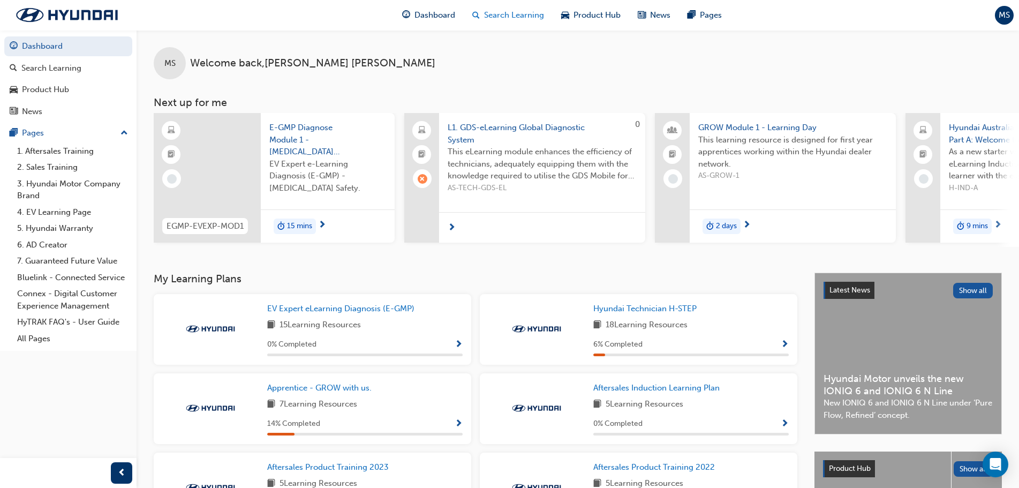
click at [516, 18] on span "Search Learning" at bounding box center [514, 15] width 60 height 12
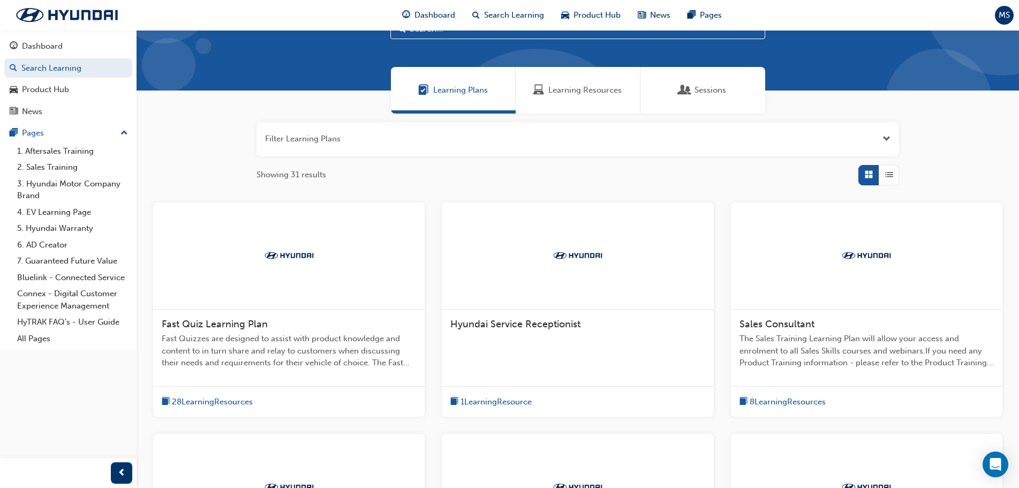
scroll to position [45, 0]
click at [425, 20] on span "Dashboard" at bounding box center [435, 15] width 41 height 12
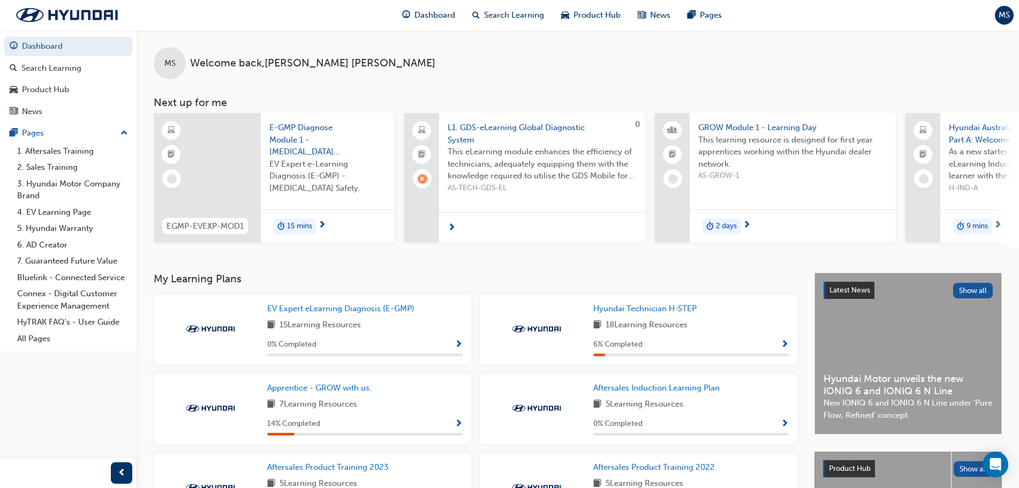
click at [497, 221] on div at bounding box center [542, 227] width 206 height 31
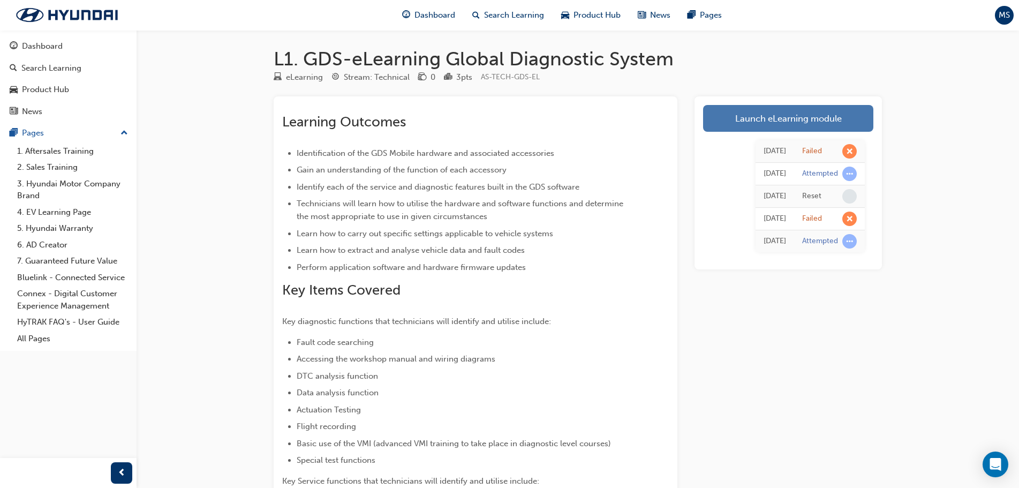
click at [798, 110] on link "Launch eLearning module" at bounding box center [788, 118] width 170 height 27
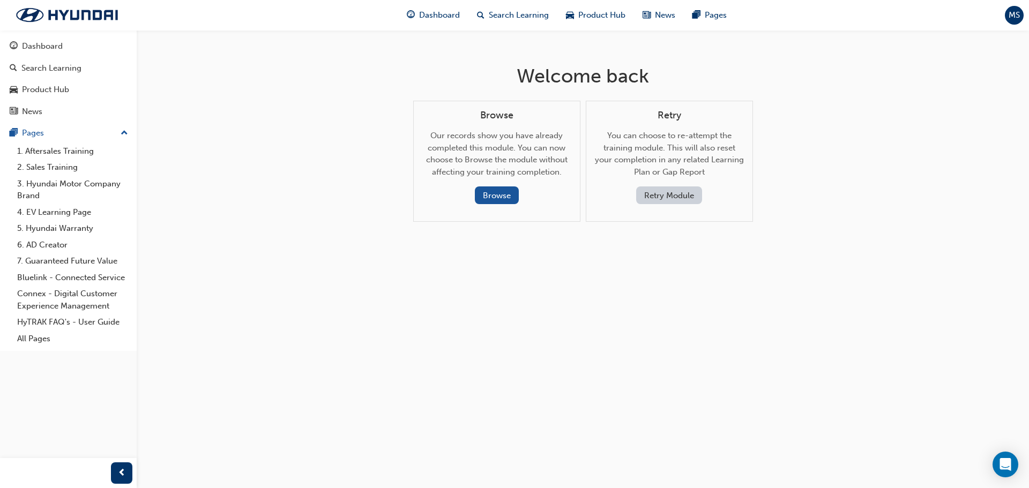
click at [667, 192] on button "Retry Module" at bounding box center [669, 195] width 66 height 18
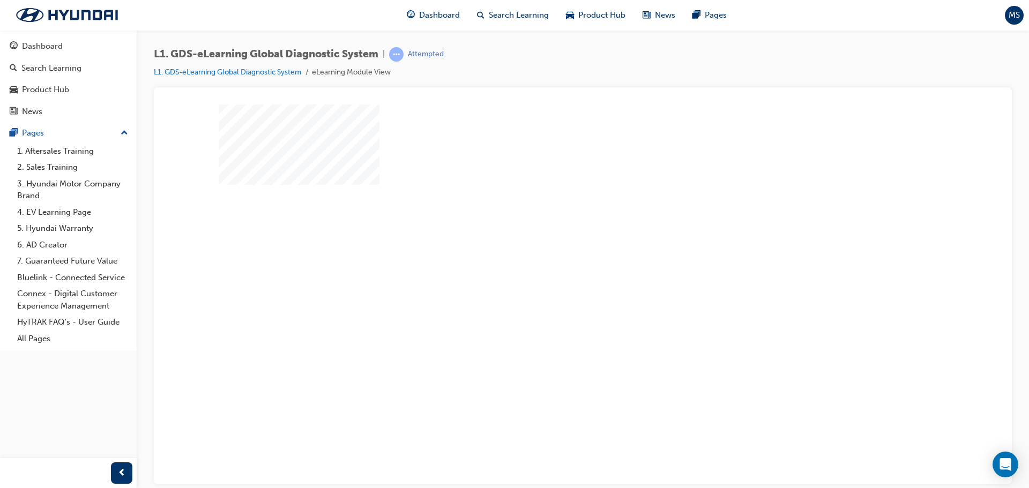
click at [552, 263] on div "play" at bounding box center [552, 263] width 0 height 0
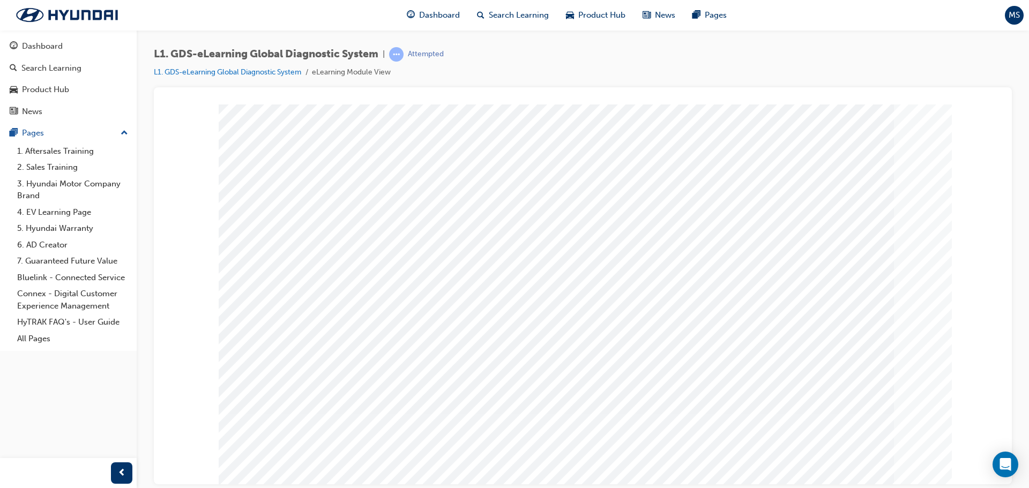
scroll to position [22, 0]
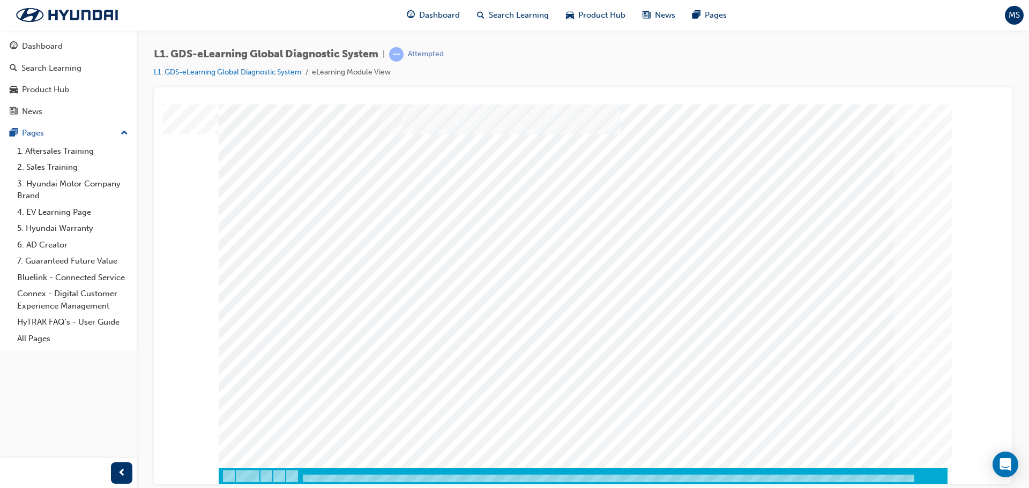
click at [334, 482] on div at bounding box center [583, 488] width 729 height 41
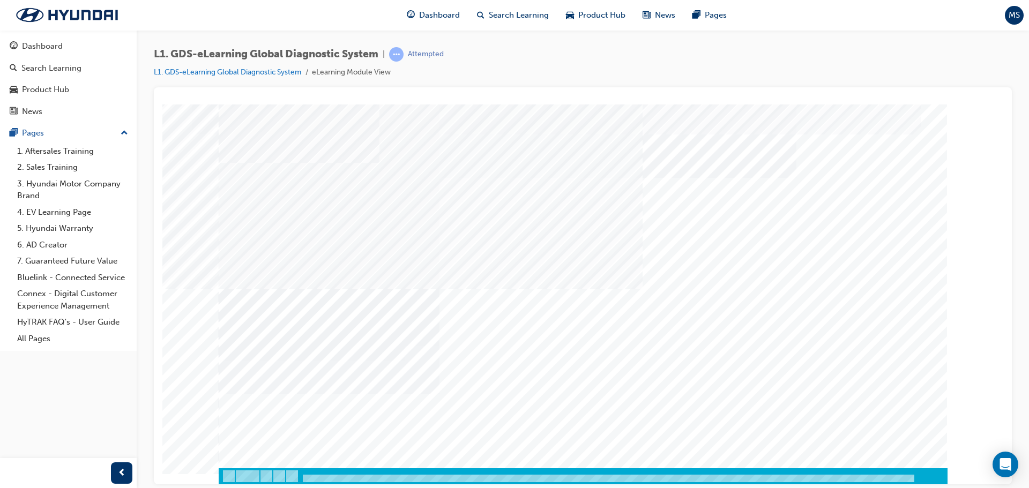
click at [461, 483] on div at bounding box center [583, 488] width 729 height 41
click at [907, 474] on div at bounding box center [583, 483] width 729 height 18
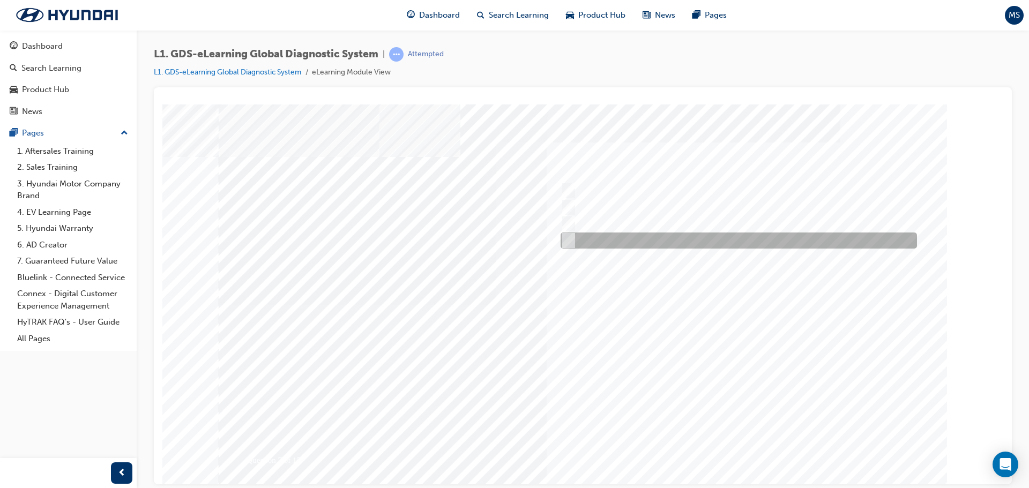
click at [574, 237] on div at bounding box center [736, 241] width 356 height 16
radio input "true"
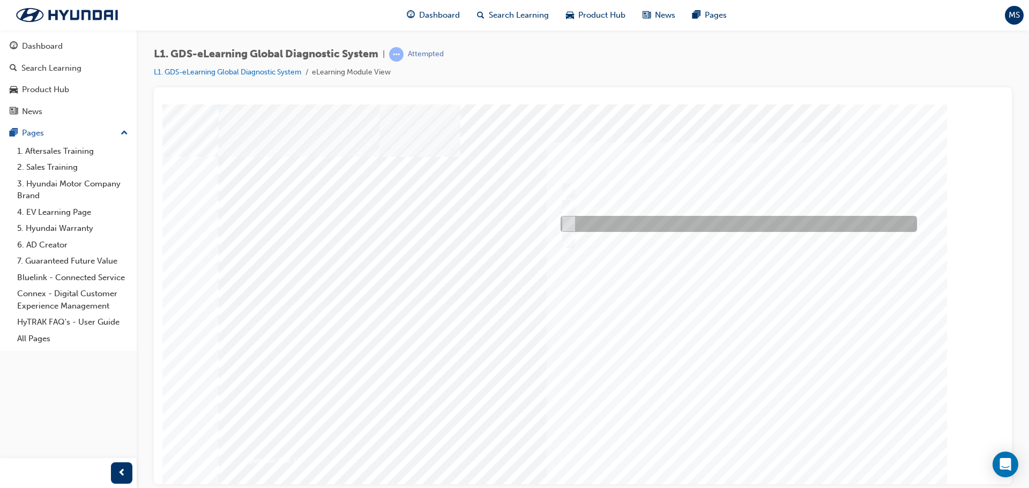
click at [569, 220] on input "Actuation Test" at bounding box center [566, 224] width 12 height 12
radio input "true"
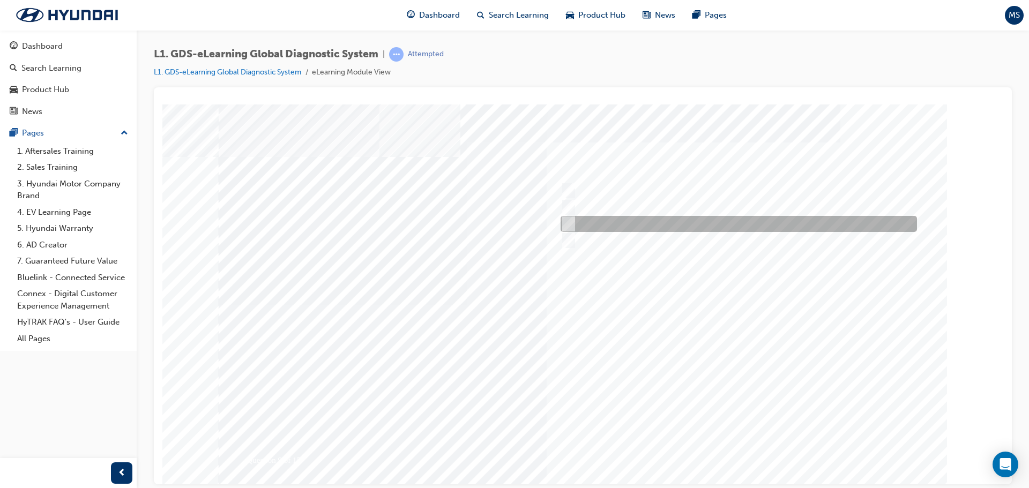
click at [570, 221] on input "Data Saving" at bounding box center [566, 224] width 12 height 12
radio input "true"
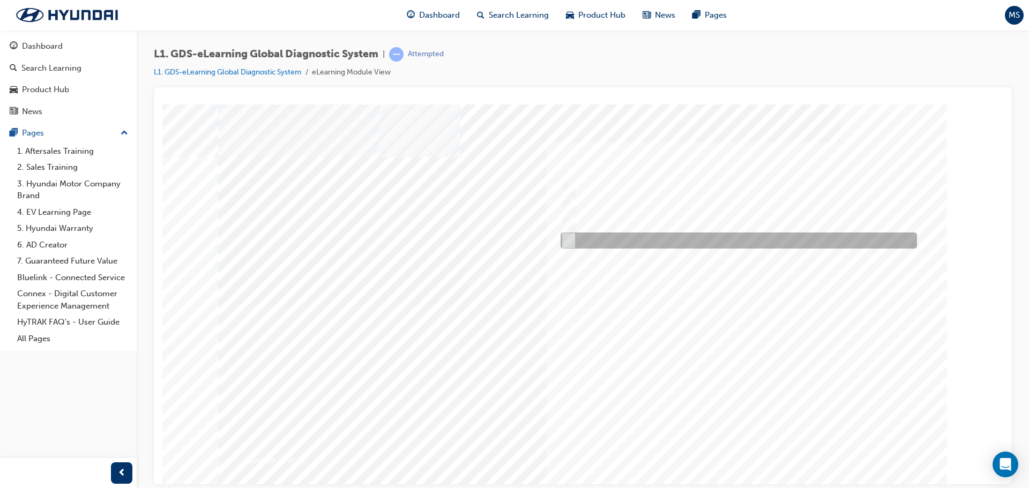
click at [571, 237] on input "S/W Management" at bounding box center [566, 241] width 12 height 12
radio input "true"
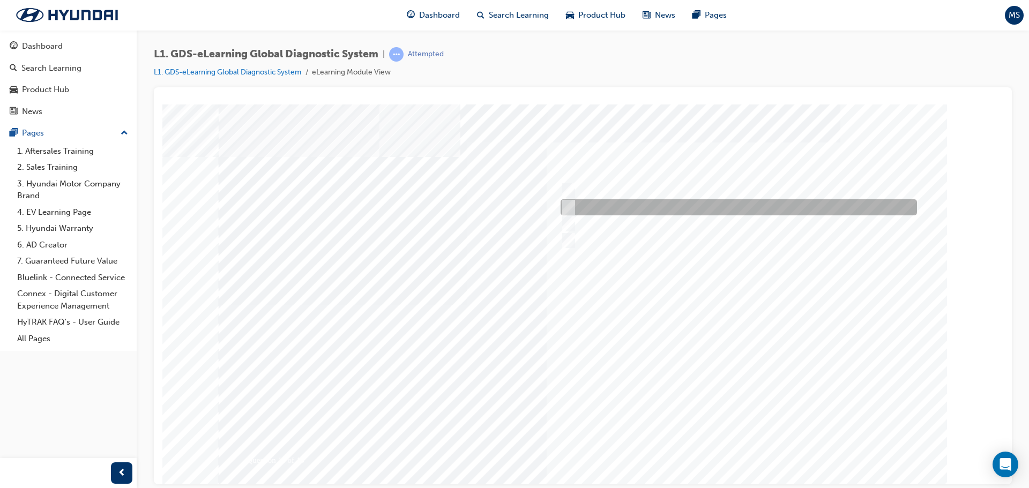
click at [573, 204] on div at bounding box center [736, 207] width 356 height 16
radio input "true"
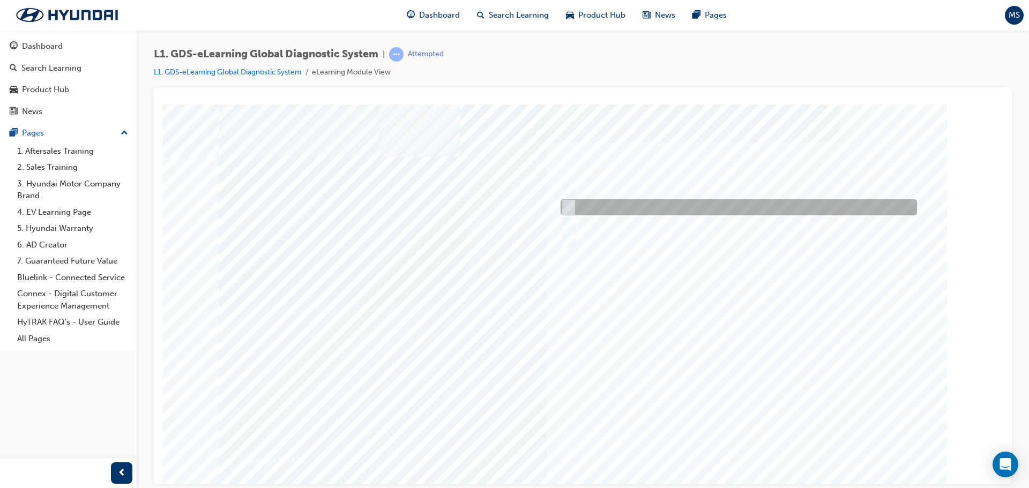
click at [569, 204] on input "Active, Pending and History" at bounding box center [566, 207] width 12 height 12
radio input "true"
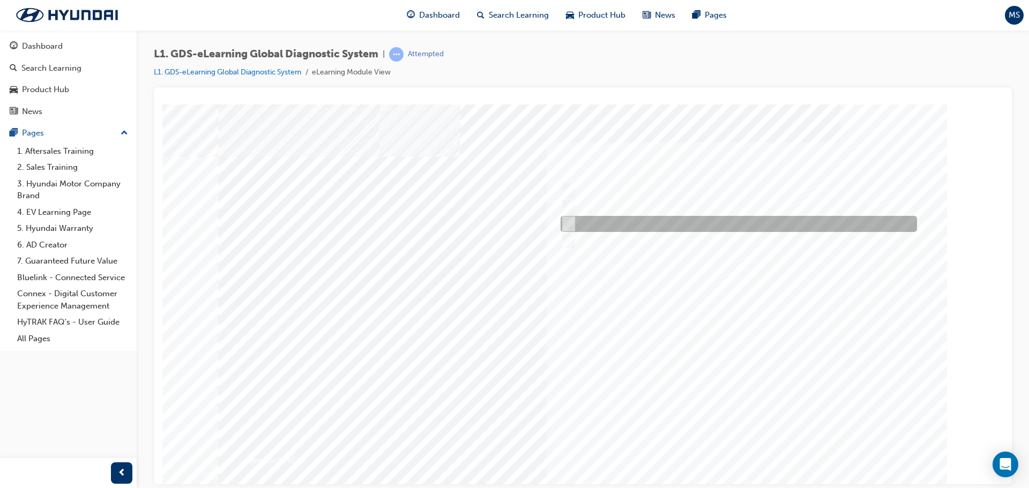
click at [567, 223] on input "Records the data that has been selected" at bounding box center [566, 224] width 12 height 12
radio input "true"
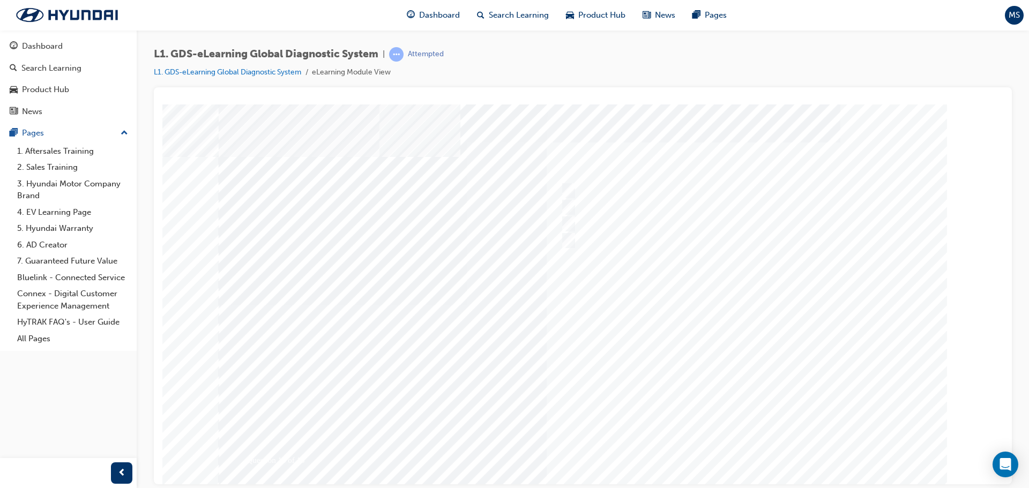
click at [566, 186] on div at bounding box center [583, 305] width 729 height 402
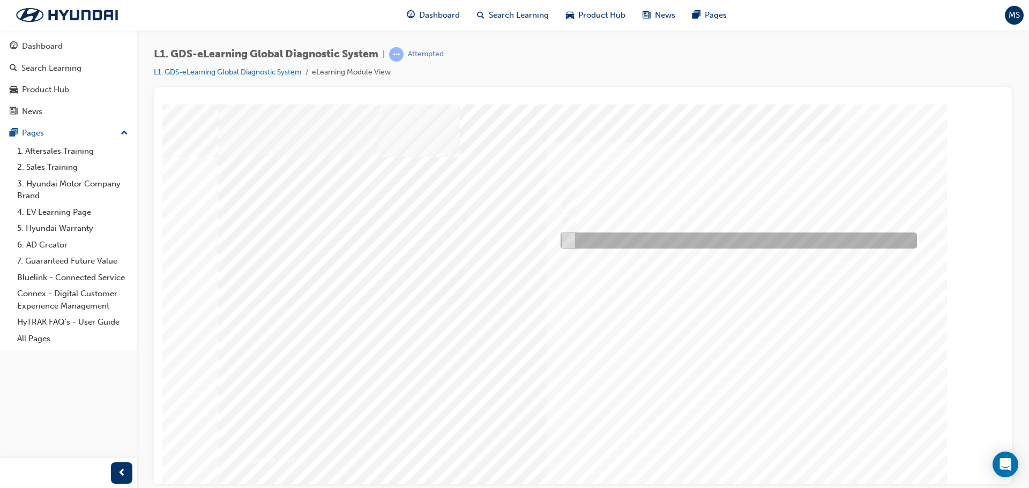
click at [569, 237] on input "Generates a report to Technical Assistance Group" at bounding box center [566, 241] width 12 height 12
radio input "true"
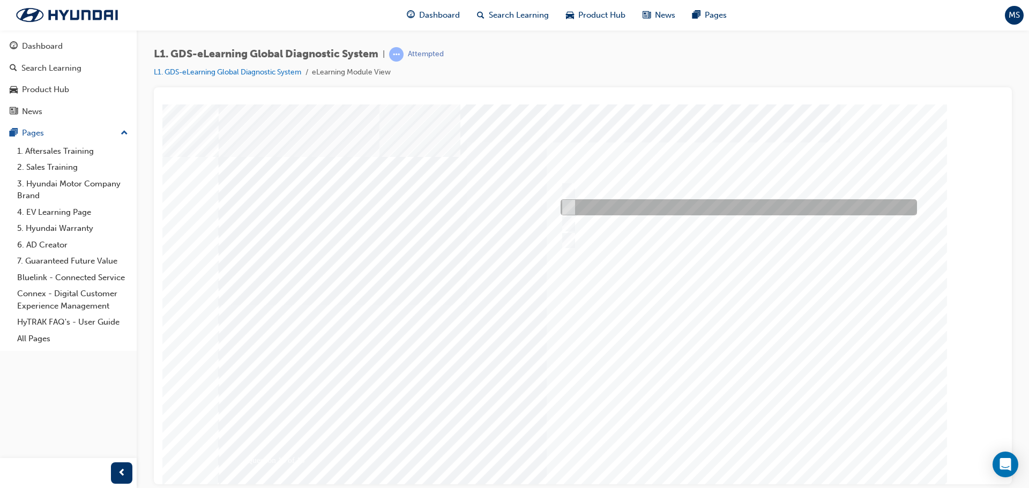
click at [568, 205] on input "0701" at bounding box center [566, 207] width 12 height 12
radio input "true"
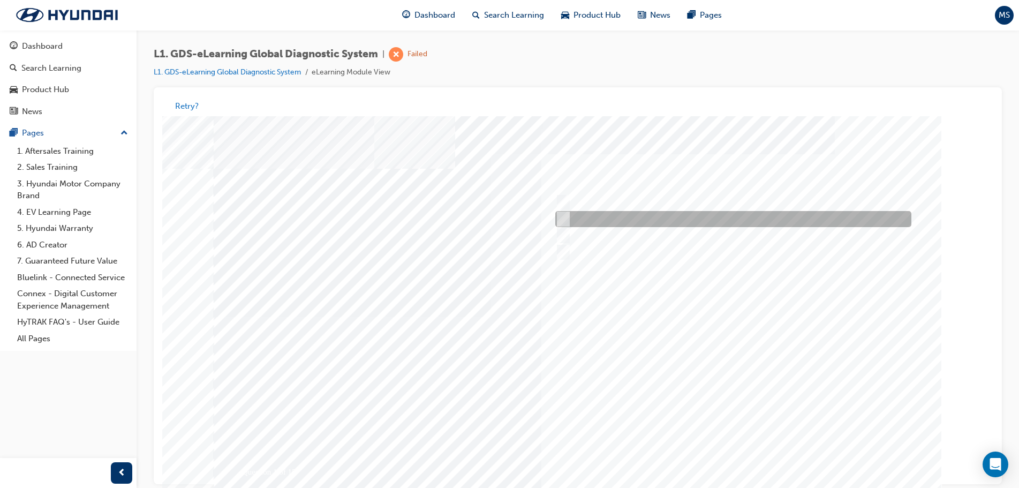
click at [563, 221] on input "Six" at bounding box center [562, 220] width 12 height 12
radio input "true"
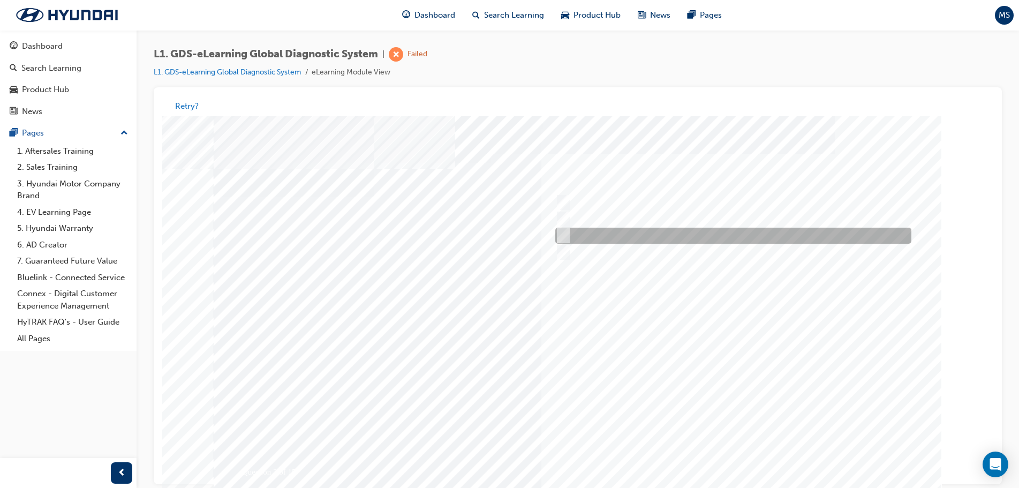
click at [567, 230] on div at bounding box center [731, 236] width 356 height 16
radio input "true"
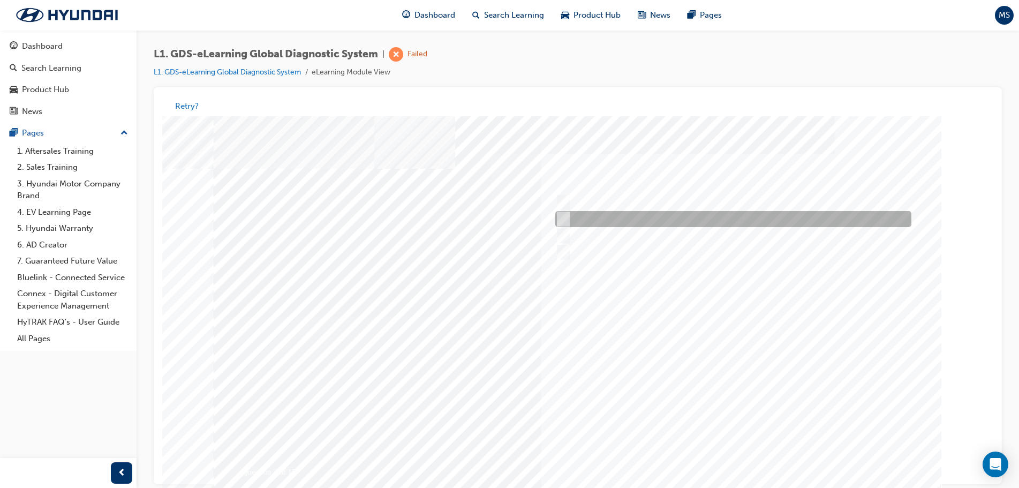
click at [558, 220] on input "User Guide" at bounding box center [561, 220] width 12 height 12
checkbox input "true"
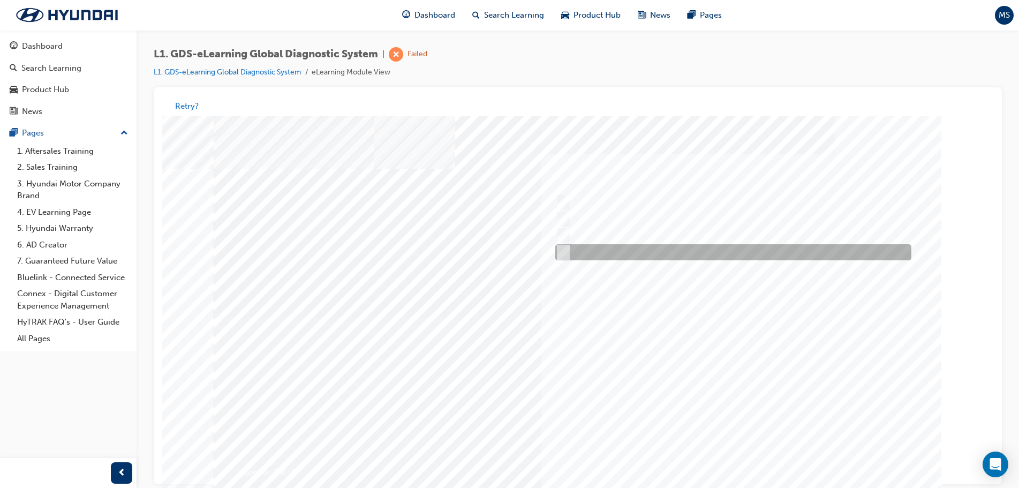
click at [567, 256] on div at bounding box center [731, 253] width 356 height 16
checkbox input "true"
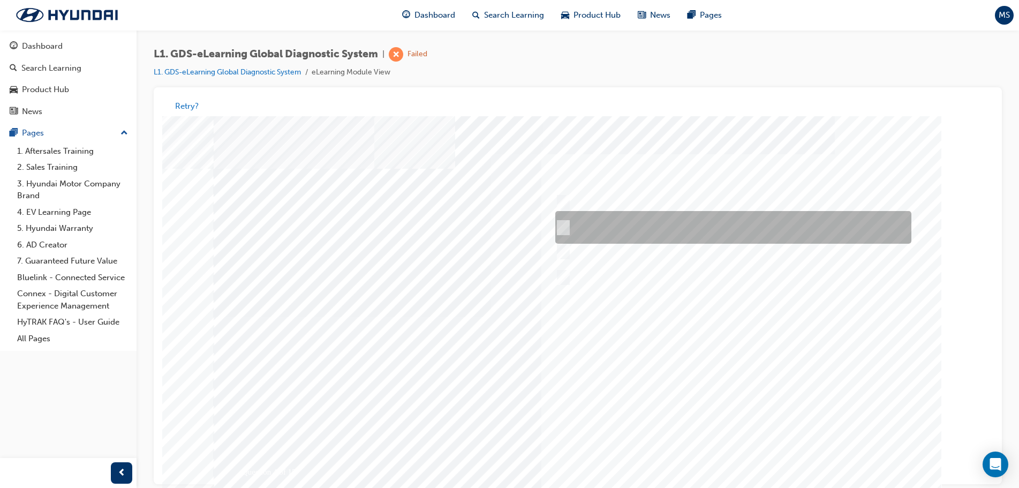
click at [572, 223] on div at bounding box center [731, 228] width 356 height 33
radio input "true"
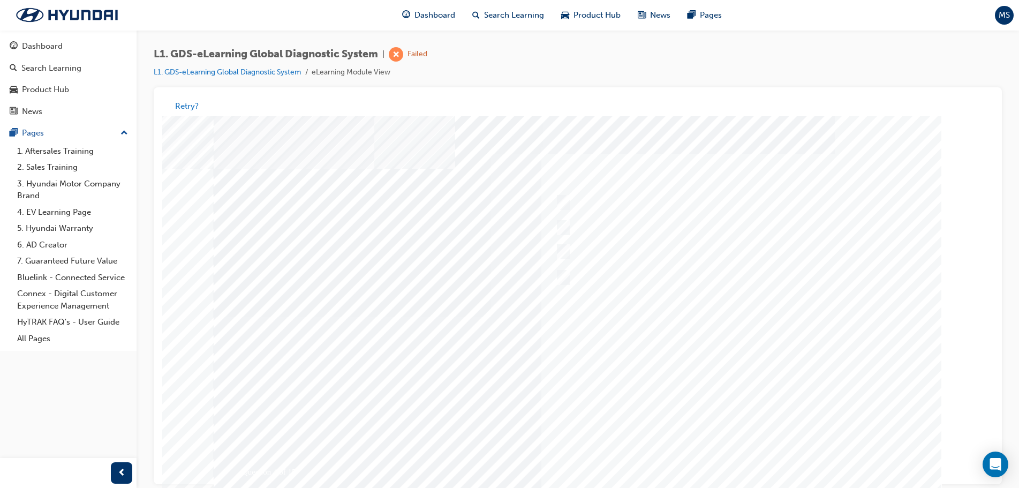
drag, startPoint x: 572, startPoint y: 223, endPoint x: 725, endPoint y: 455, distance: 278.3
click at [725, 455] on div "Question 4 of 15" at bounding box center [578, 309] width 729 height 386
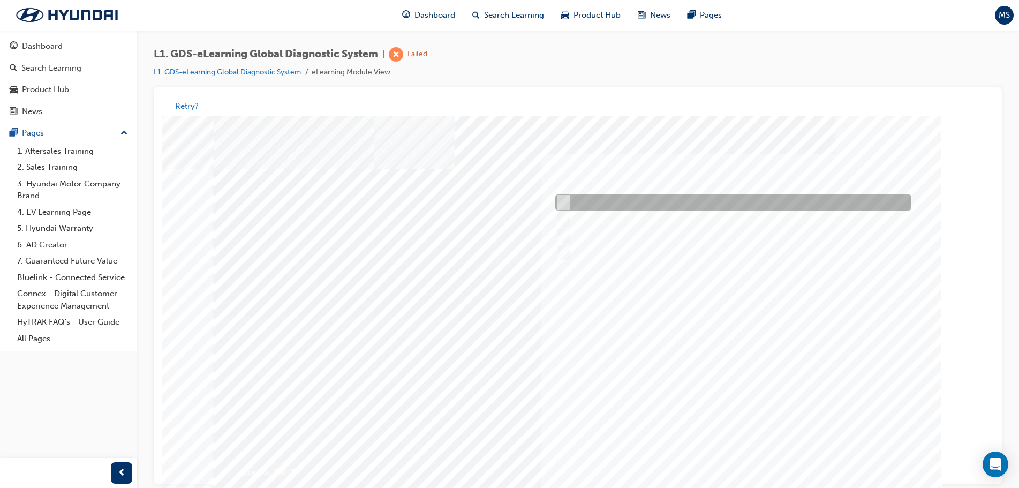
click at [575, 199] on div at bounding box center [731, 203] width 356 height 16
checkbox input "true"
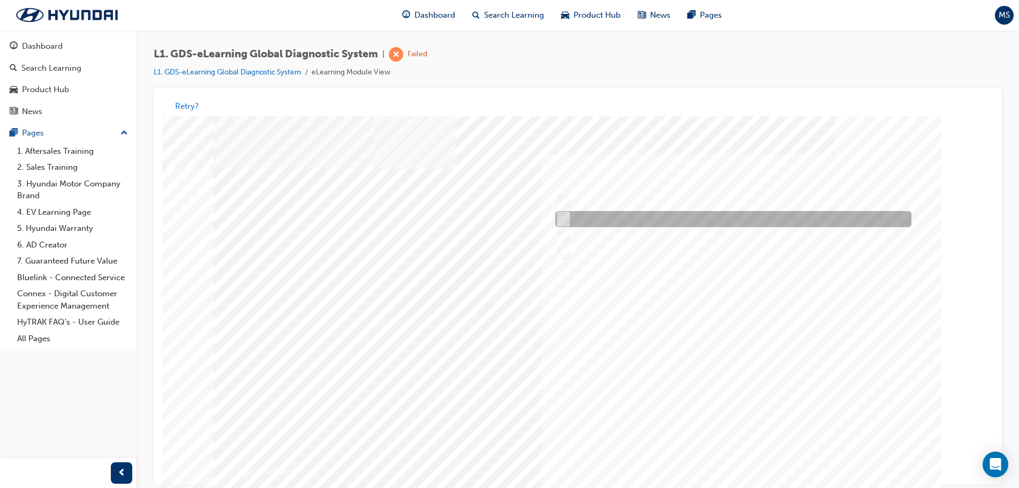
click at [565, 215] on input "Physically look at the component to check if it’s operating" at bounding box center [561, 220] width 12 height 12
checkbox input "true"
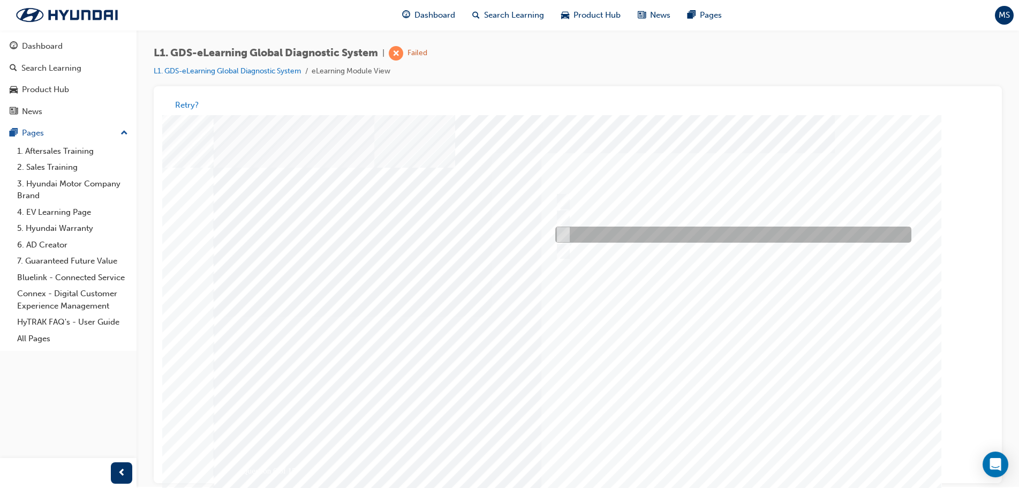
scroll to position [1, 0]
click at [565, 228] on div at bounding box center [731, 236] width 356 height 16
checkbox input "true"
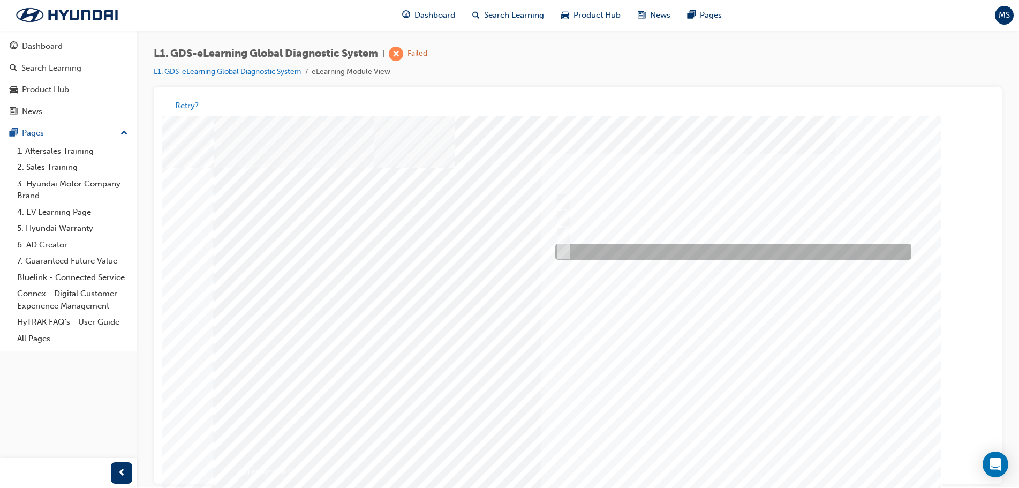
click at [568, 258] on div at bounding box center [731, 252] width 356 height 16
checkbox input "true"
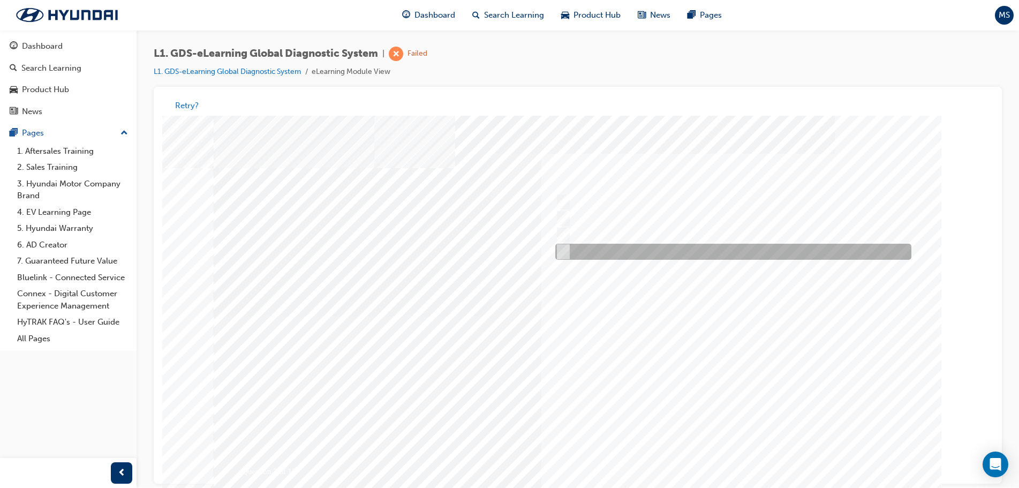
click at [570, 249] on div at bounding box center [731, 252] width 356 height 16
radio input "true"
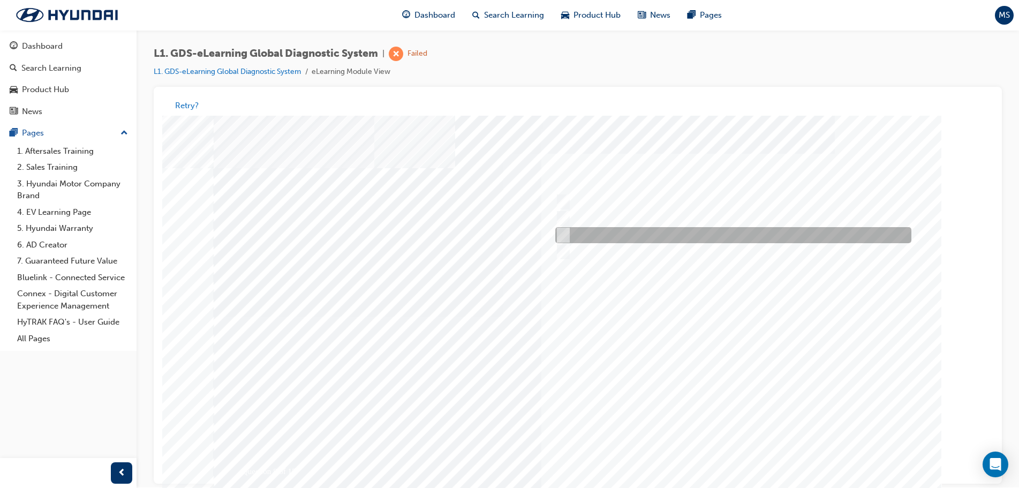
click at [564, 239] on input "Actuation Test" at bounding box center [562, 236] width 12 height 12
radio input "true"
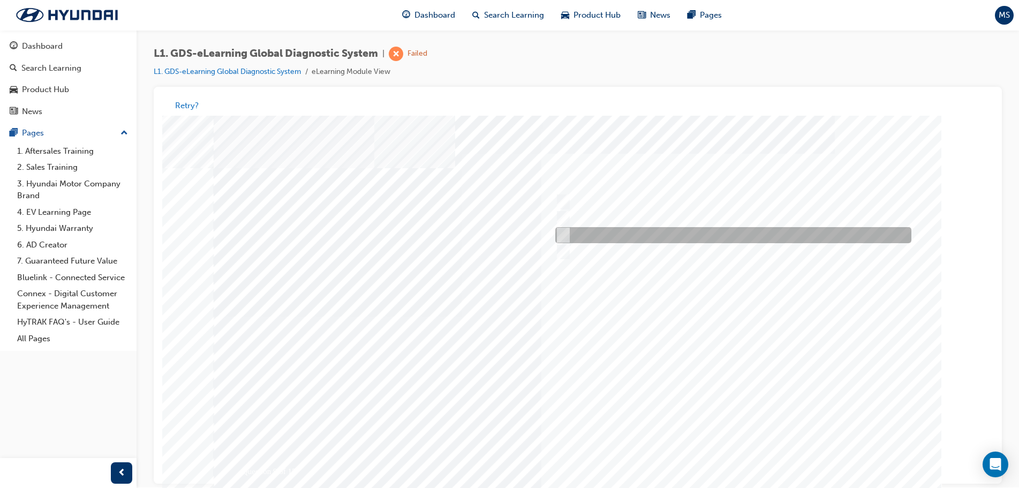
click at [567, 232] on input "Data Saving" at bounding box center [562, 236] width 12 height 12
radio input "true"
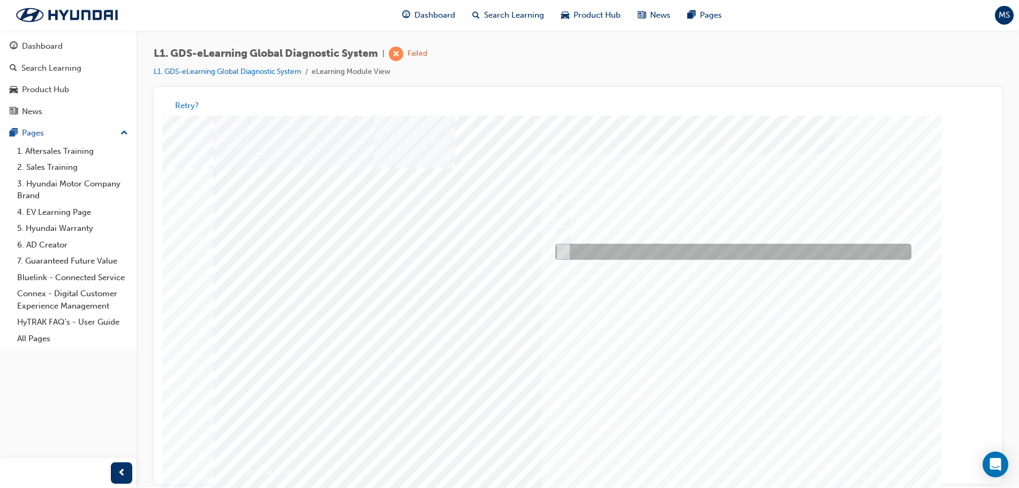
click at [576, 251] on div at bounding box center [731, 252] width 356 height 16
radio input "true"
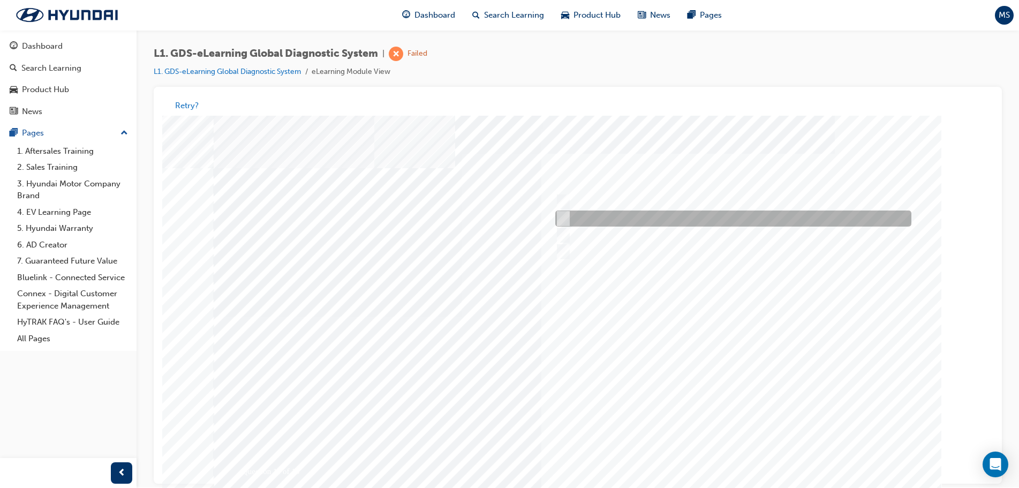
click at [561, 213] on input "To view the oscilloscope using the VMI" at bounding box center [562, 219] width 12 height 12
radio input "true"
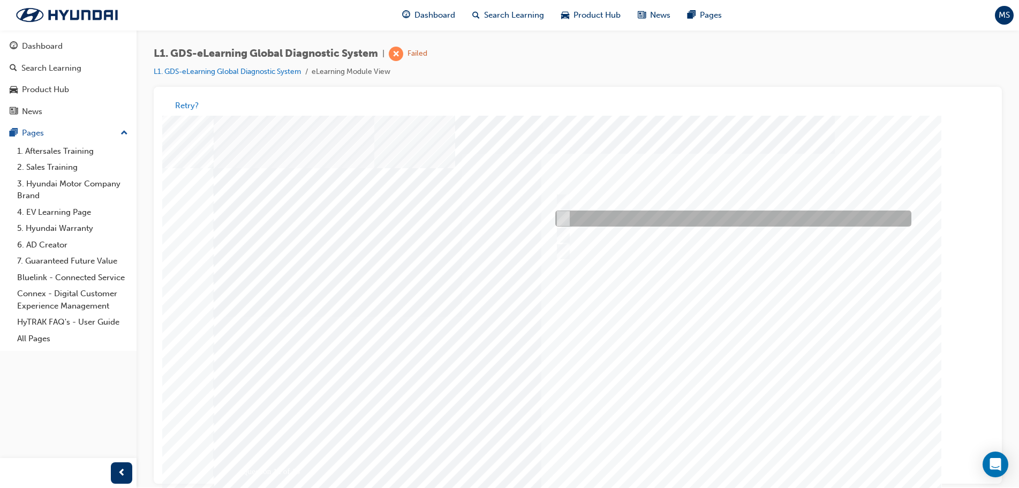
click at [567, 219] on div at bounding box center [731, 219] width 356 height 16
radio input "true"
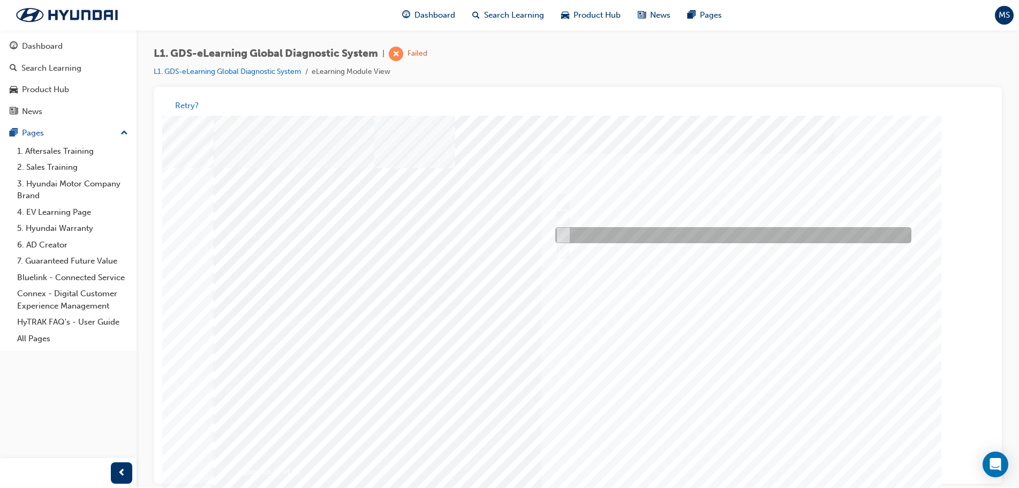
click at [569, 234] on div at bounding box center [731, 236] width 356 height 16
radio input "true"
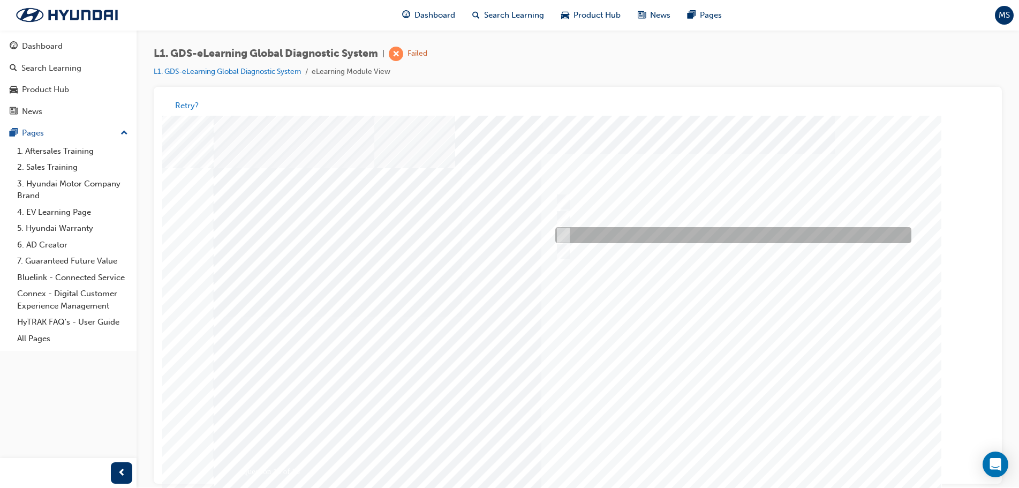
click at [566, 242] on div at bounding box center [731, 236] width 356 height 16
radio input "true"
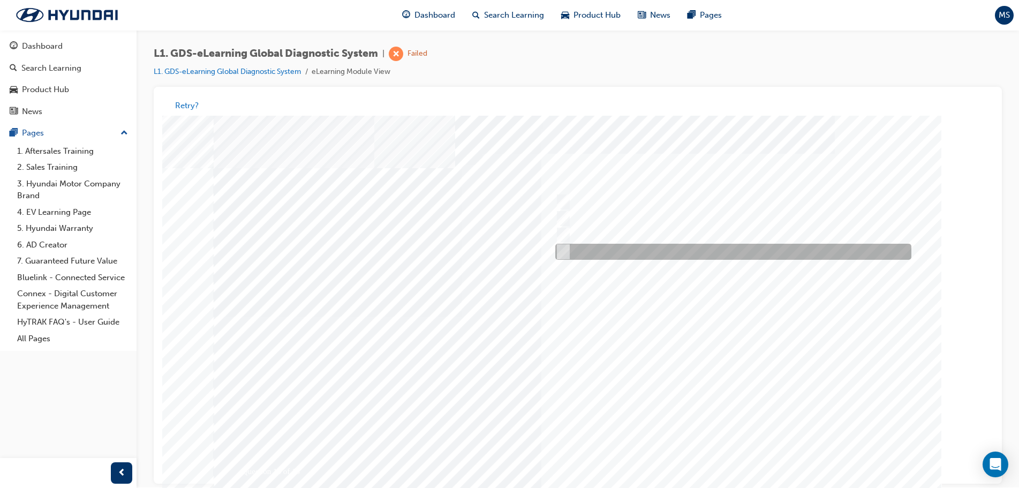
click at [565, 252] on input "Generates a report to Technical Assistance Group" at bounding box center [562, 252] width 12 height 12
radio input "true"
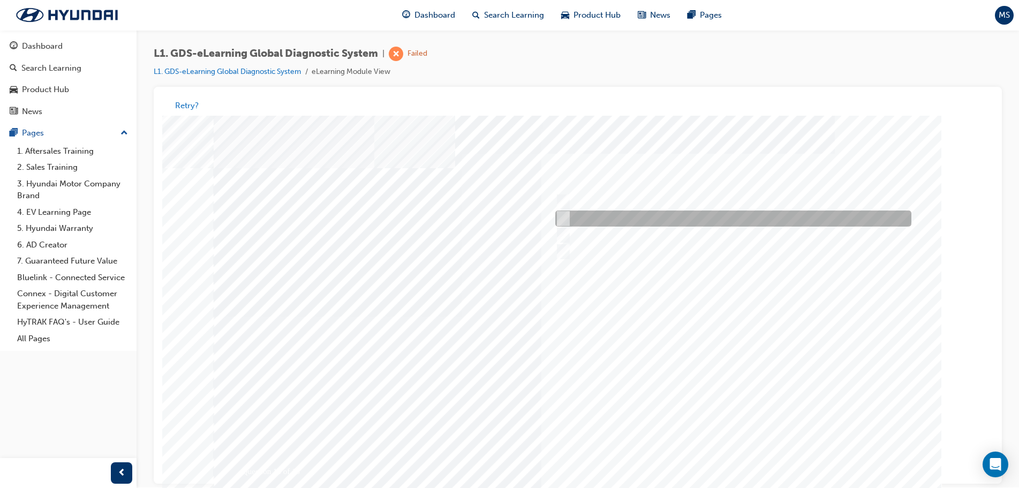
click at [565, 222] on input "0701" at bounding box center [562, 219] width 12 height 12
radio input "true"
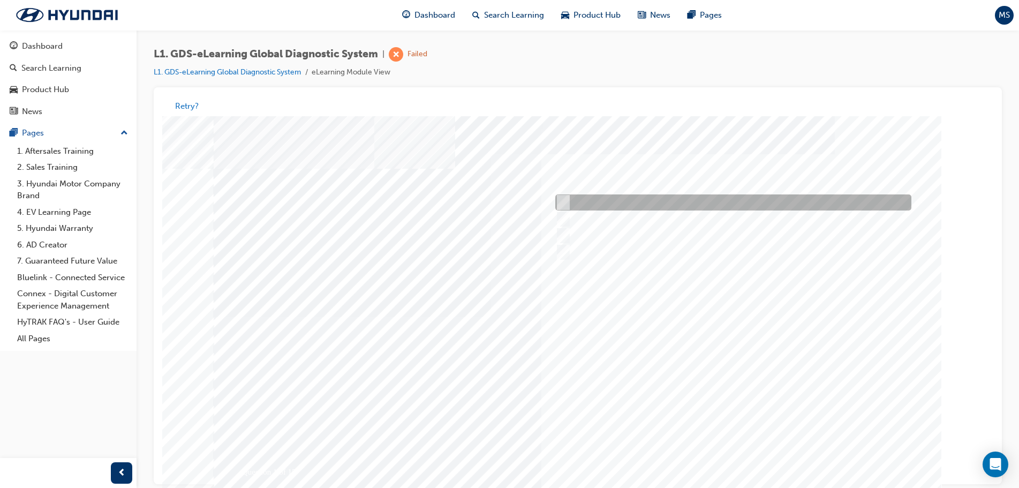
click at [564, 208] on input "Five" at bounding box center [562, 203] width 12 height 12
radio input "true"
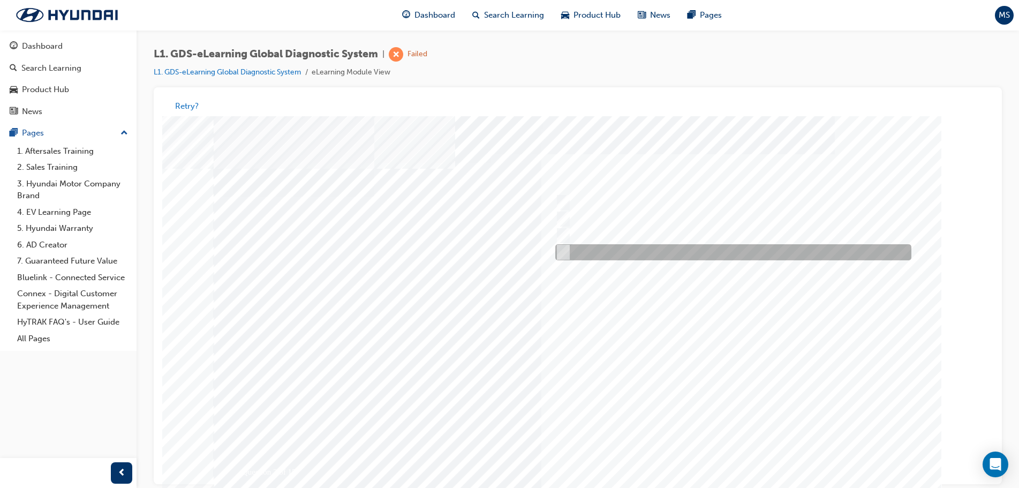
click at [587, 254] on div at bounding box center [731, 253] width 356 height 16
radio input "true"
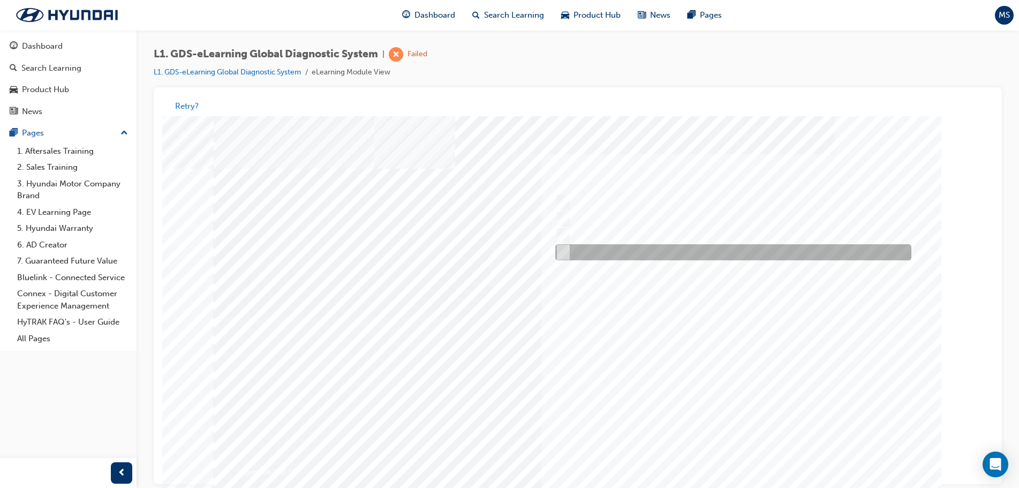
click at [561, 252] on input "Smart EV Solution" at bounding box center [561, 253] width 12 height 12
checkbox input "true"
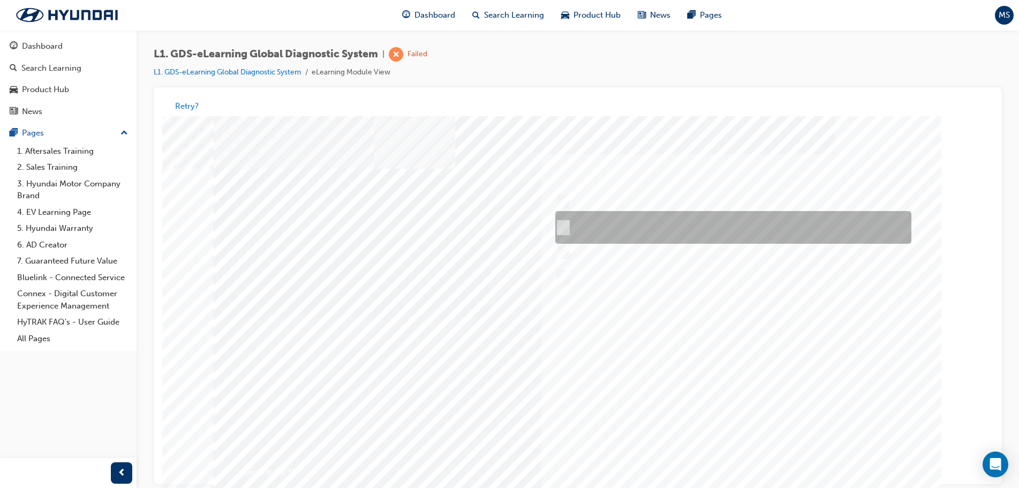
click at [569, 224] on div at bounding box center [731, 228] width 356 height 33
radio input "true"
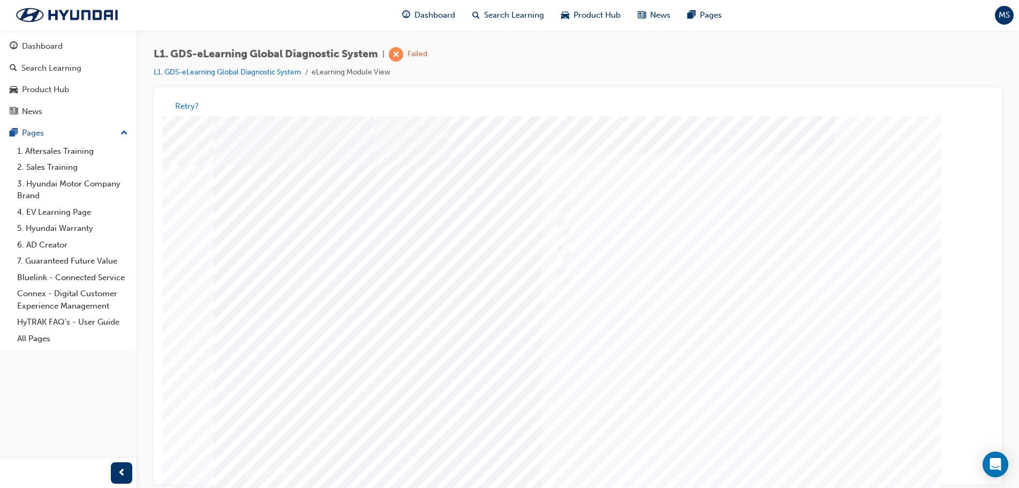
click at [736, 456] on div at bounding box center [578, 317] width 729 height 402
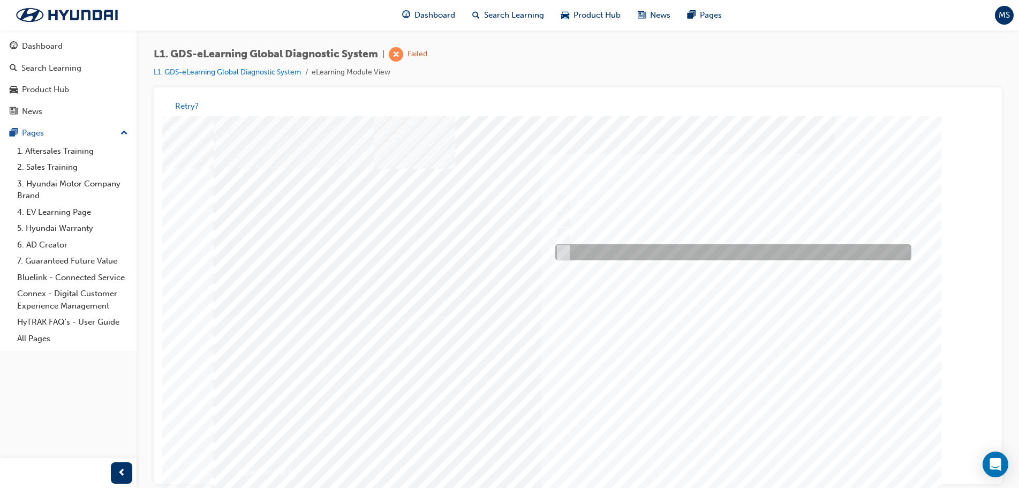
click at [568, 253] on div at bounding box center [731, 253] width 356 height 16
checkbox input "true"
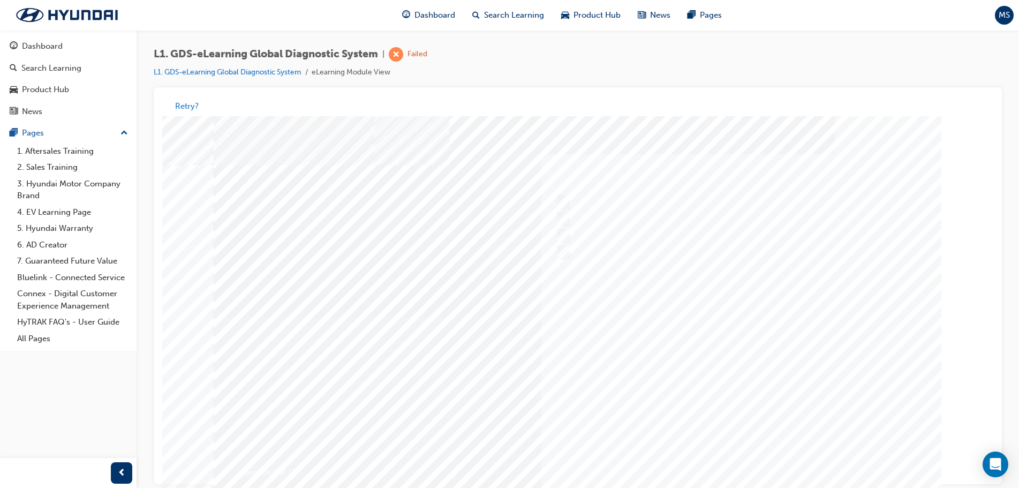
click at [734, 455] on div at bounding box center [578, 317] width 729 height 402
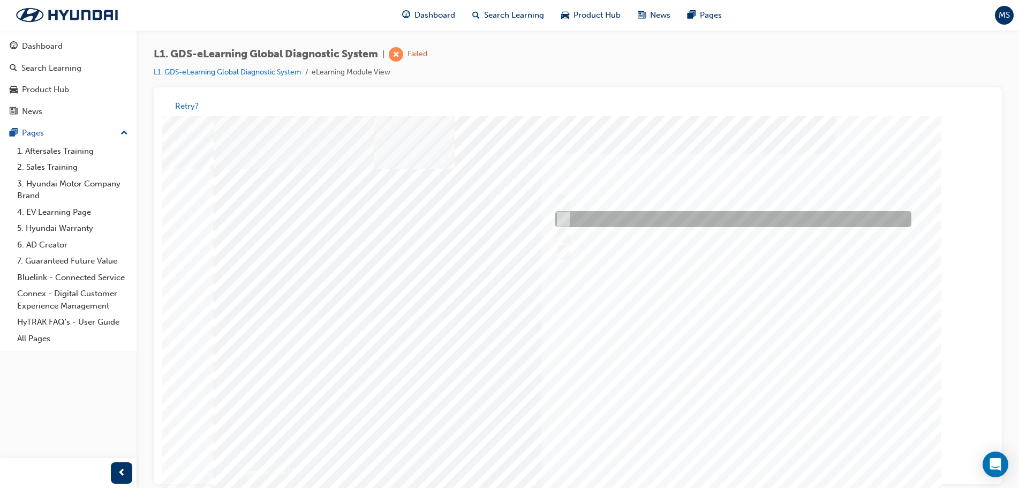
click at [561, 214] on input "Physically look at the component to check if it’s operating" at bounding box center [561, 220] width 12 height 12
checkbox input "true"
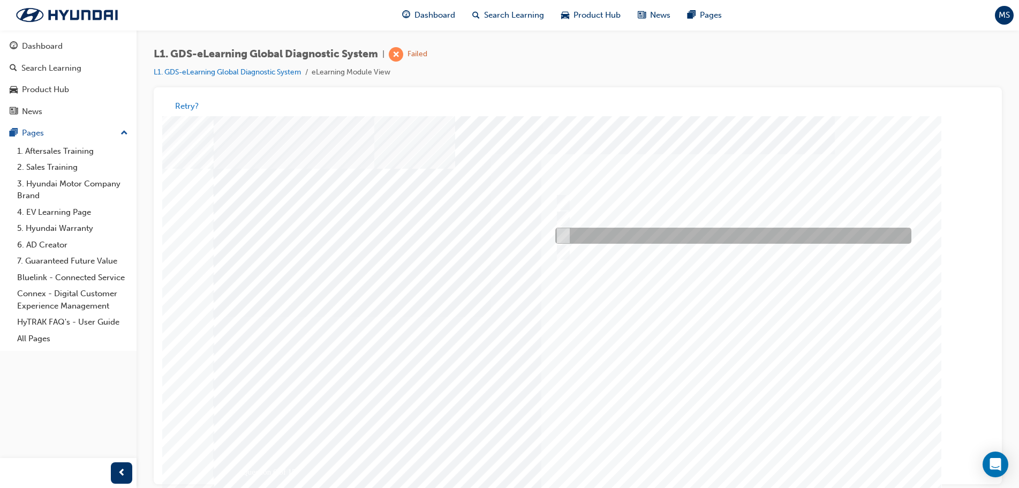
click at [569, 238] on div at bounding box center [731, 236] width 356 height 16
checkbox input "true"
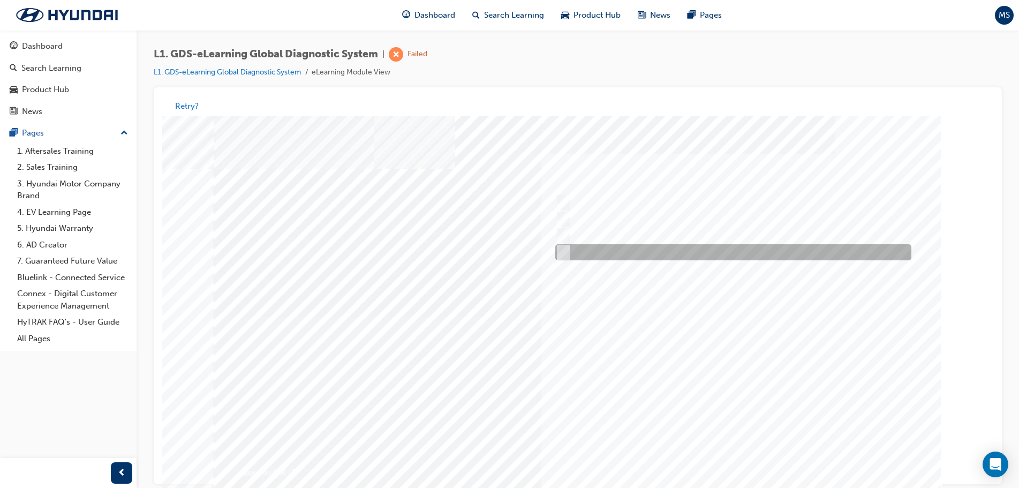
click at [568, 251] on div at bounding box center [731, 253] width 356 height 16
checkbox input "true"
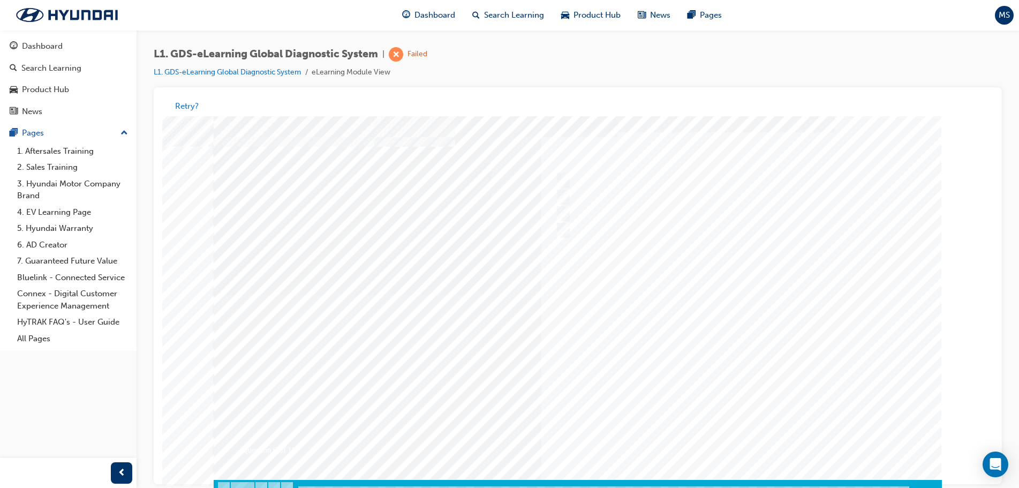
click at [706, 342] on div at bounding box center [578, 295] width 729 height 402
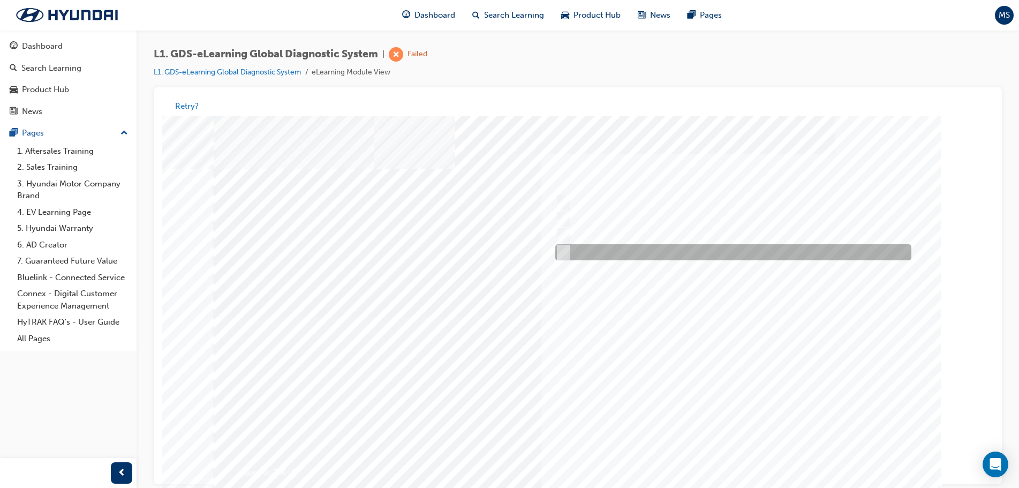
click at [571, 251] on div at bounding box center [731, 253] width 356 height 16
radio input "true"
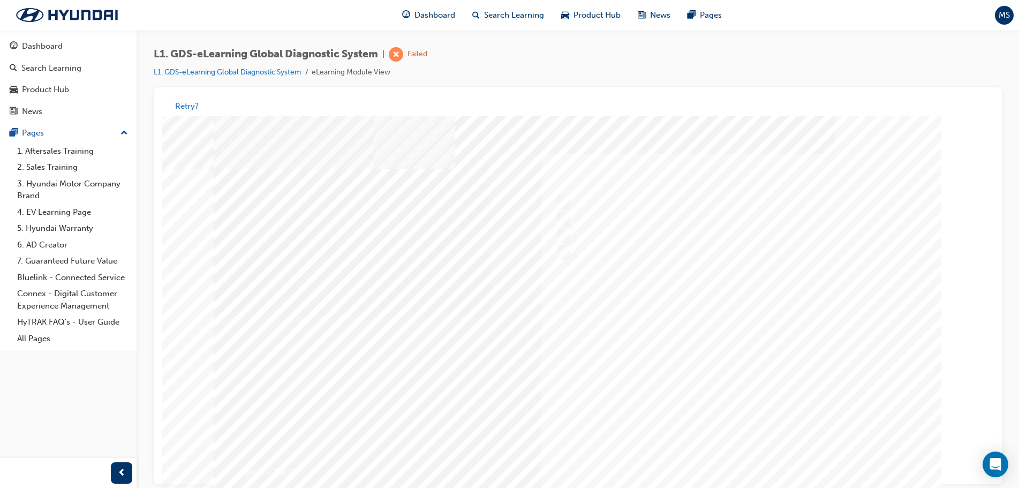
click at [734, 464] on div at bounding box center [578, 317] width 729 height 402
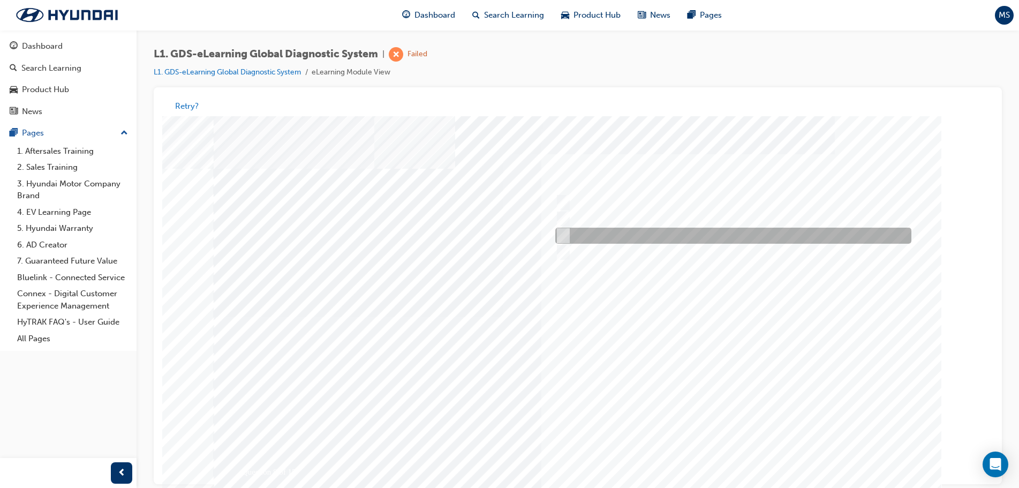
click at [579, 242] on div at bounding box center [731, 236] width 356 height 16
radio input "true"
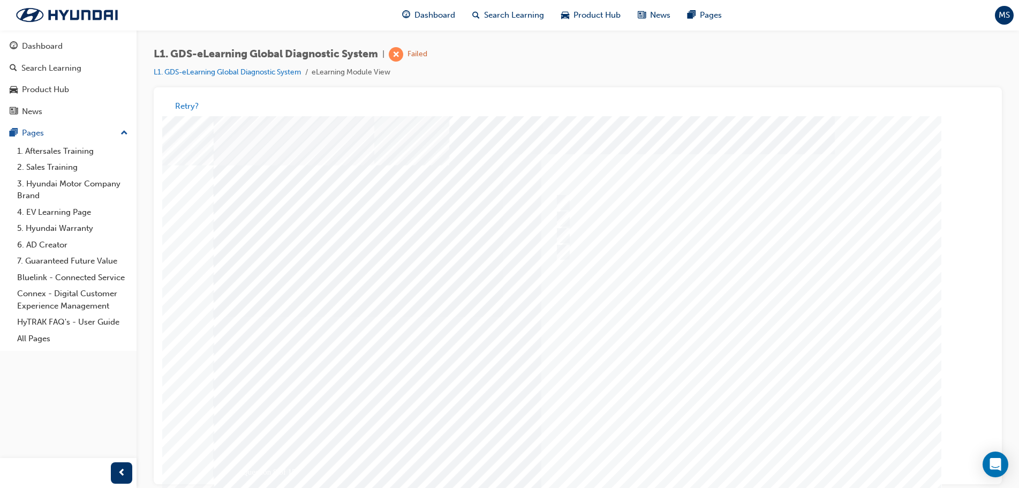
click at [718, 458] on div at bounding box center [578, 317] width 729 height 402
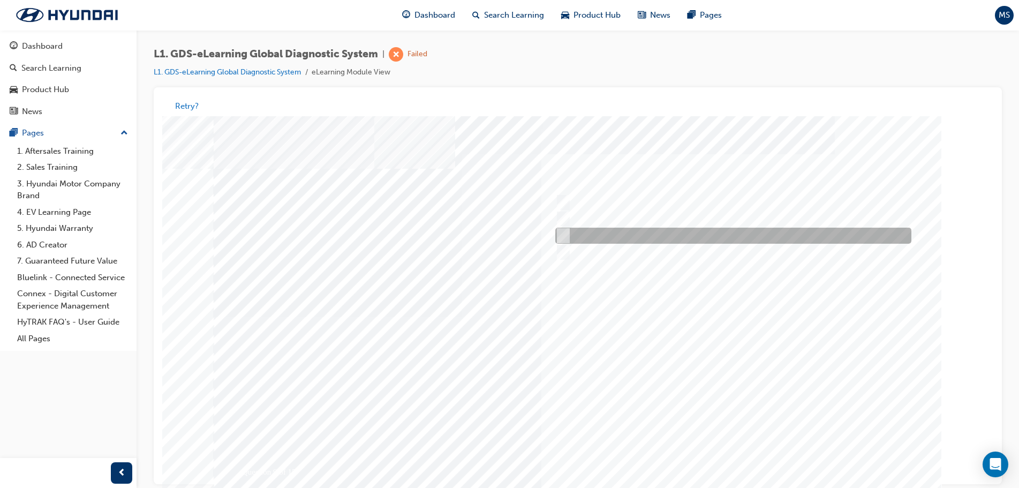
click at [582, 233] on div at bounding box center [731, 236] width 356 height 16
radio input "true"
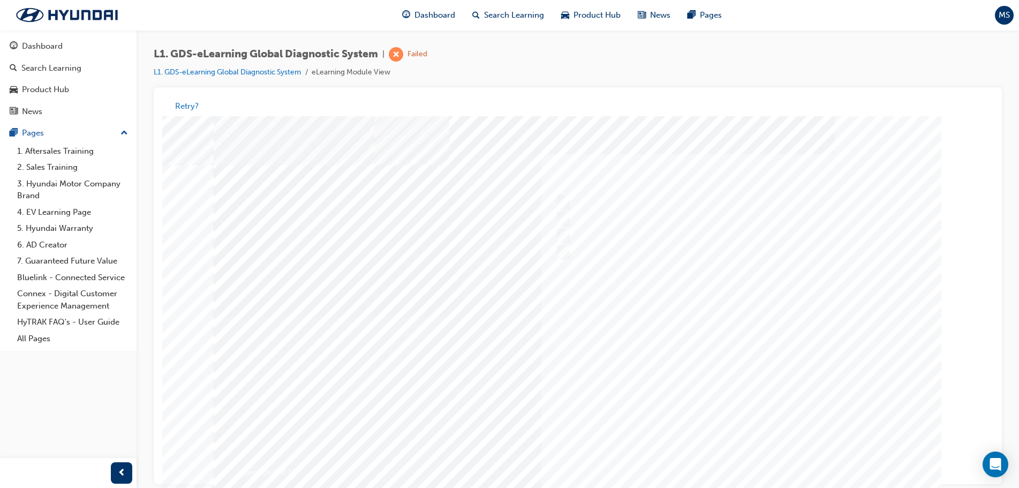
click at [731, 473] on div at bounding box center [578, 317] width 729 height 402
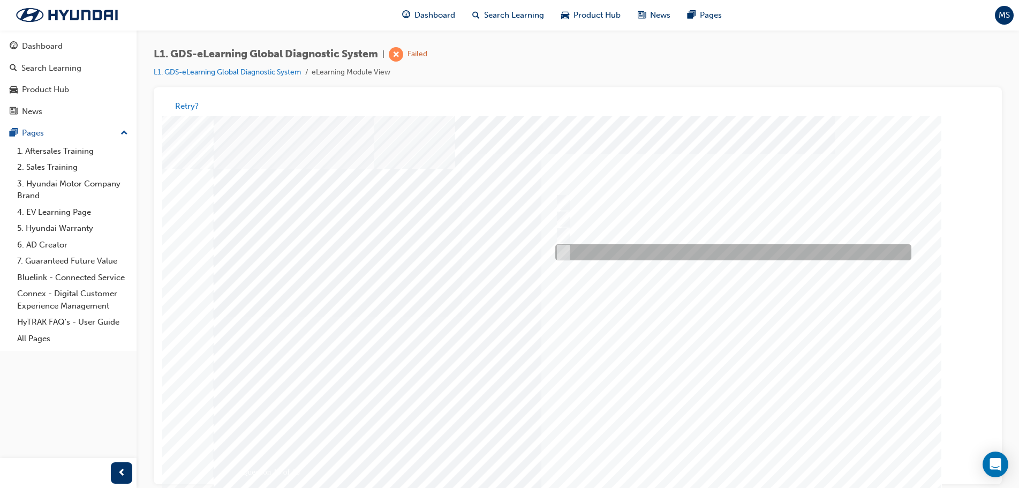
click at [580, 252] on div at bounding box center [731, 253] width 356 height 16
radio input "true"
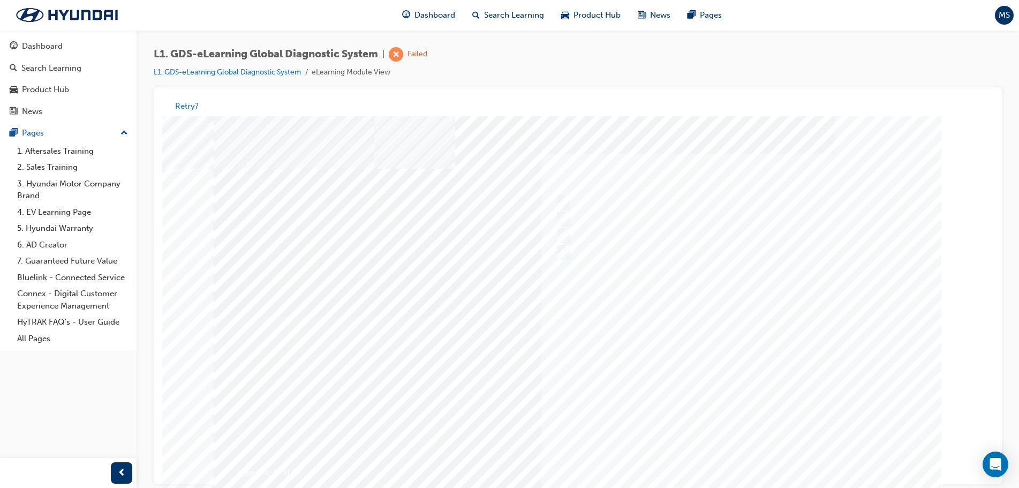
click at [731, 467] on div at bounding box center [578, 317] width 729 height 402
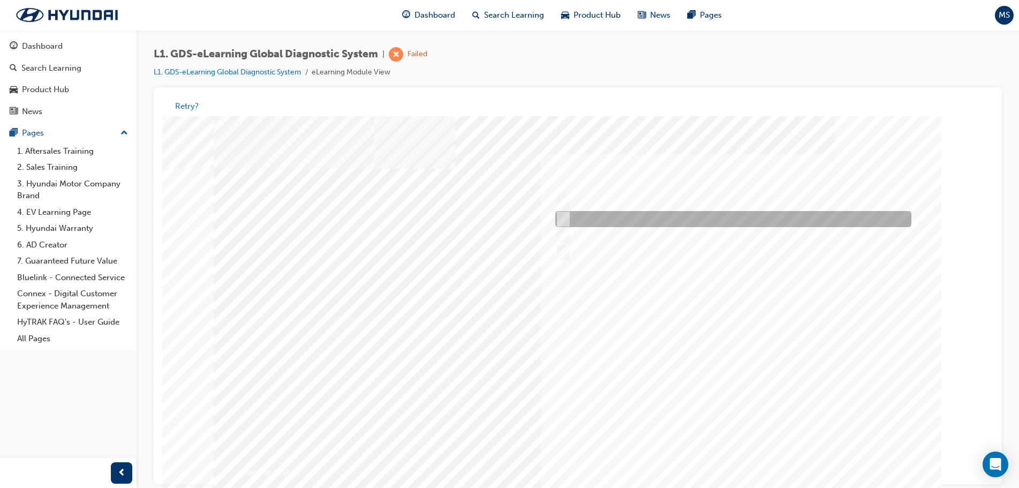
click at [581, 218] on div at bounding box center [731, 220] width 356 height 16
radio input "true"
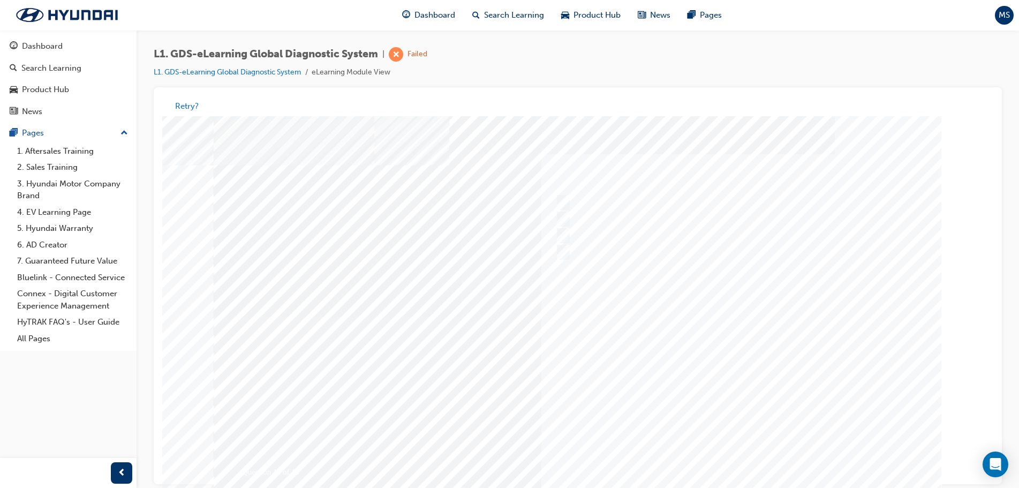
click at [739, 457] on div at bounding box center [578, 317] width 729 height 402
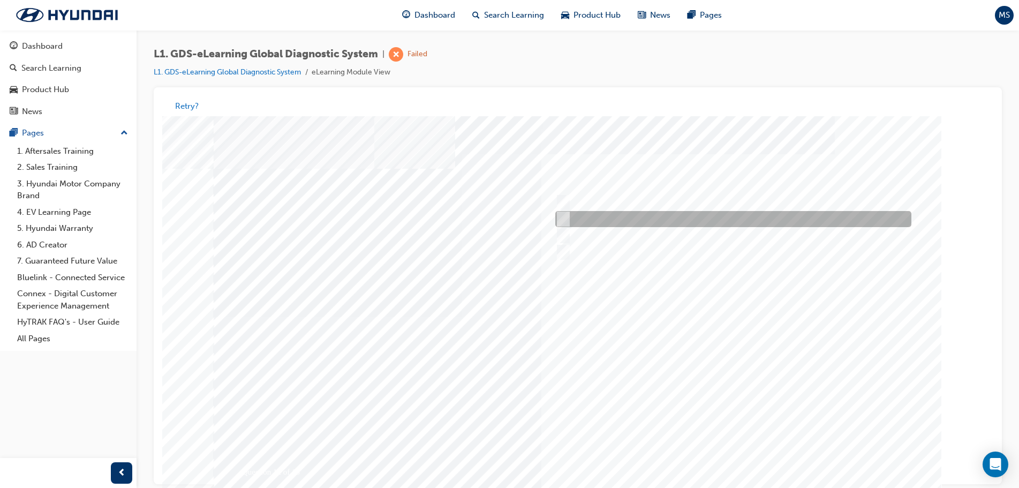
click at [596, 217] on div at bounding box center [731, 220] width 356 height 16
radio input "true"
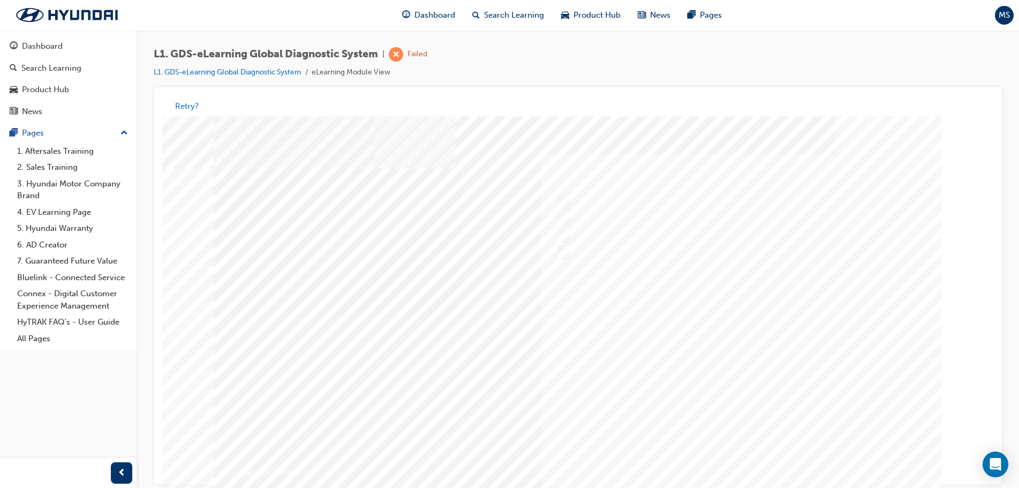
click at [758, 461] on div at bounding box center [578, 317] width 729 height 402
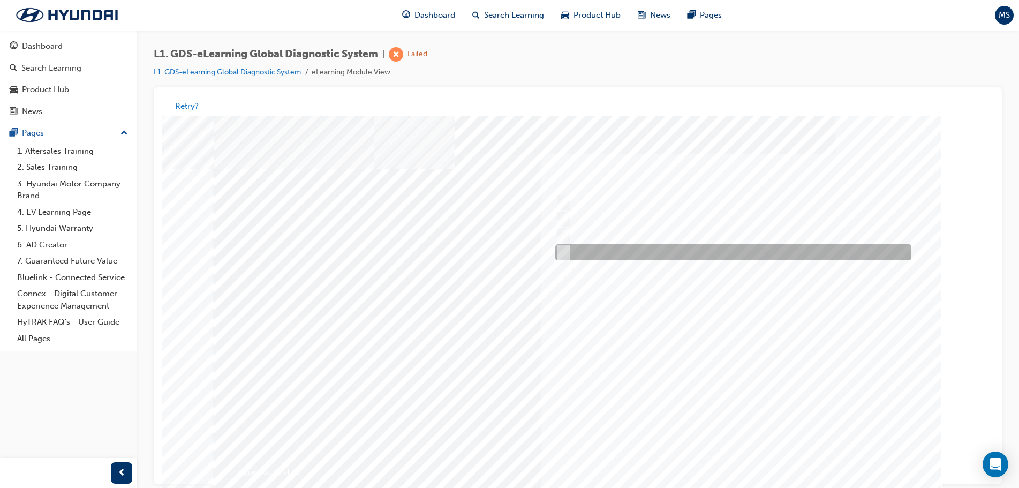
click at [600, 252] on div at bounding box center [731, 253] width 356 height 16
radio input "true"
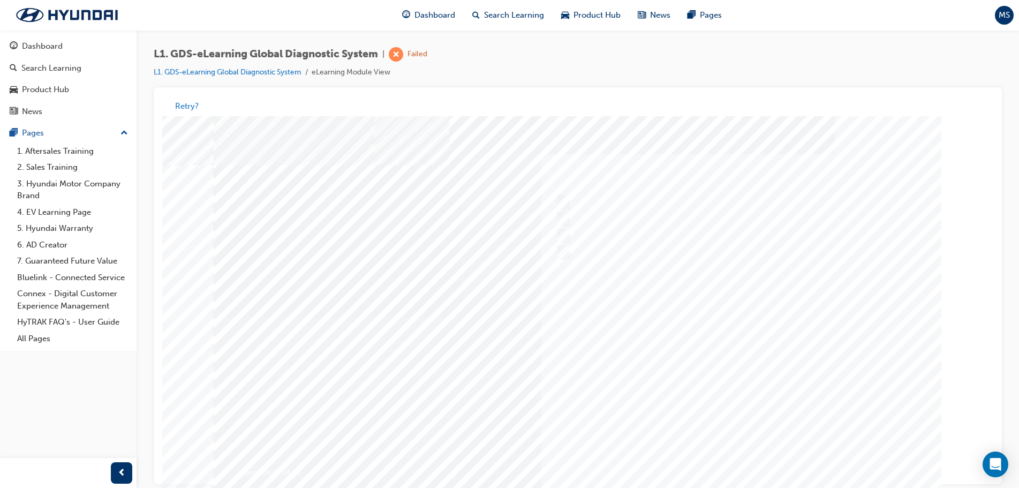
click at [728, 460] on div at bounding box center [578, 317] width 729 height 402
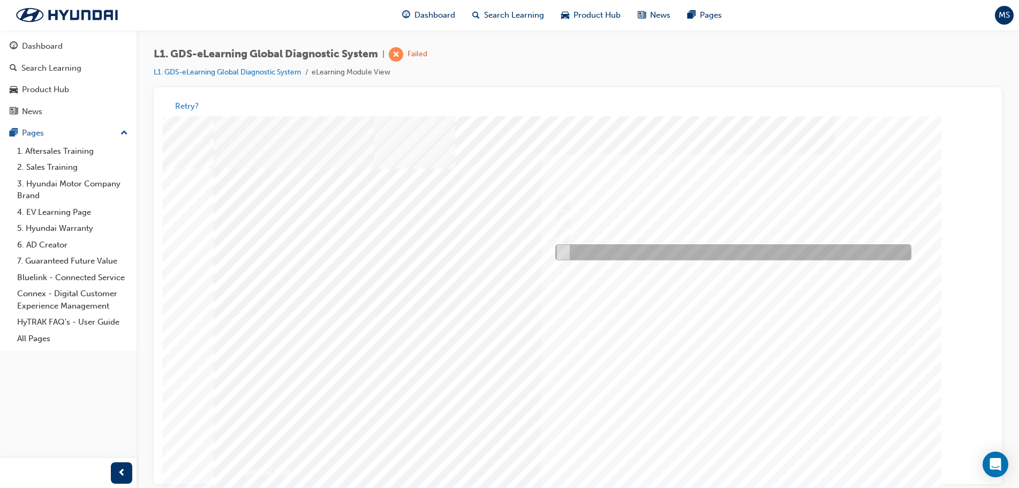
click at [633, 252] on div at bounding box center [731, 253] width 356 height 16
radio input "true"
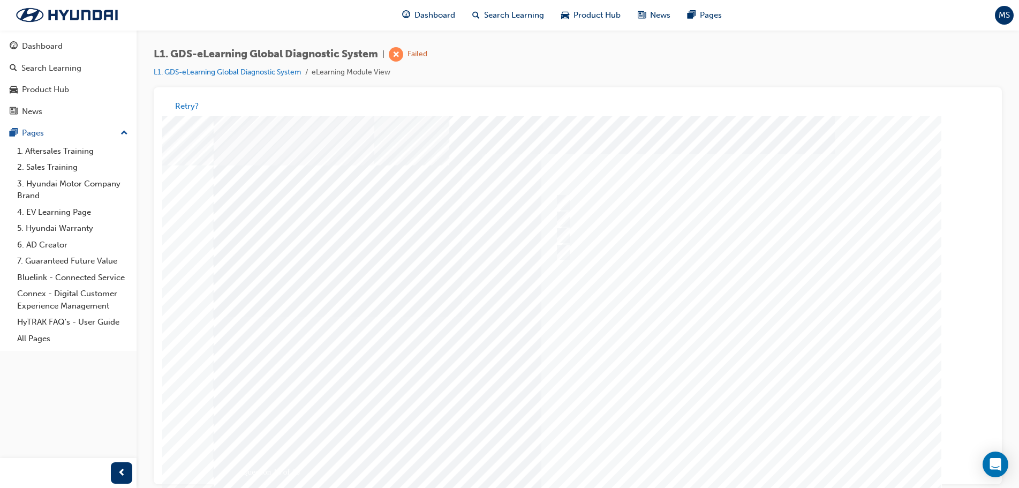
click at [728, 452] on div at bounding box center [578, 317] width 729 height 402
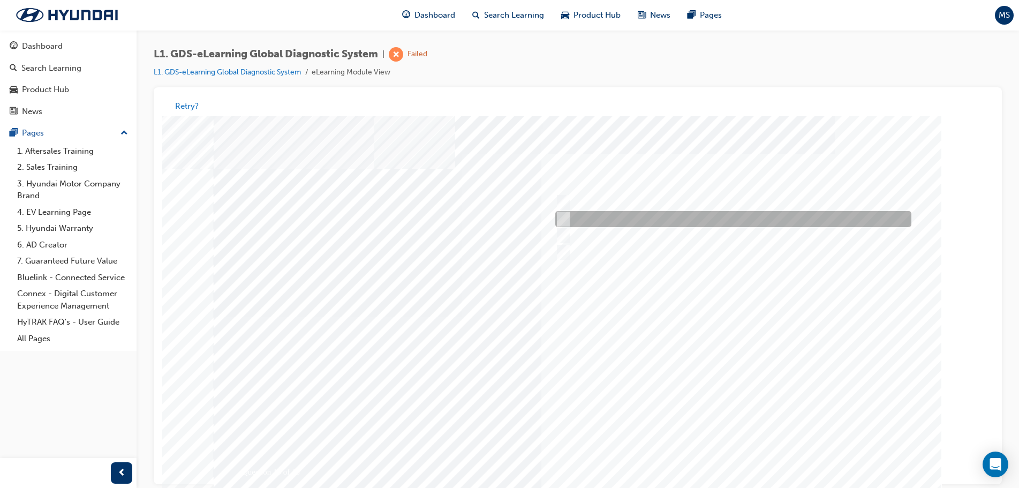
click at [583, 215] on div at bounding box center [731, 220] width 356 height 16
radio input "true"
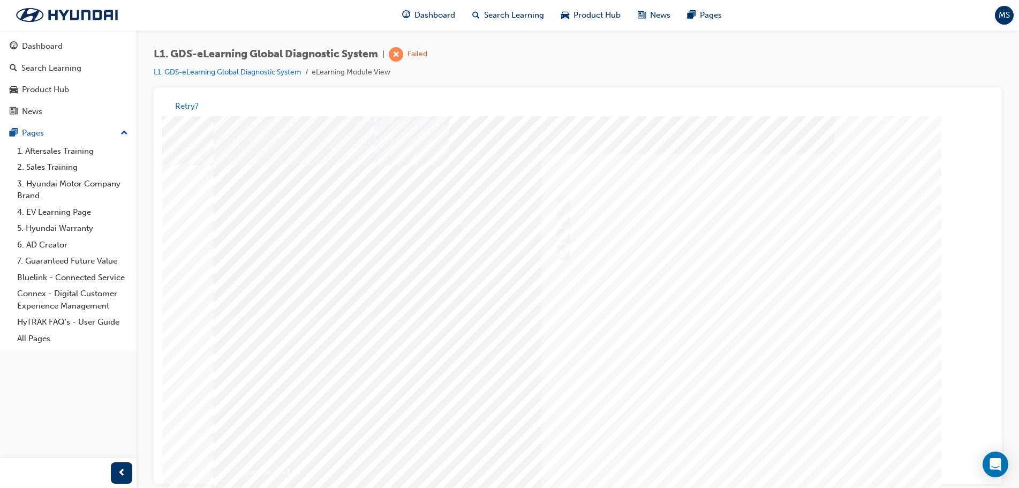
click at [728, 452] on div at bounding box center [578, 317] width 729 height 402
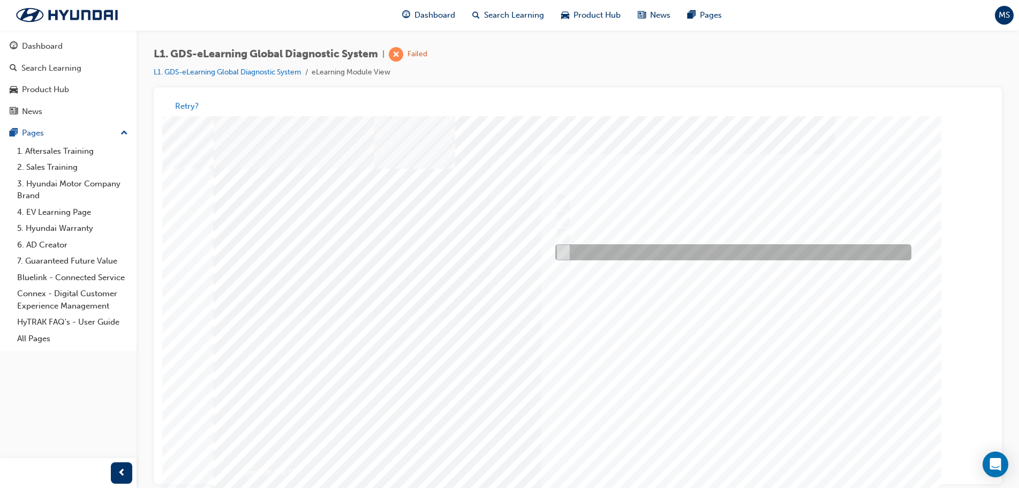
click at [589, 249] on div at bounding box center [731, 253] width 356 height 16
radio input "true"
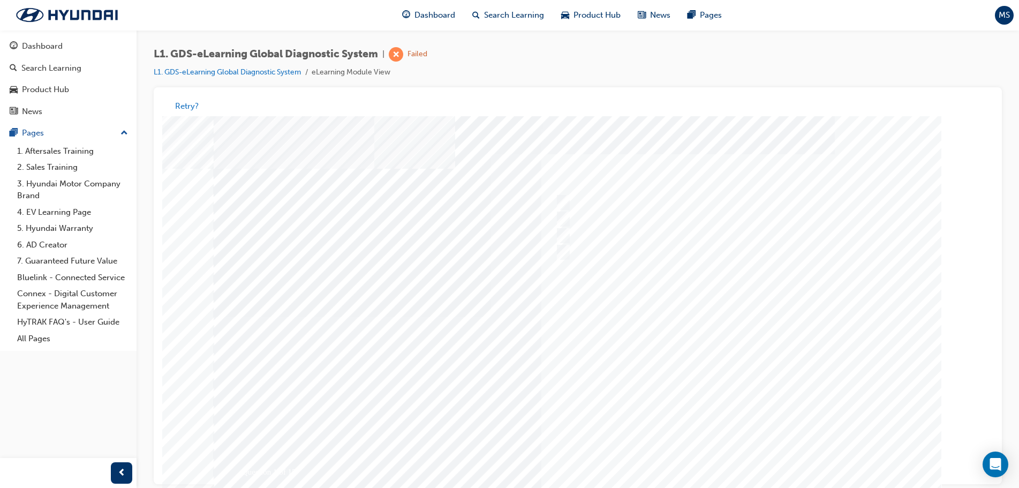
click at [723, 454] on div at bounding box center [578, 317] width 729 height 402
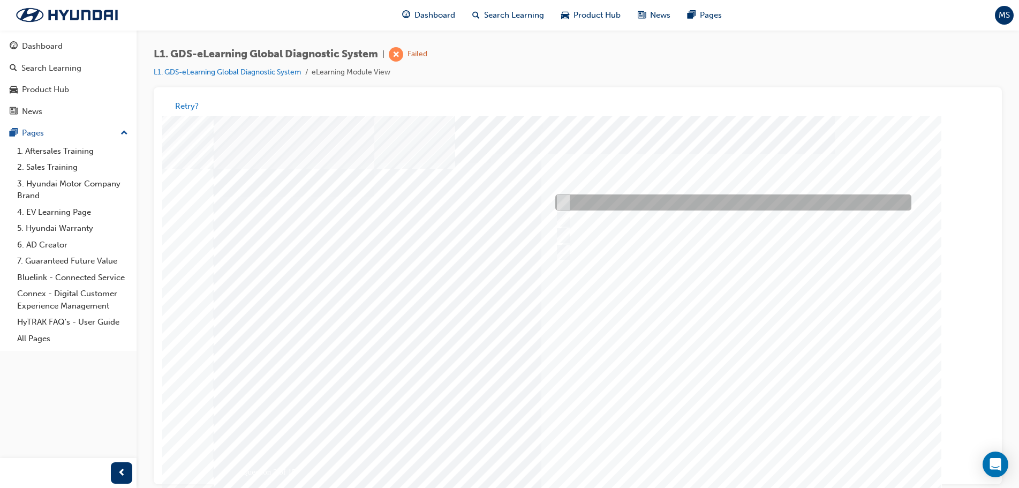
click at [616, 197] on div at bounding box center [731, 203] width 356 height 16
radio input "true"
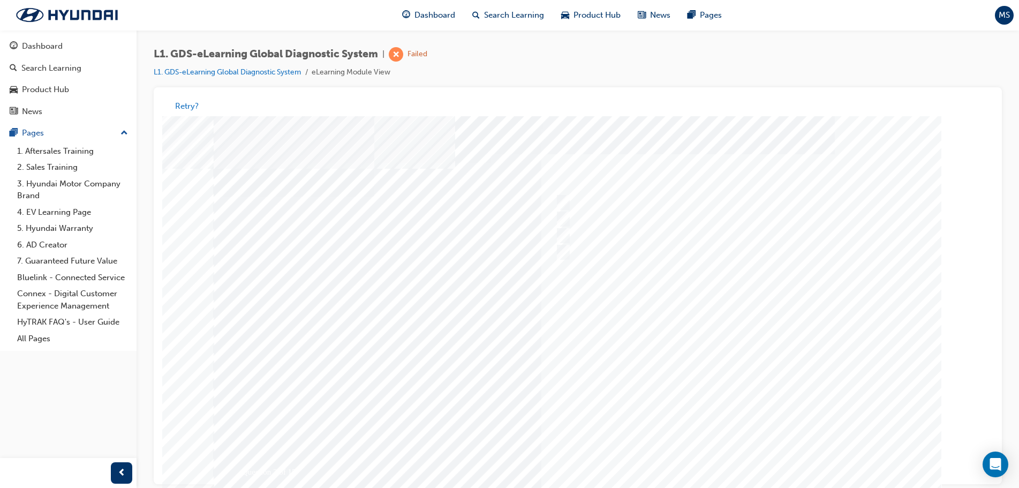
click at [726, 456] on div at bounding box center [578, 317] width 729 height 402
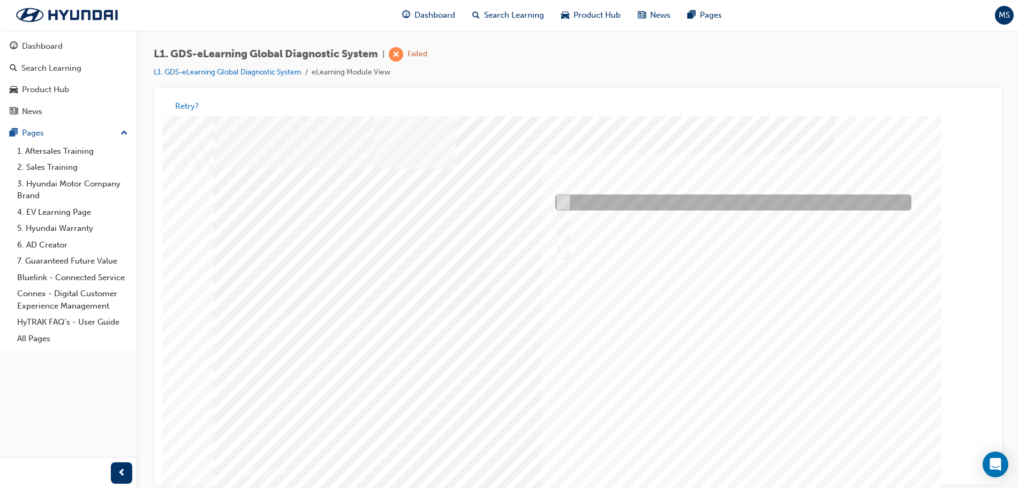
click at [567, 200] on div at bounding box center [731, 203] width 356 height 16
checkbox input "true"
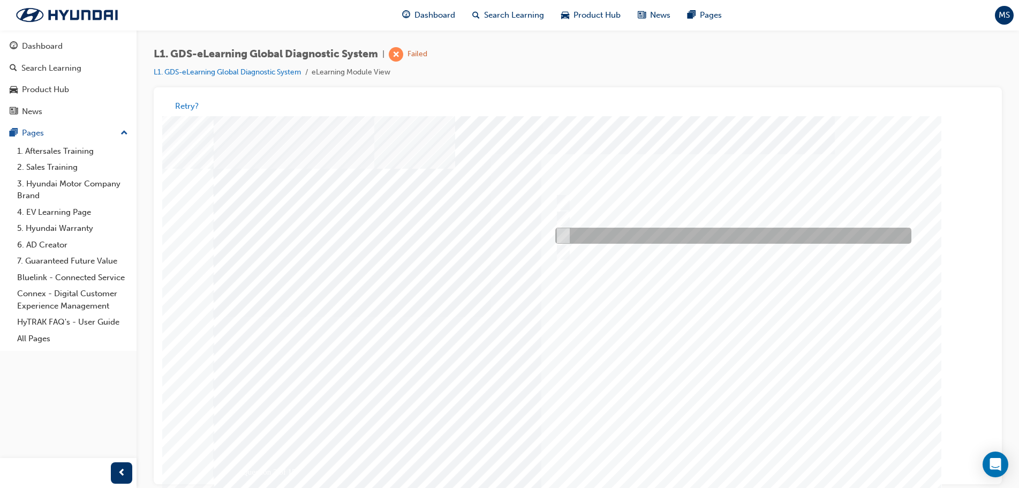
click at [565, 238] on input "Fault Code Searching" at bounding box center [561, 236] width 12 height 12
checkbox input "true"
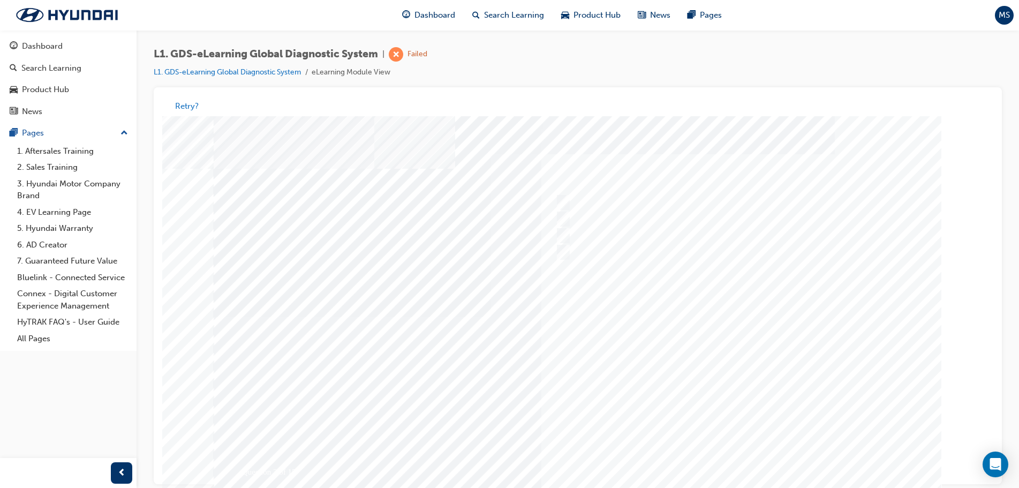
click at [717, 452] on div at bounding box center [578, 317] width 729 height 402
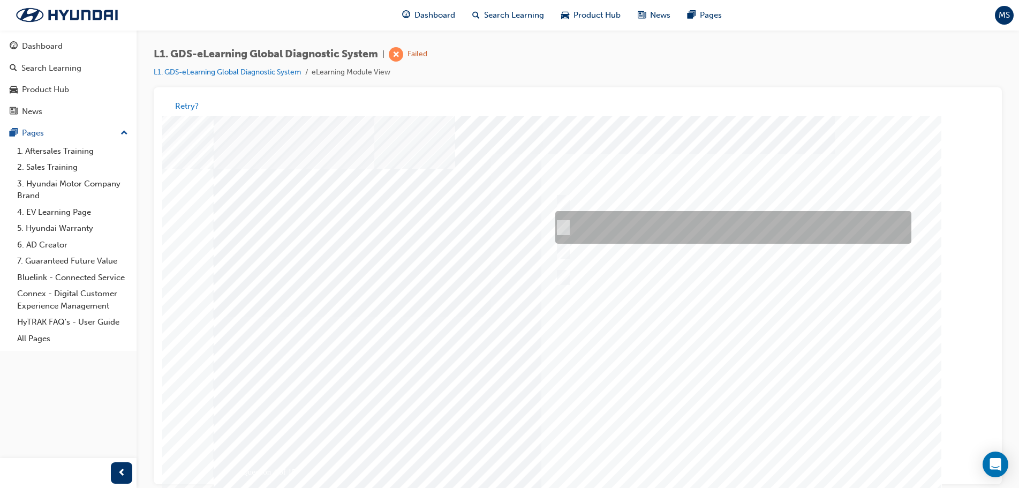
click at [562, 233] on input "START the engine and do not turn the ignition key to the OFF position during th…" at bounding box center [562, 228] width 12 height 12
radio input "true"
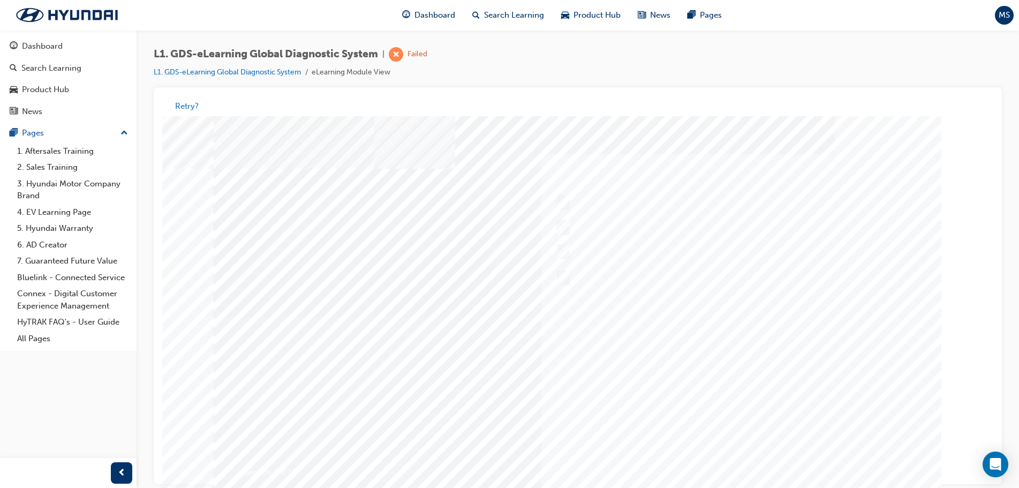
click at [748, 461] on div at bounding box center [578, 317] width 729 height 402
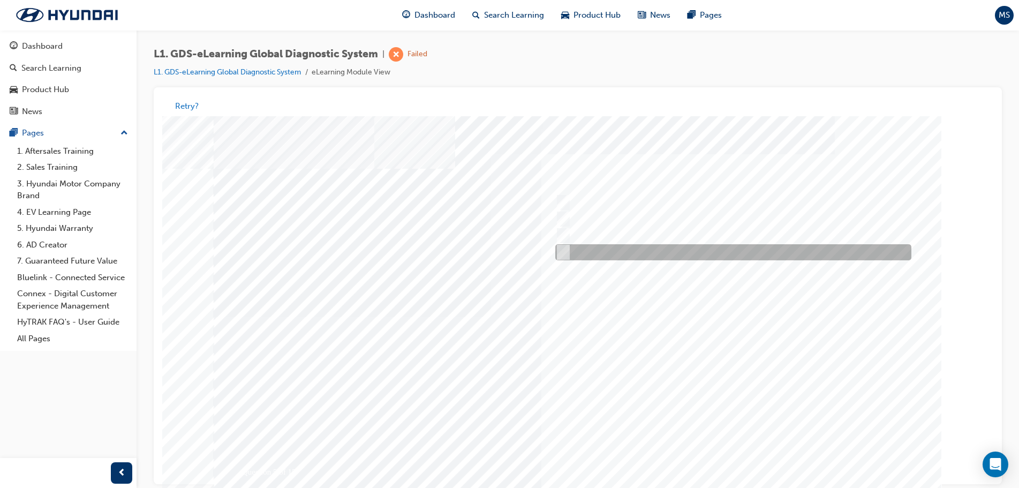
click at [576, 259] on div at bounding box center [731, 253] width 356 height 16
checkbox input "true"
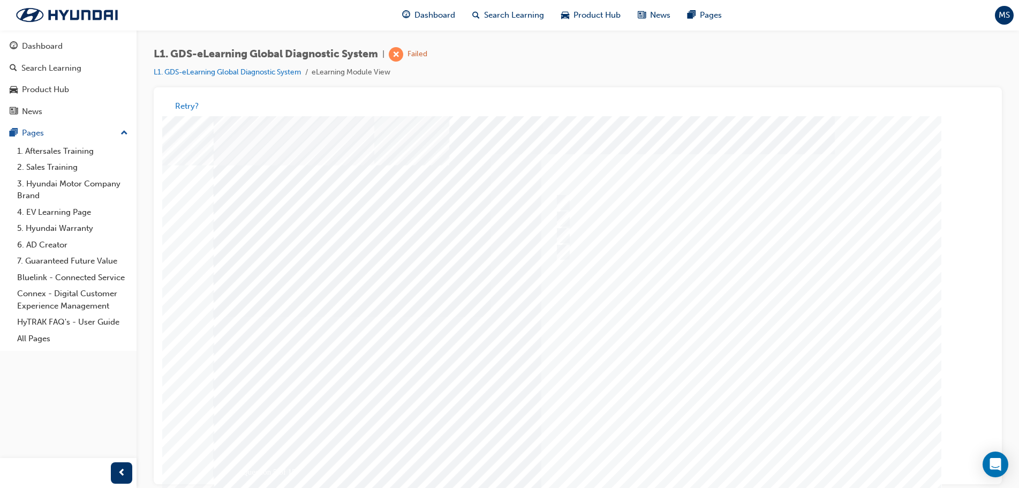
click at [710, 462] on div at bounding box center [578, 317] width 729 height 402
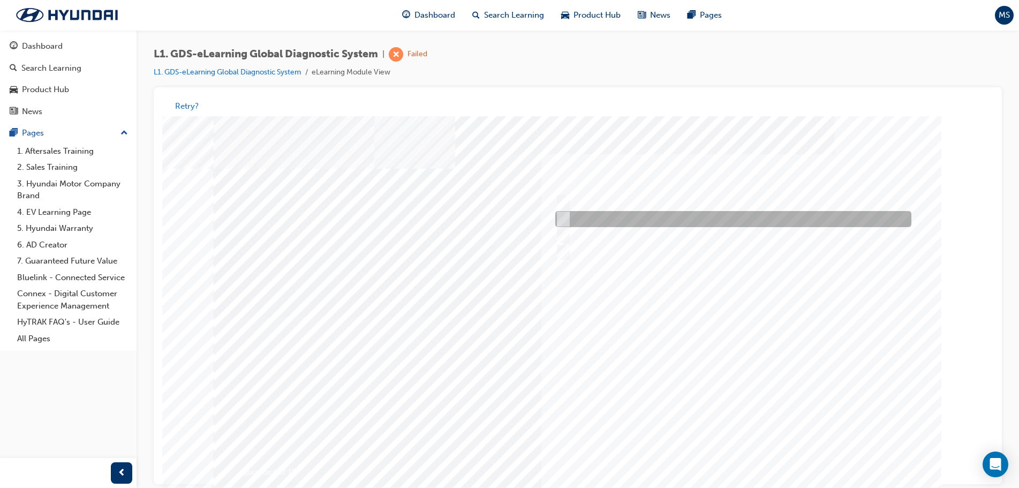
click at [560, 216] on input "Physically look at the component to check if it’s operating" at bounding box center [561, 220] width 12 height 12
checkbox input "true"
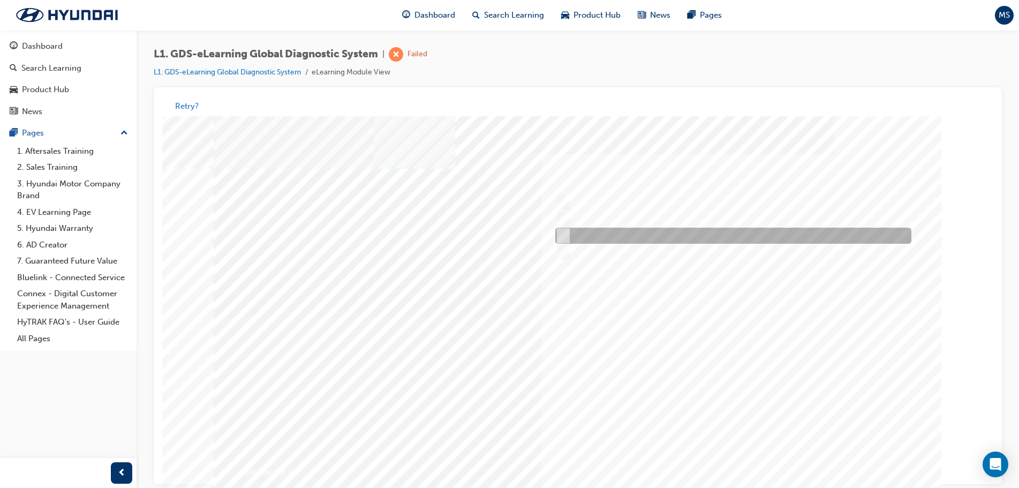
click at [568, 233] on div at bounding box center [731, 236] width 356 height 16
checkbox input "true"
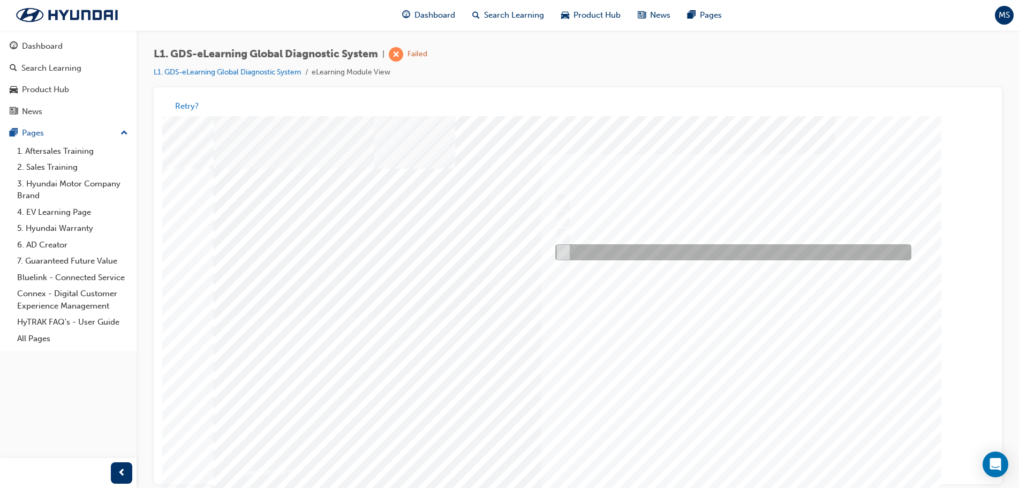
click at [567, 247] on div at bounding box center [731, 253] width 356 height 16
checkbox input "true"
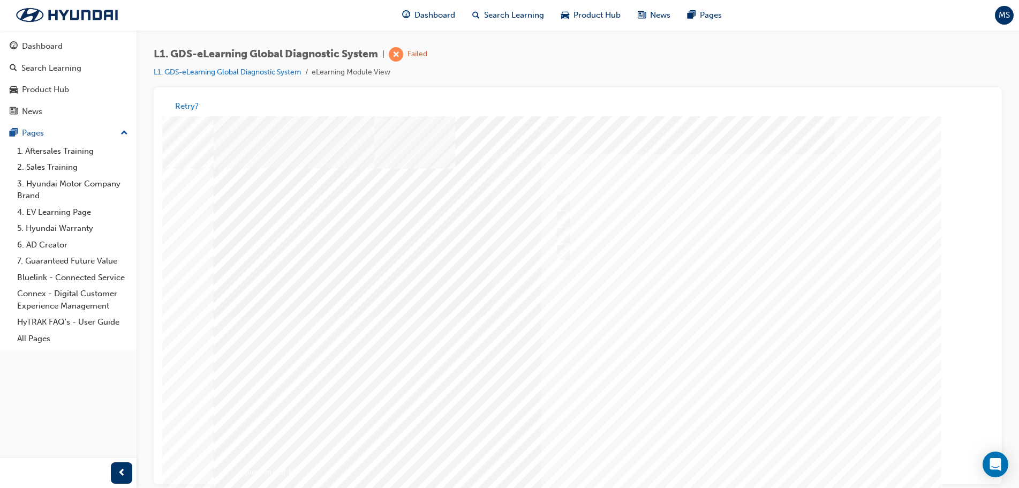
click at [720, 466] on div at bounding box center [578, 317] width 729 height 402
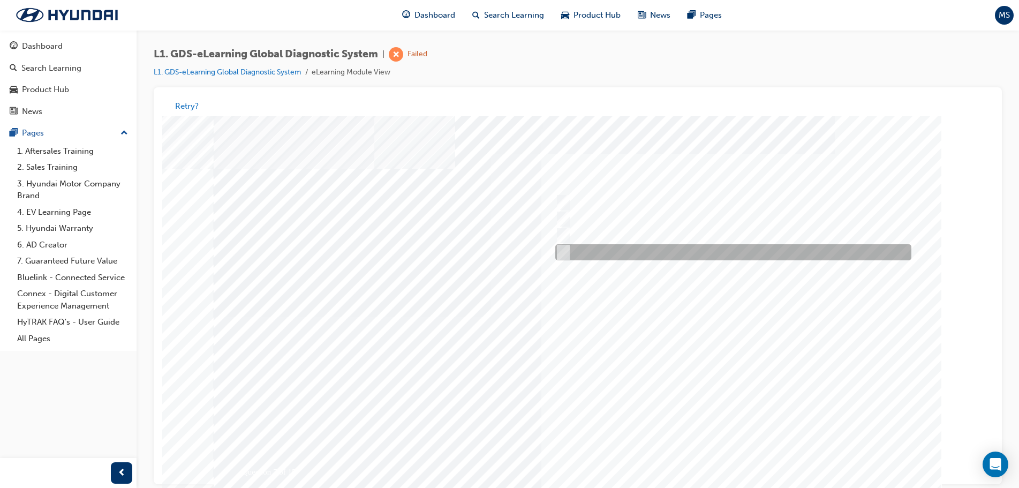
click at [567, 258] on div at bounding box center [731, 253] width 356 height 16
radio input "true"
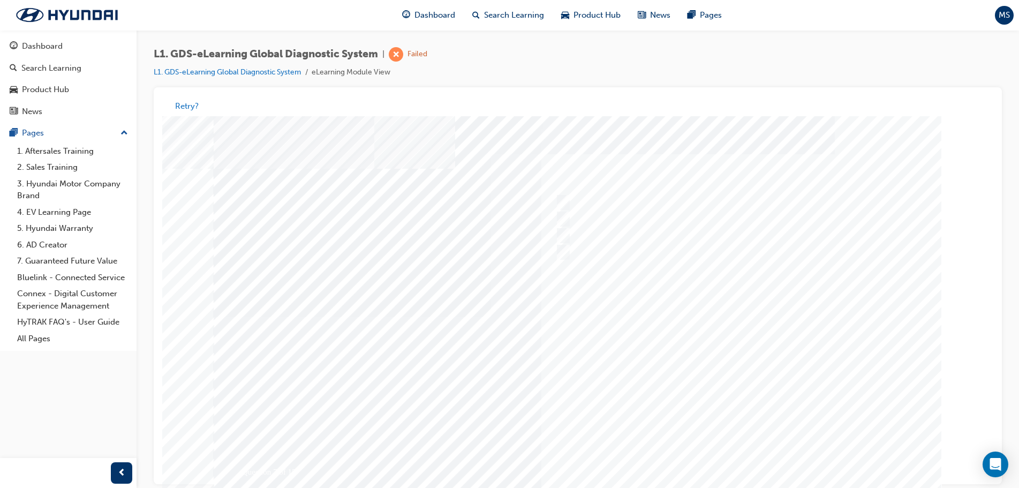
click at [733, 469] on div at bounding box center [578, 317] width 729 height 402
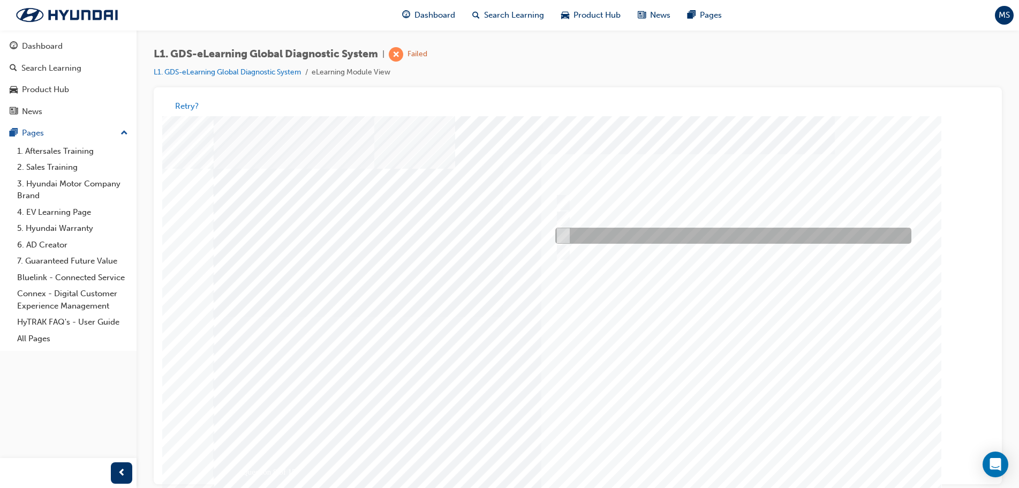
click at [567, 238] on input "Actuation Test" at bounding box center [562, 236] width 12 height 12
radio input "true"
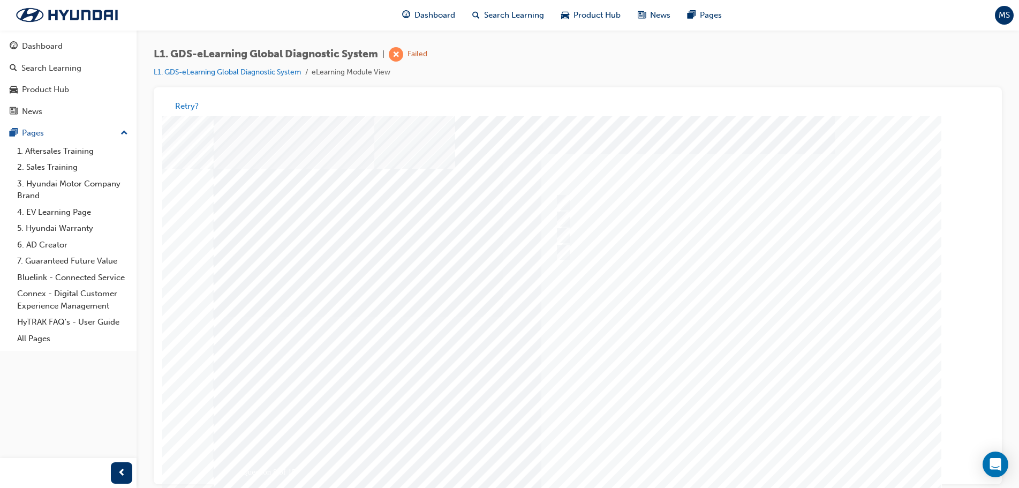
click at [724, 472] on div at bounding box center [578, 317] width 729 height 402
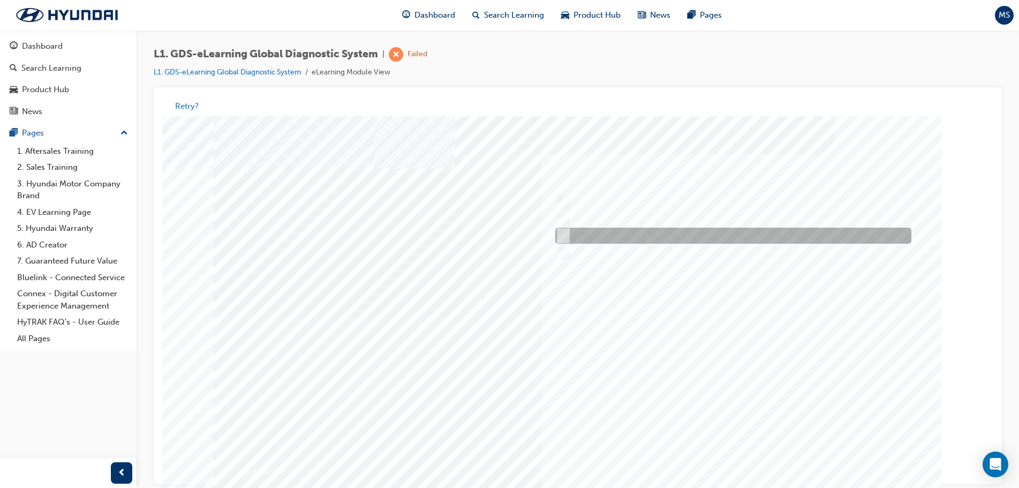
click at [587, 239] on div at bounding box center [731, 236] width 356 height 16
radio input "true"
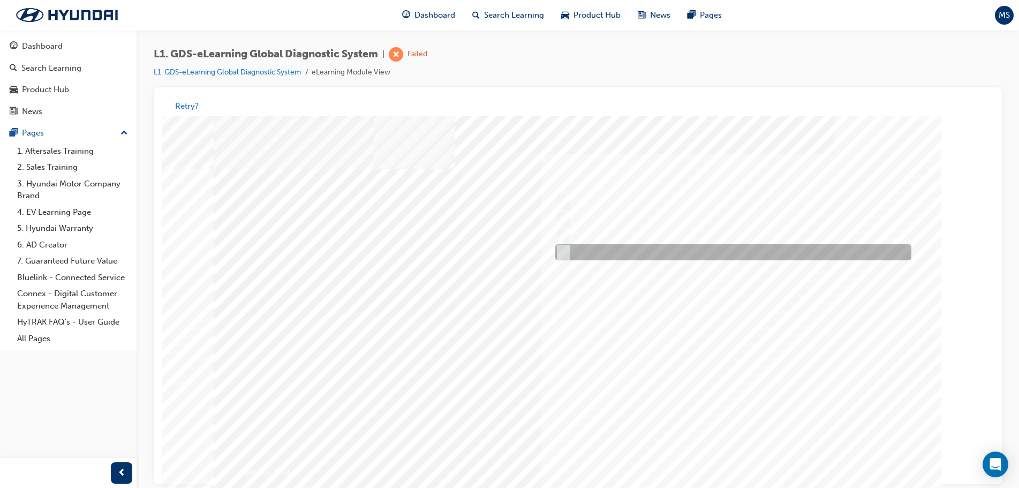
click at [578, 253] on div at bounding box center [731, 253] width 356 height 16
radio input "true"
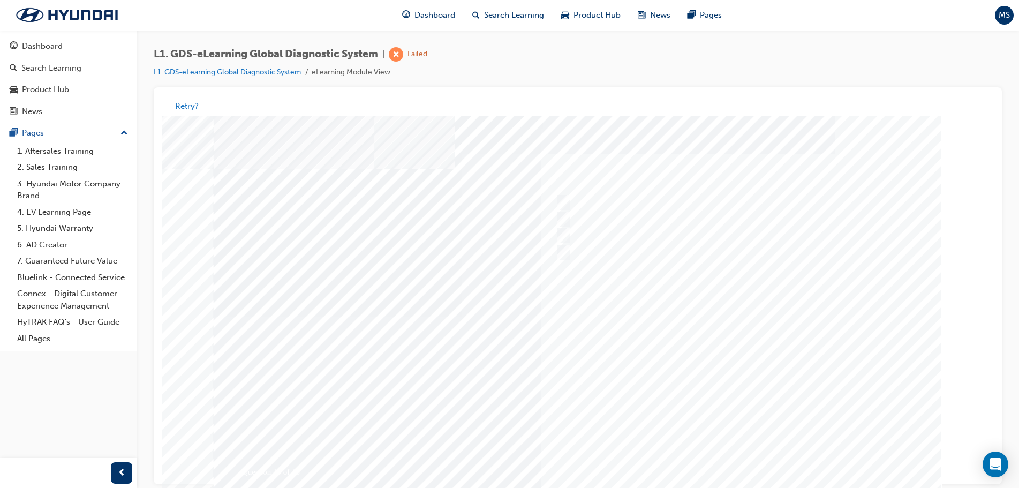
click at [724, 449] on div at bounding box center [578, 317] width 729 height 402
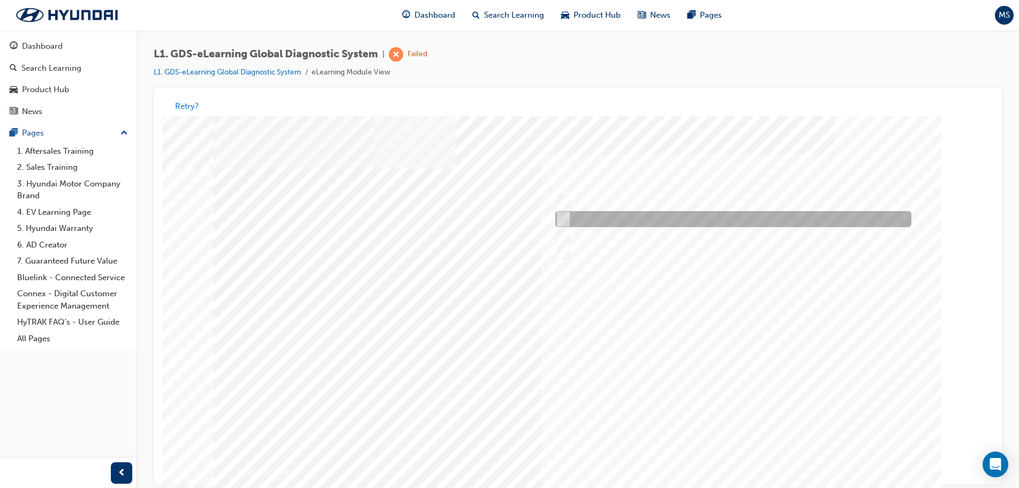
click at [602, 220] on div at bounding box center [731, 220] width 356 height 16
radio input "true"
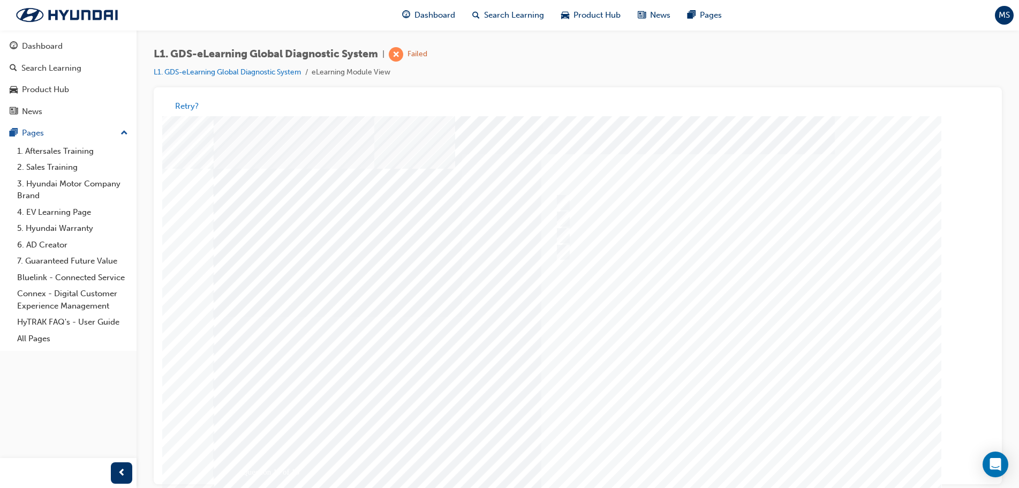
click at [721, 459] on div at bounding box center [578, 317] width 729 height 402
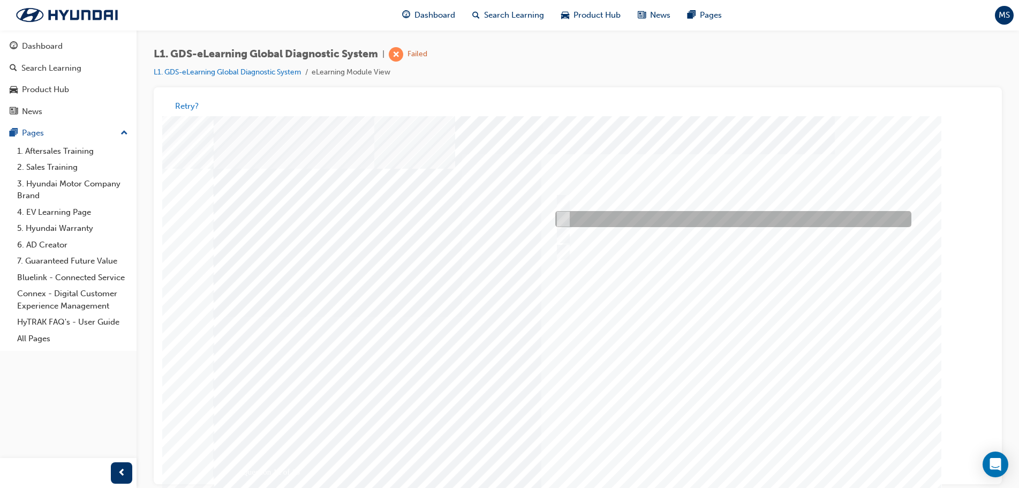
click at [598, 220] on div at bounding box center [731, 220] width 356 height 16
radio input "true"
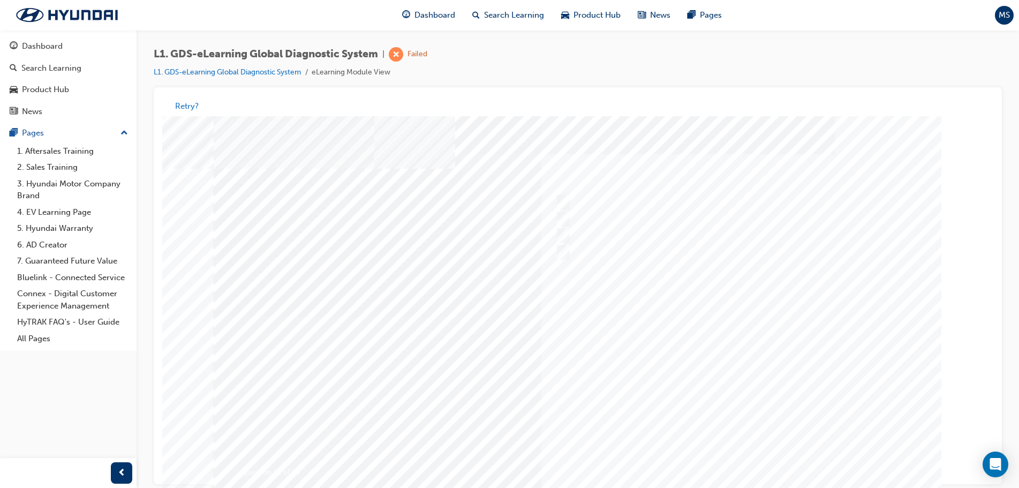
click at [737, 463] on div at bounding box center [578, 317] width 729 height 402
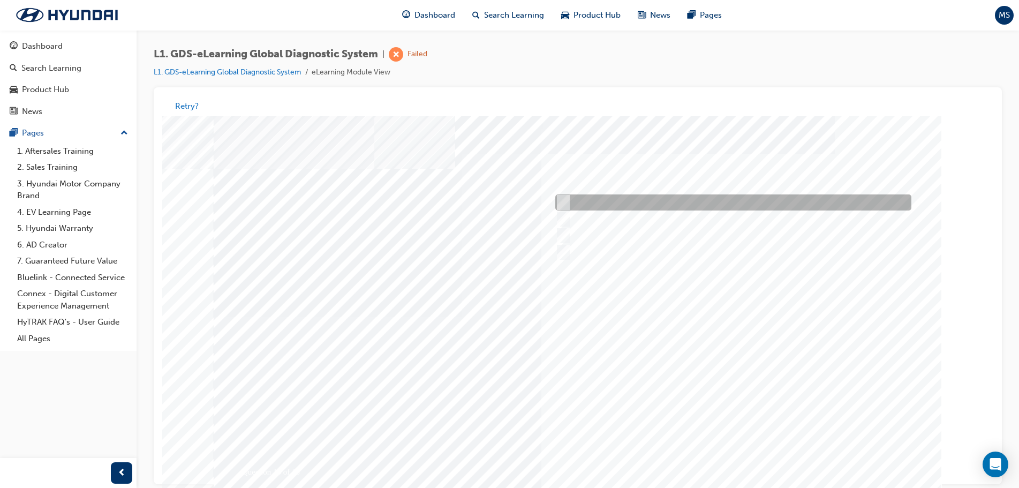
click at [639, 204] on div at bounding box center [731, 203] width 356 height 16
radio input "true"
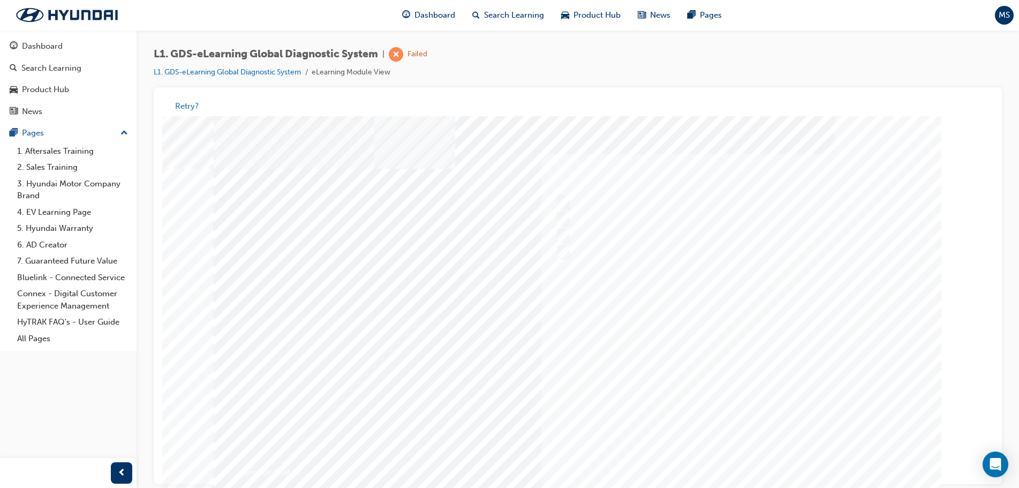
click at [722, 458] on div at bounding box center [578, 317] width 729 height 402
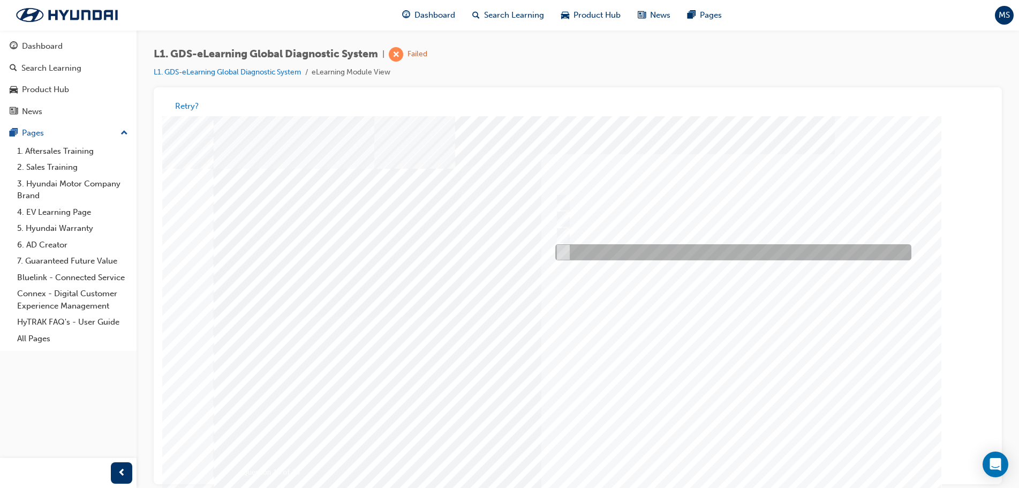
click at [636, 248] on div at bounding box center [731, 253] width 356 height 16
radio input "true"
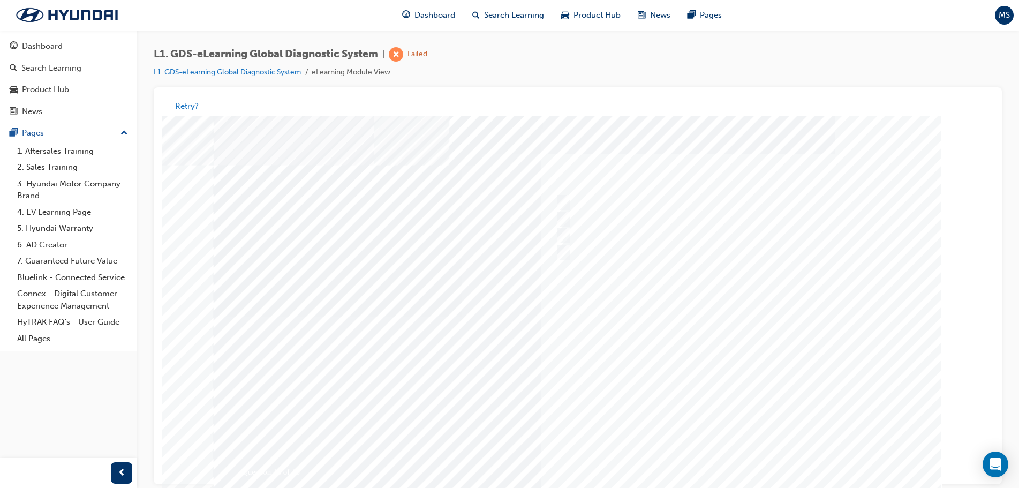
click at [744, 462] on div at bounding box center [578, 317] width 729 height 402
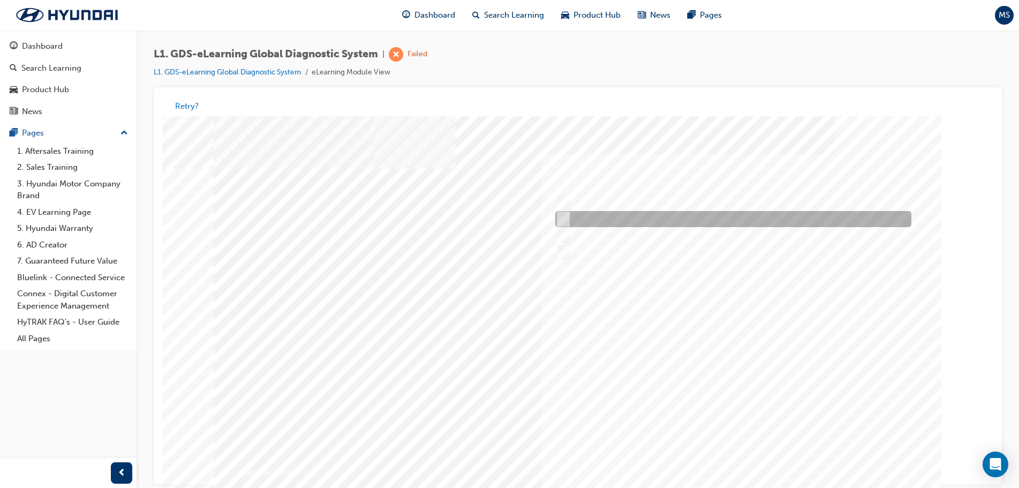
click at [578, 227] on div at bounding box center [731, 220] width 356 height 16
radio input "true"
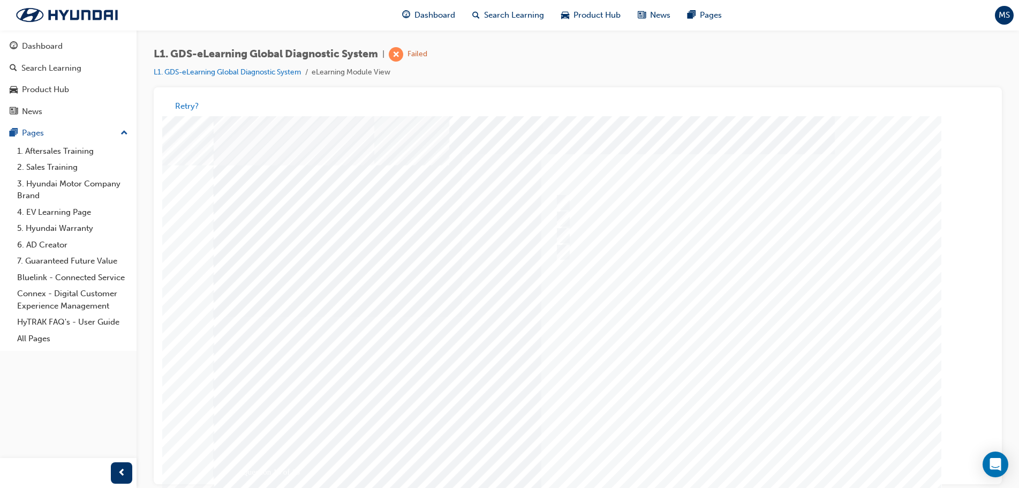
click at [736, 456] on div at bounding box center [578, 317] width 729 height 402
click at [52, 42] on div "Dashboard" at bounding box center [42, 46] width 41 height 12
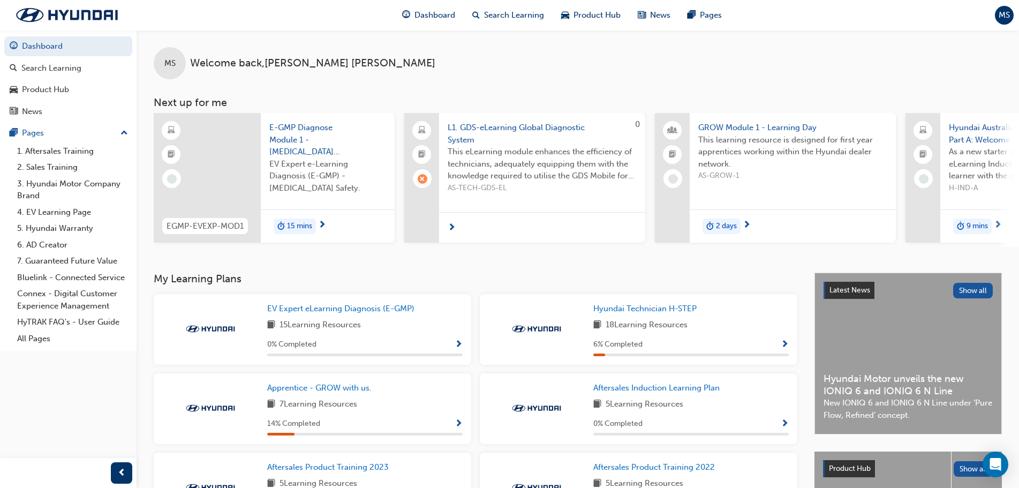
click at [516, 125] on span "L1. GDS-eLearning Global Diagnostic System" at bounding box center [542, 134] width 189 height 24
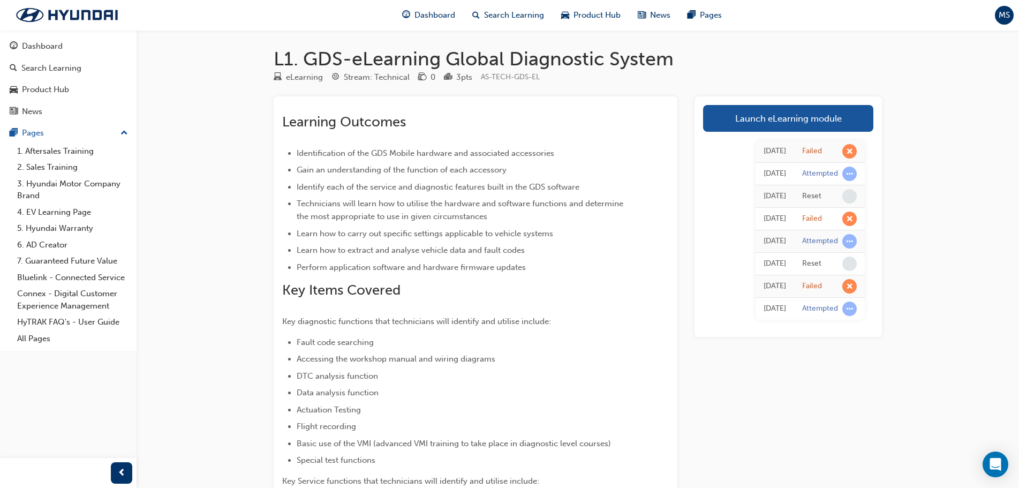
click at [65, 36] on button "Dashboard Search Learning Product Hub News Pages" at bounding box center [68, 78] width 128 height 89
click at [69, 45] on div "Dashboard" at bounding box center [68, 46] width 117 height 13
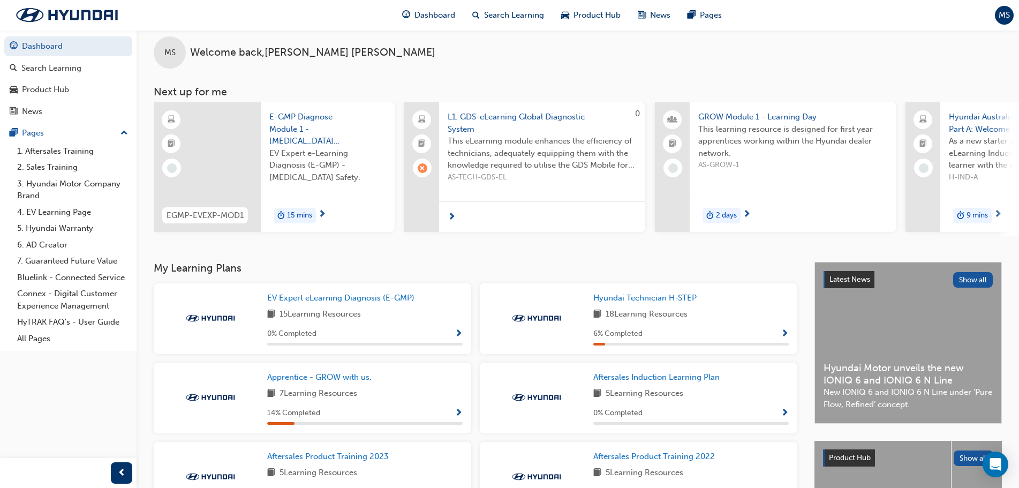
scroll to position [13, 0]
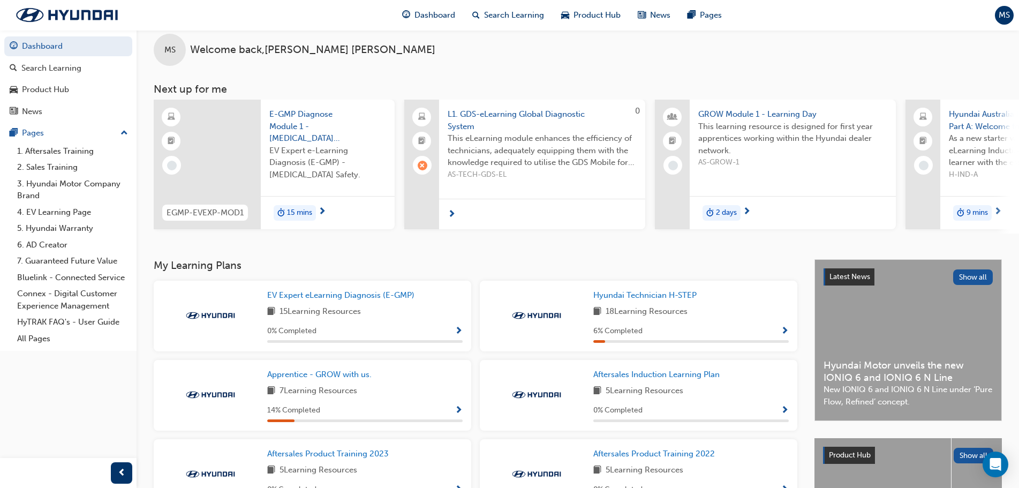
click at [1004, 5] on div "Dashboard Search Learning Product Hub News Pages MS" at bounding box center [509, 15] width 1019 height 31
click at [1004, 11] on span "MS" at bounding box center [1004, 15] width 11 height 12
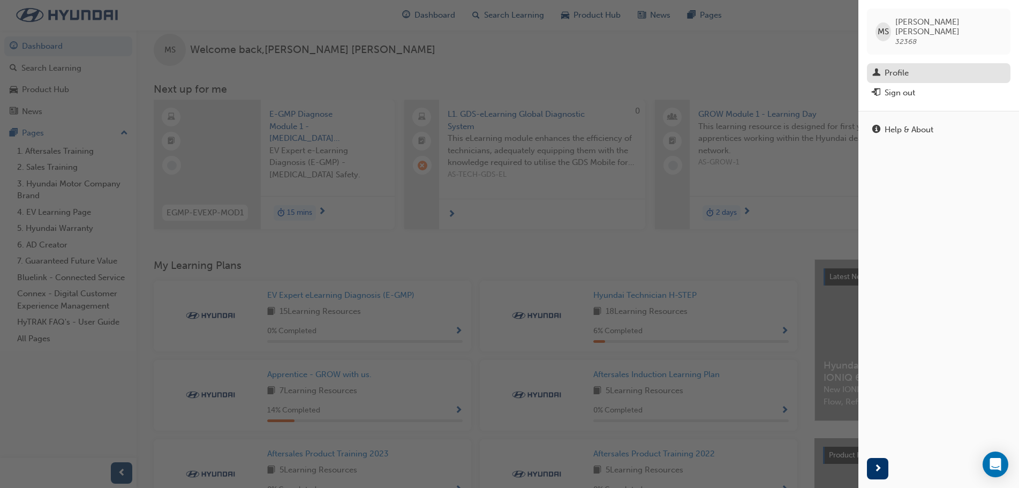
drag, startPoint x: 1004, startPoint y: 11, endPoint x: 911, endPoint y: 61, distance: 106.2
click at [911, 61] on div "[PERSON_NAME] 32368 Profile Sign out" at bounding box center [939, 55] width 161 height 111
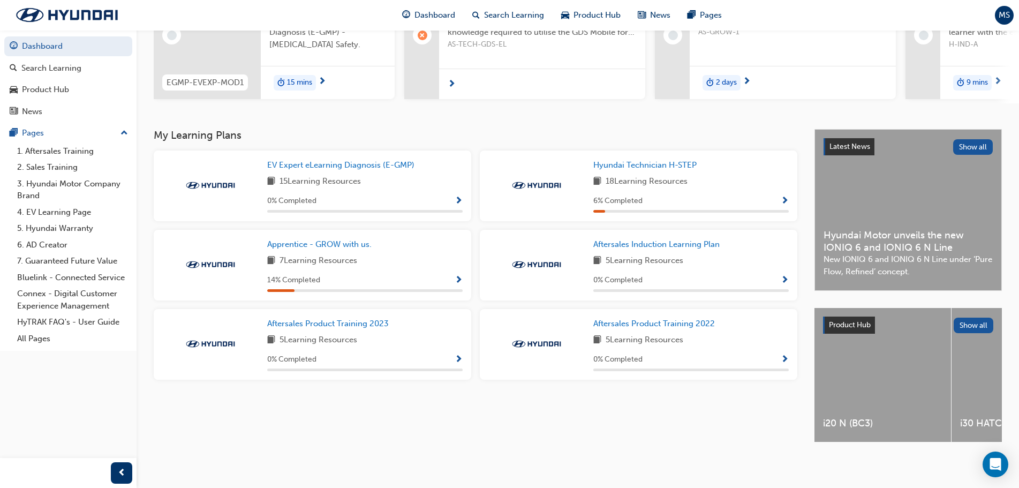
scroll to position [145, 0]
click at [394, 266] on div "7 Learning Resources" at bounding box center [365, 260] width 196 height 13
click at [789, 198] on div "Hyundai Technician H-STEP 18 Learning Resources 6 % Completed" at bounding box center [639, 186] width 318 height 71
click at [788, 201] on span "Show Progress" at bounding box center [785, 202] width 8 height 10
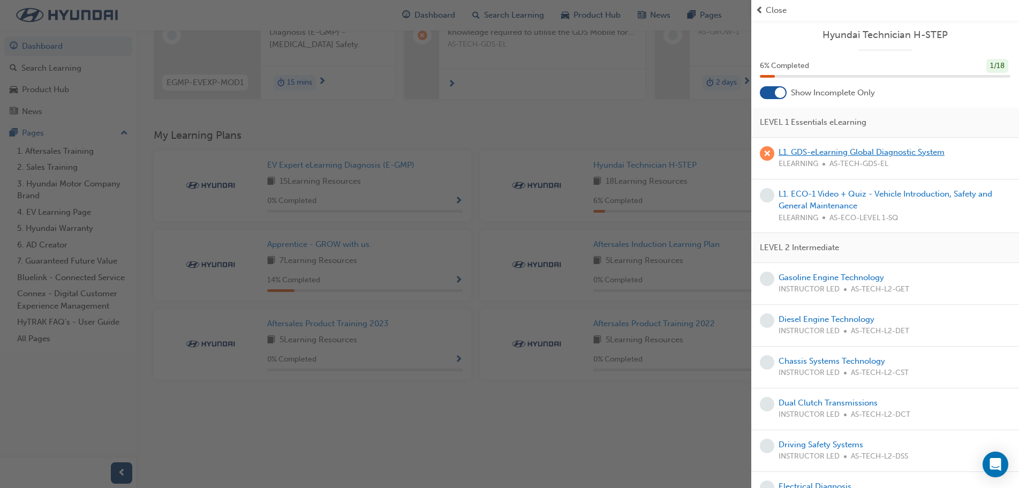
click at [893, 149] on link "L1. GDS-eLearning Global Diagnostic System" at bounding box center [862, 152] width 166 height 10
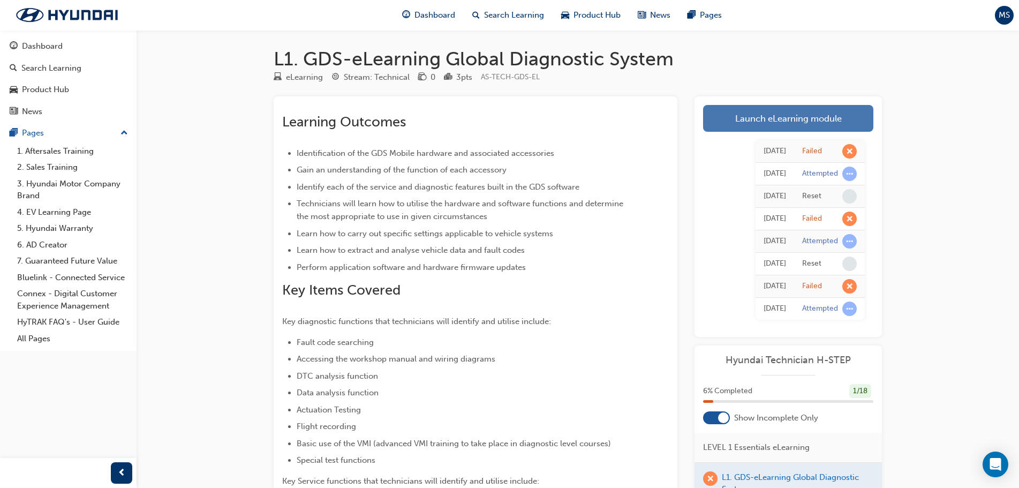
click at [831, 114] on link "Launch eLearning module" at bounding box center [788, 118] width 170 height 27
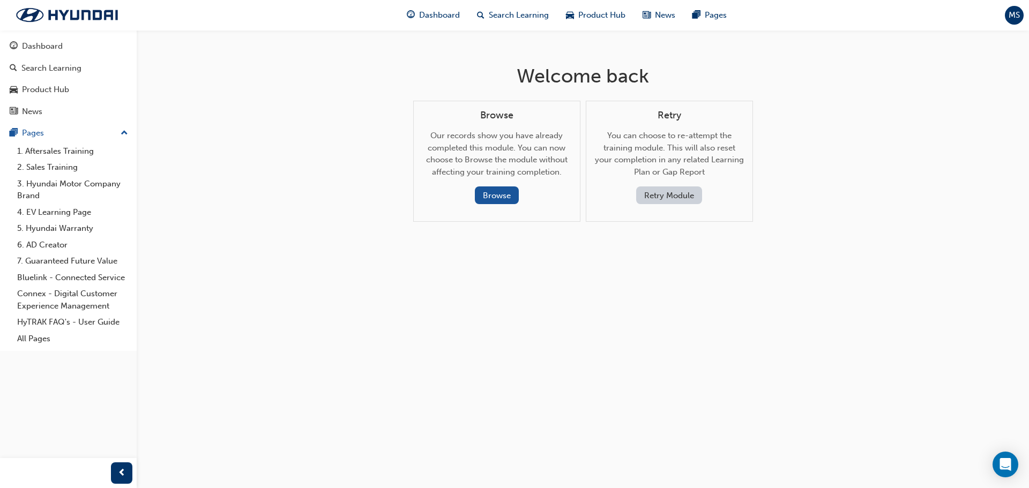
click at [673, 196] on button "Retry Module" at bounding box center [669, 195] width 66 height 18
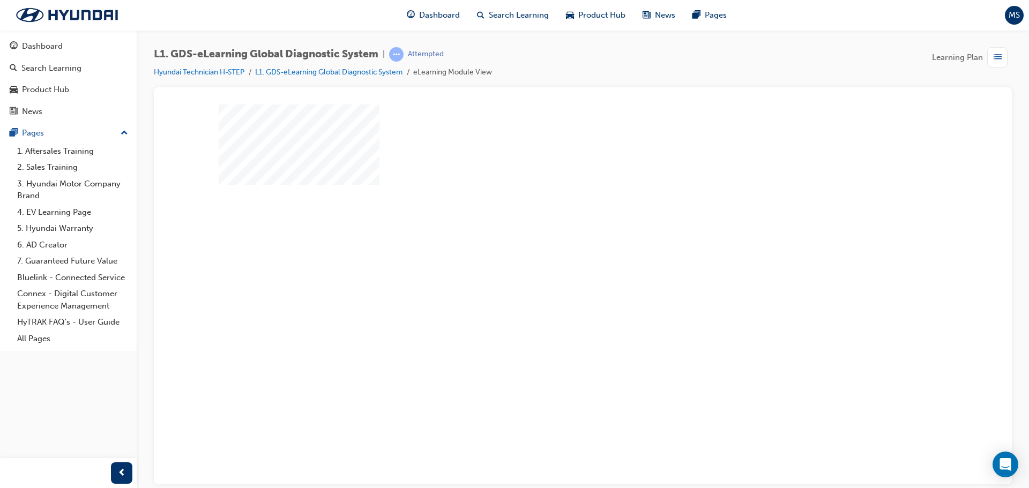
click at [552, 263] on div "play" at bounding box center [552, 263] width 0 height 0
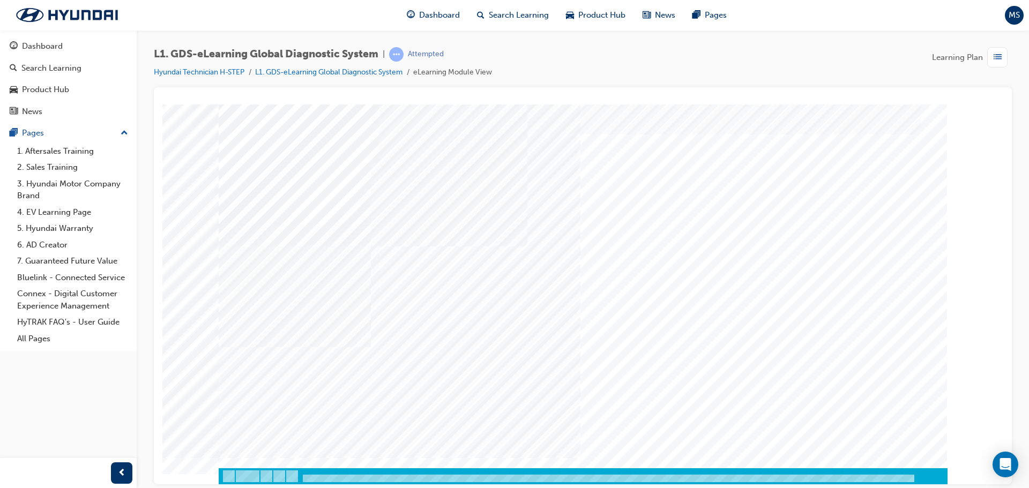
scroll to position [21, 0]
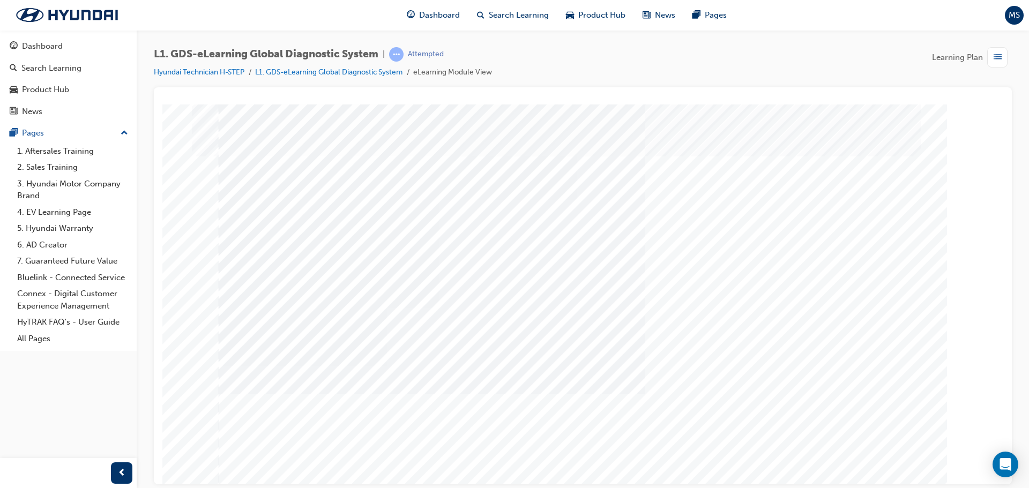
scroll to position [22, 0]
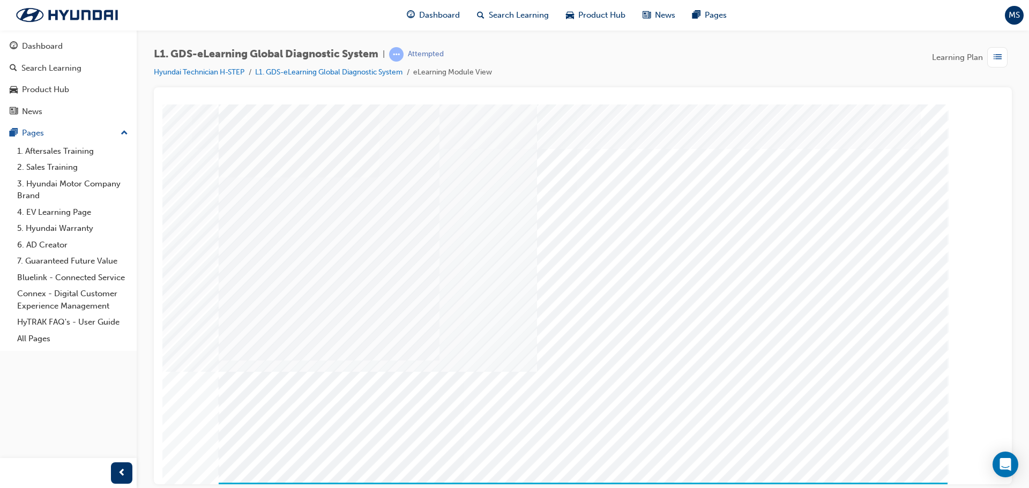
scroll to position [22, 0]
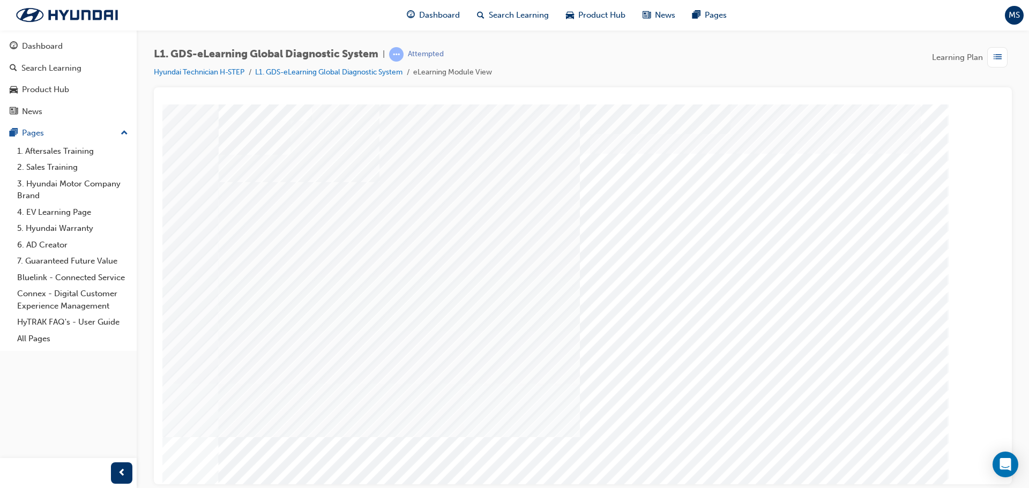
scroll to position [0, 0]
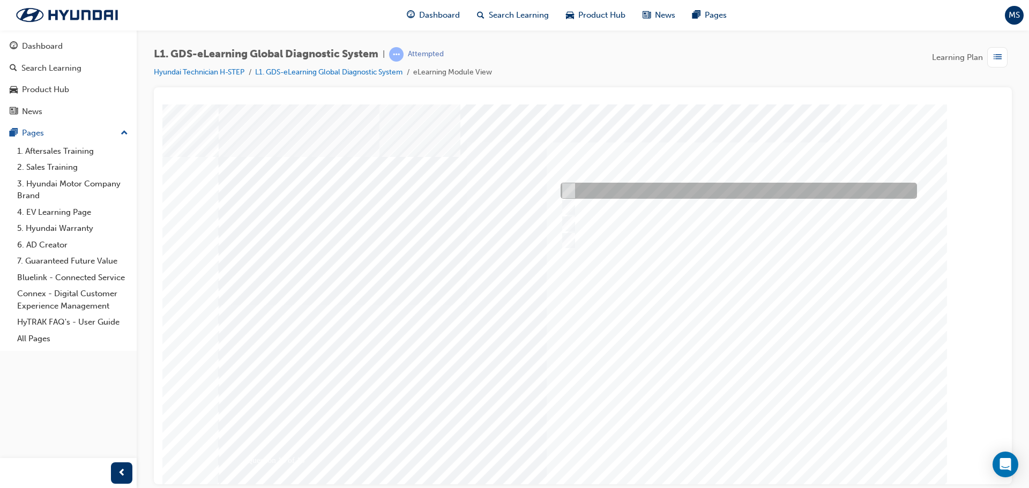
click at [583, 186] on div at bounding box center [736, 191] width 356 height 16
radio input "true"
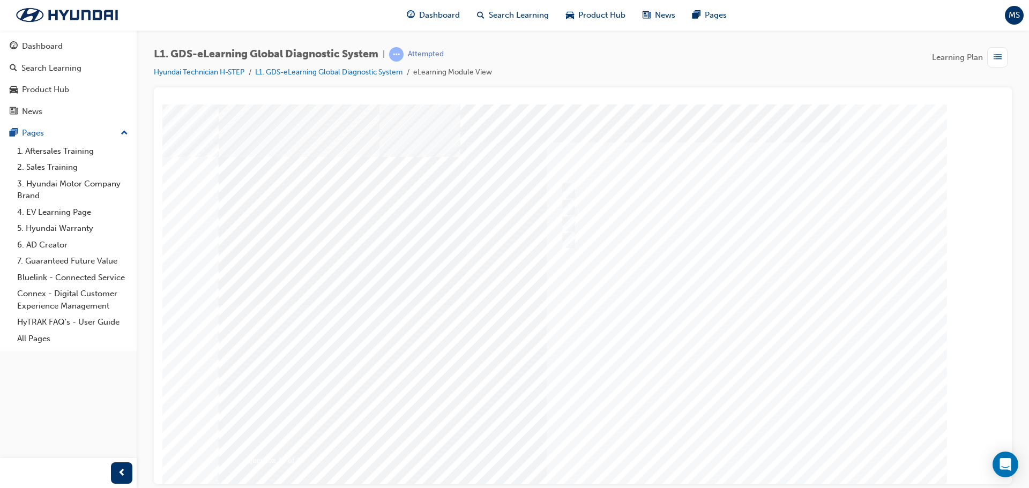
click at [725, 452] on div at bounding box center [583, 305] width 729 height 402
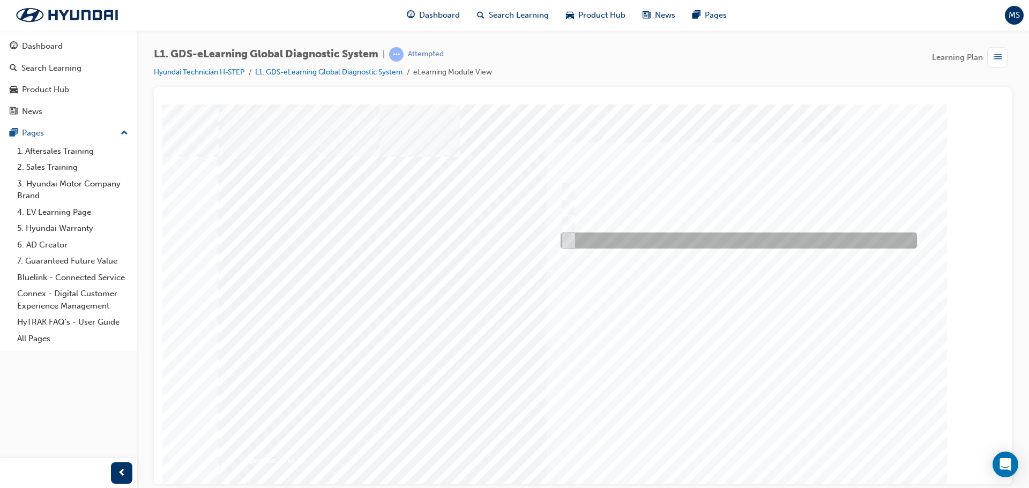
click at [594, 239] on div at bounding box center [736, 241] width 356 height 16
radio input "true"
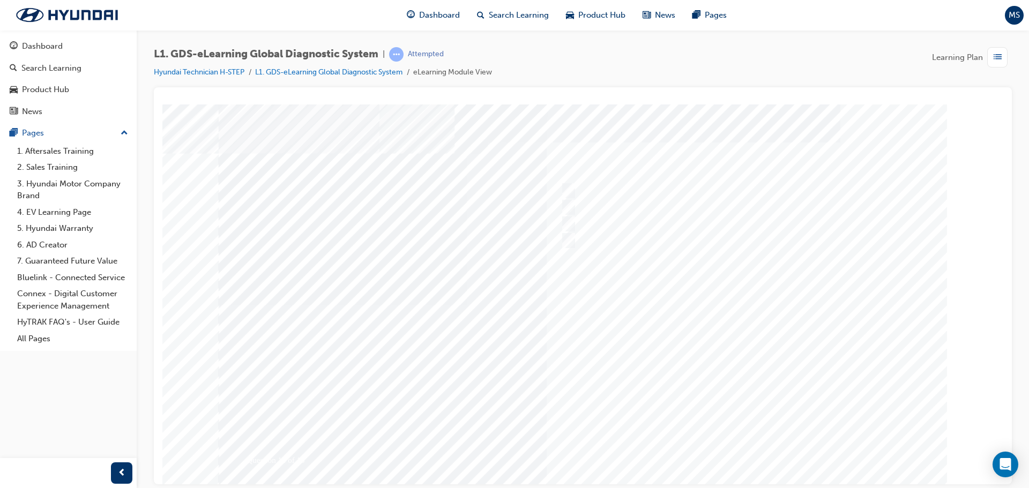
click at [734, 446] on div at bounding box center [583, 305] width 729 height 402
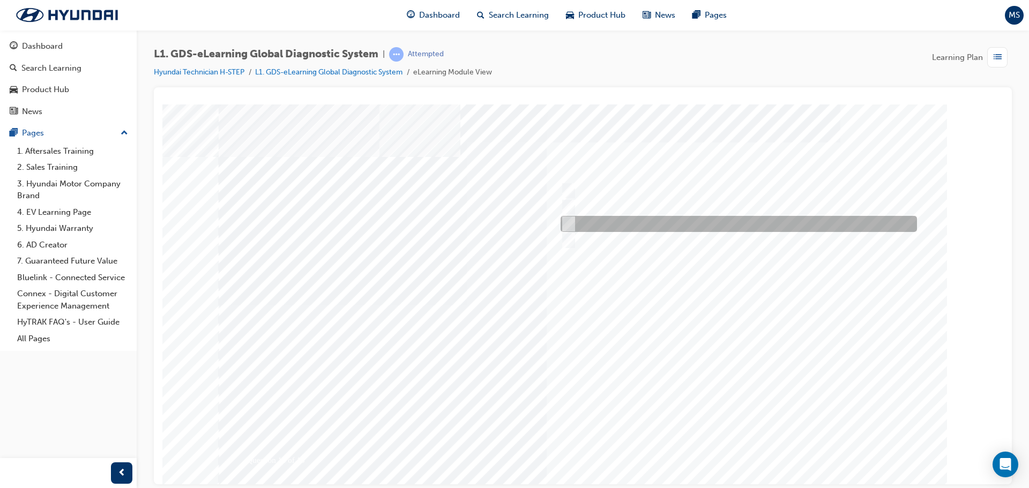
click at [563, 229] on input "0701" at bounding box center [566, 224] width 12 height 12
radio input "true"
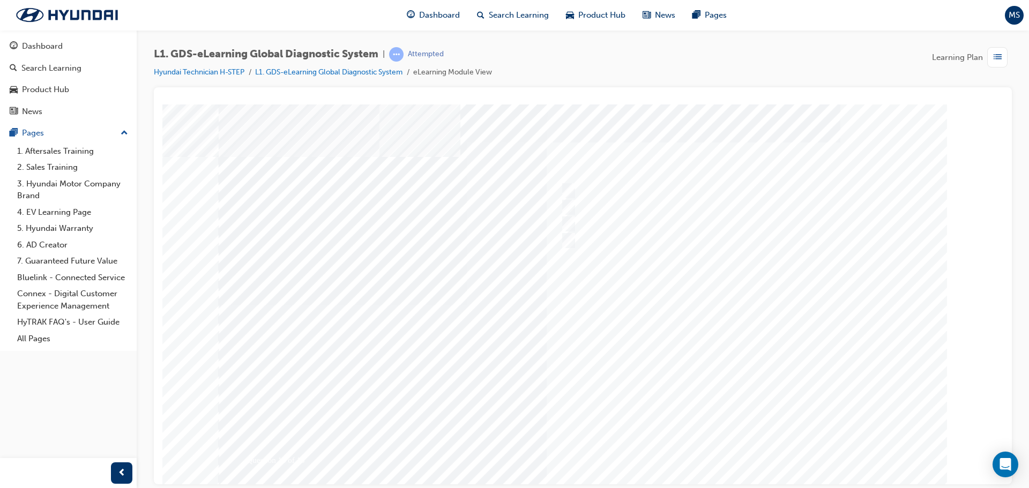
click at [731, 443] on div at bounding box center [583, 305] width 729 height 402
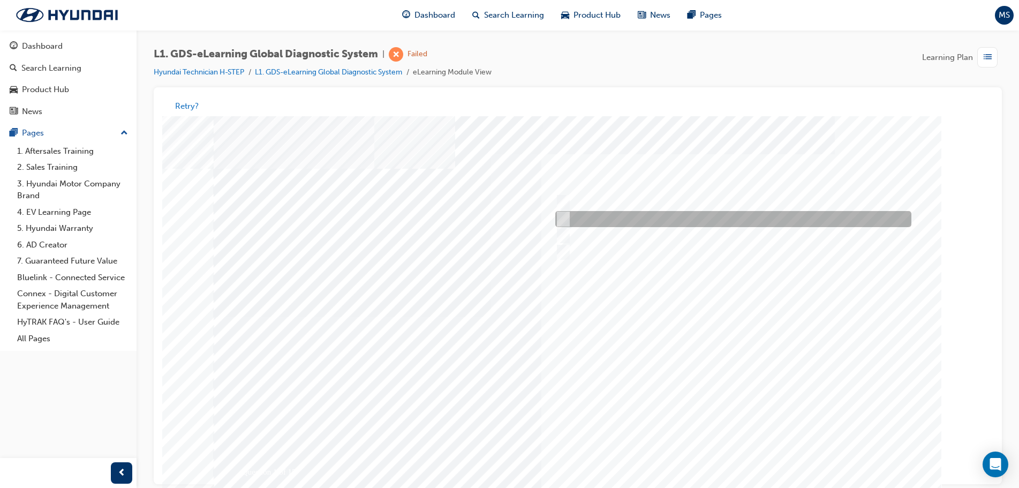
click at [571, 222] on div at bounding box center [731, 220] width 356 height 16
radio input "true"
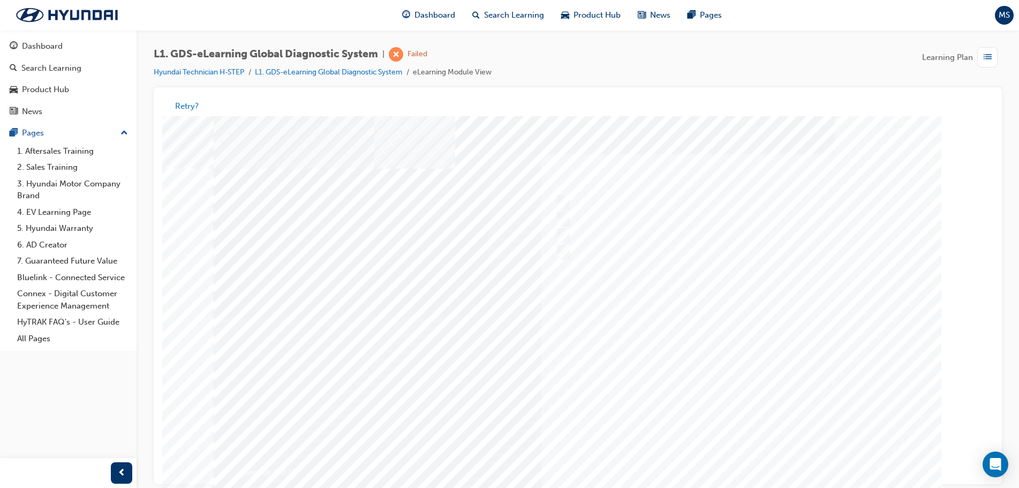
click at [740, 469] on div at bounding box center [578, 317] width 729 height 402
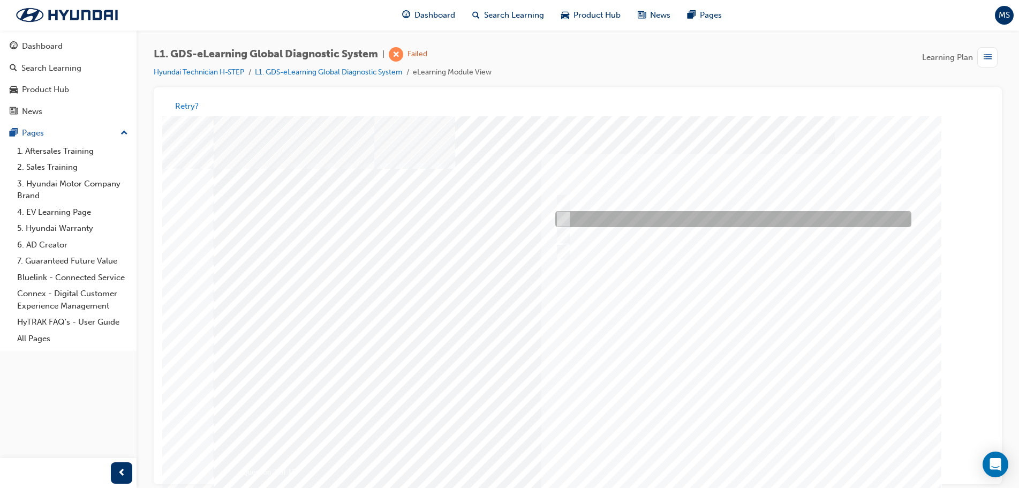
click at [586, 222] on div at bounding box center [731, 220] width 356 height 16
radio input "true"
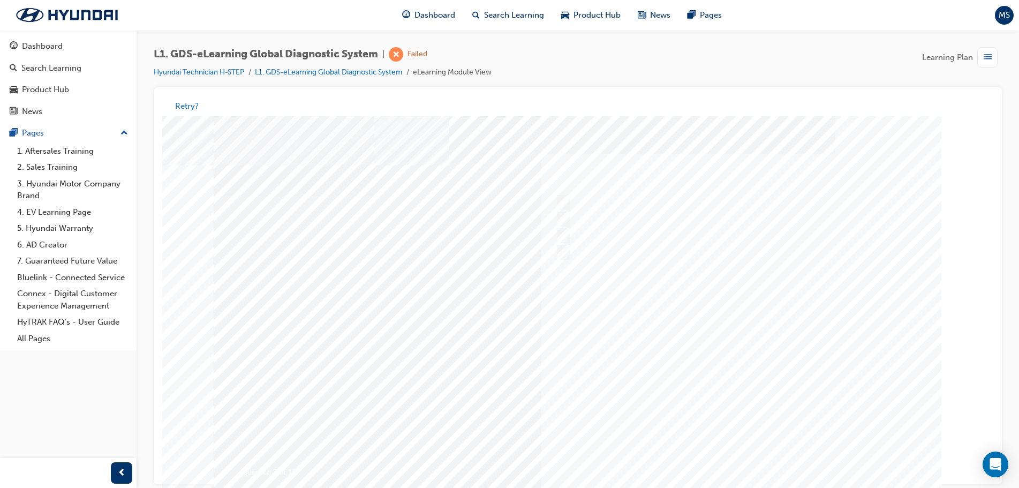
click at [731, 458] on div at bounding box center [578, 317] width 729 height 402
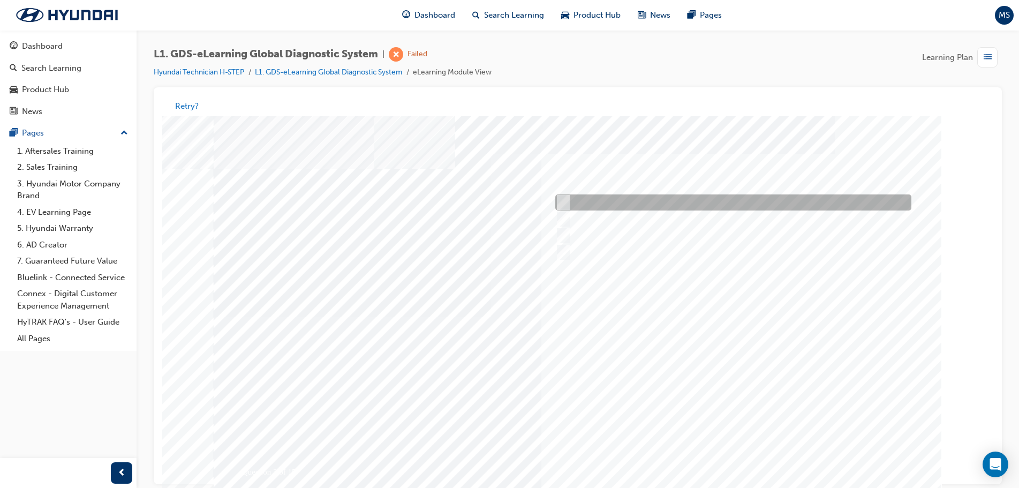
click at [567, 201] on div at bounding box center [731, 203] width 356 height 16
checkbox input "true"
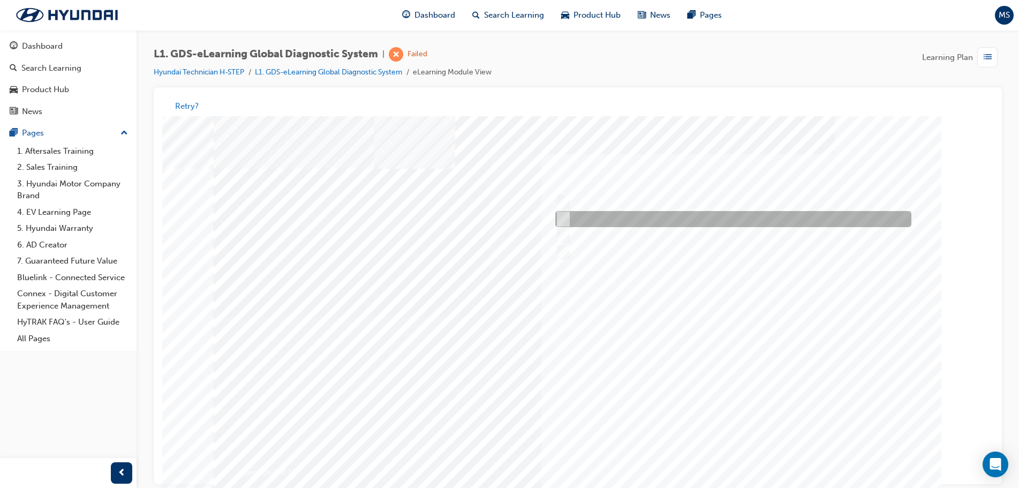
click at [564, 220] on input "Data Analysis" at bounding box center [561, 220] width 12 height 12
checkbox input "true"
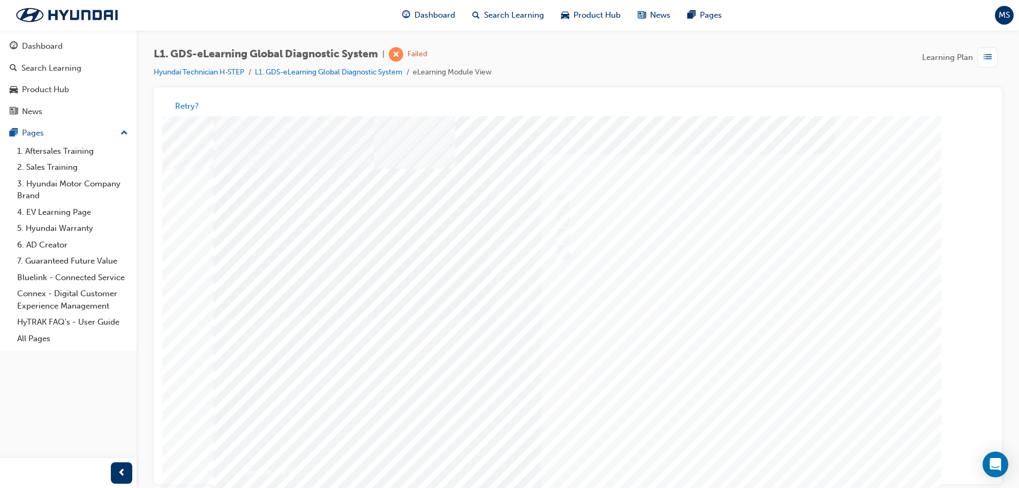
click at [742, 467] on div at bounding box center [578, 317] width 729 height 402
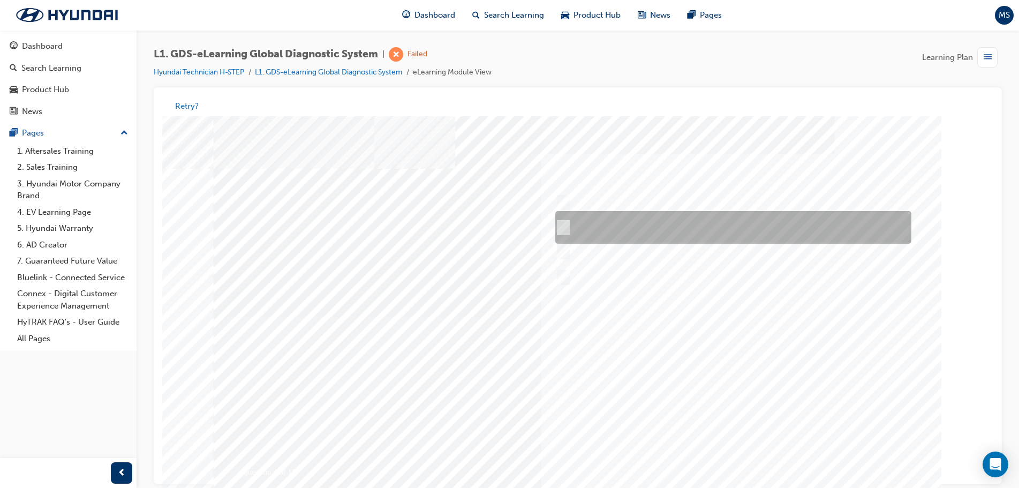
click at [605, 229] on div at bounding box center [731, 228] width 356 height 33
radio input "true"
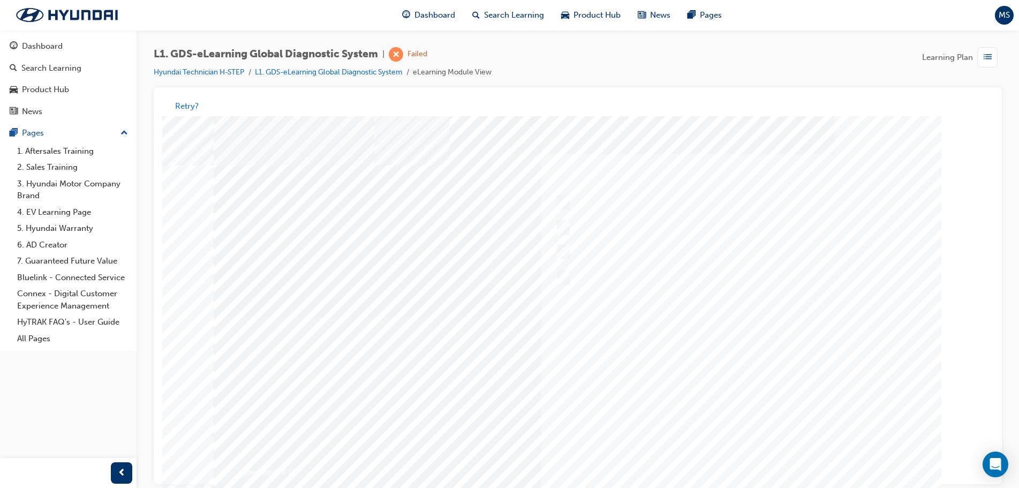
click at [730, 471] on div at bounding box center [578, 317] width 729 height 402
click at [192, 104] on button "Retry?" at bounding box center [187, 106] width 24 height 12
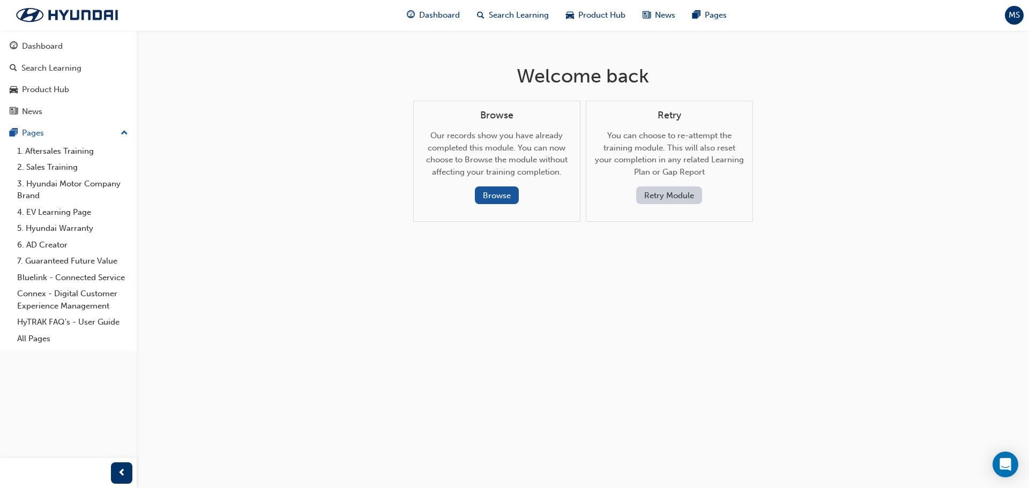
click at [640, 193] on button "Retry Module" at bounding box center [669, 195] width 66 height 18
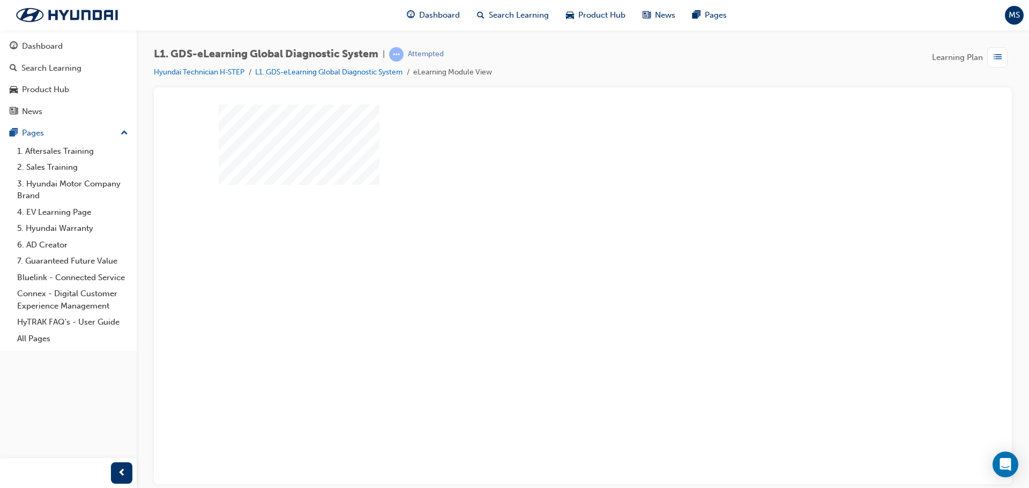
click at [552, 263] on div "play" at bounding box center [552, 263] width 0 height 0
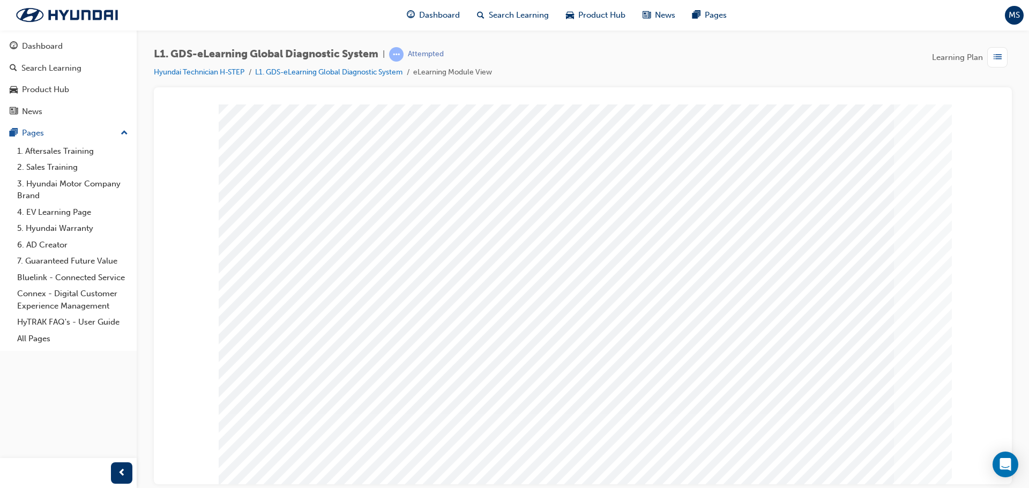
click at [1003, 272] on div at bounding box center [583, 285] width 858 height 397
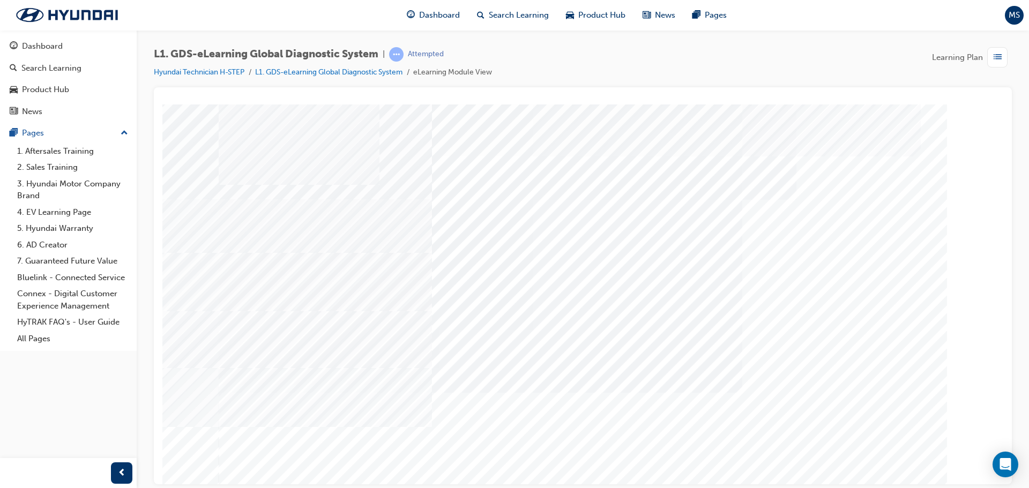
scroll to position [22, 0]
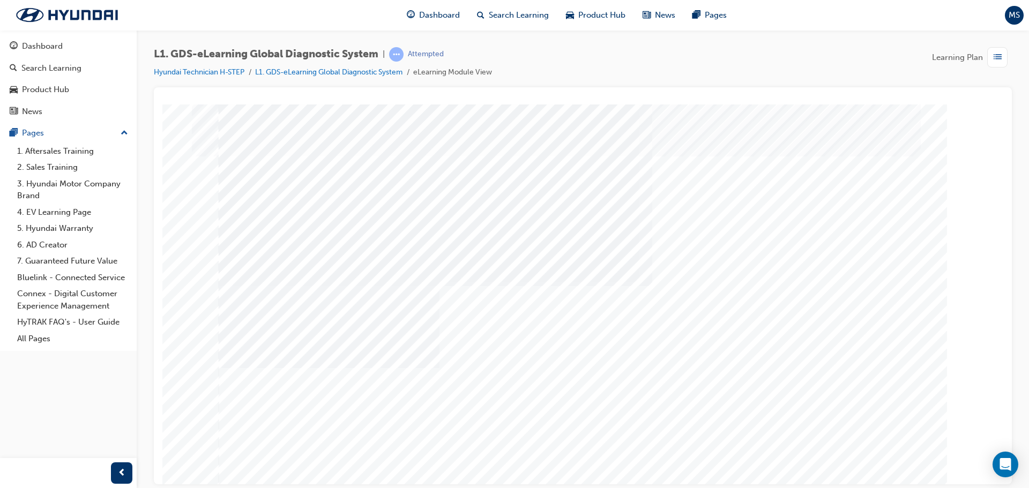
scroll to position [22, 0]
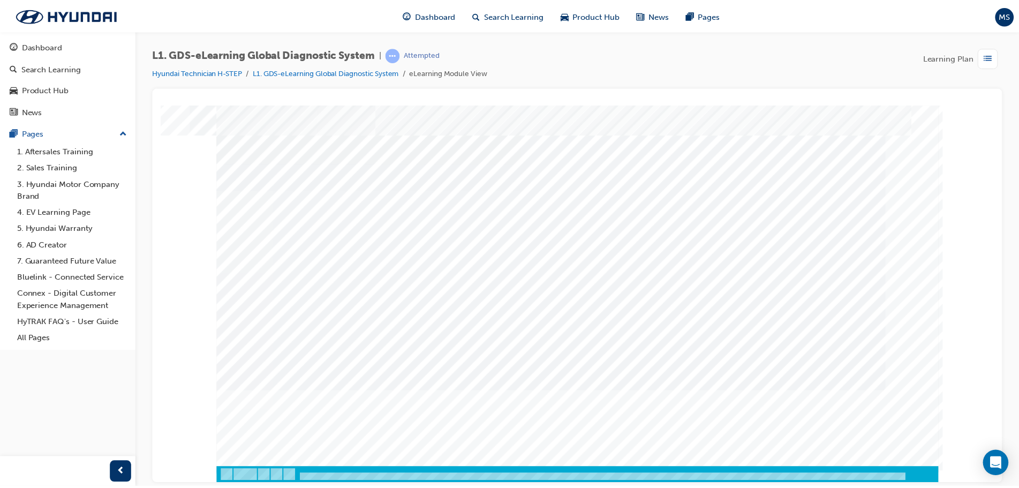
scroll to position [0, 0]
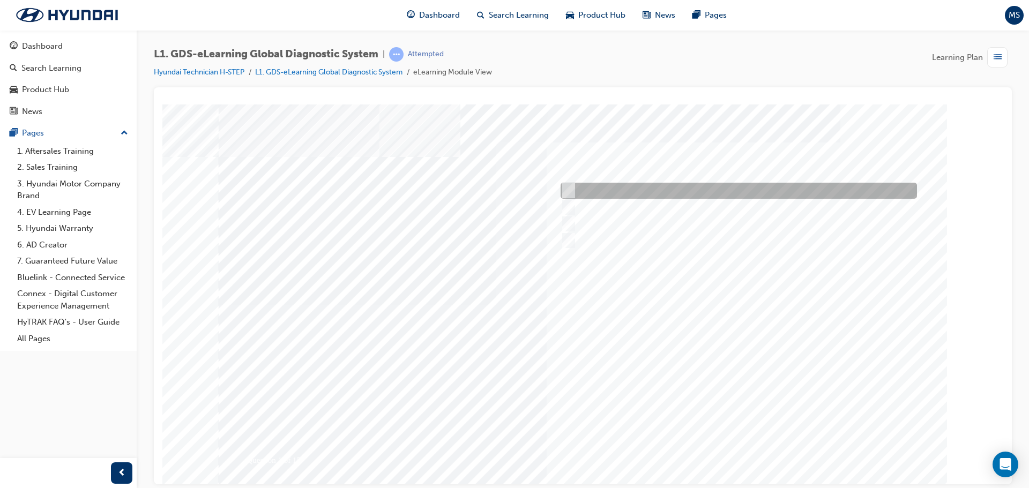
click at [594, 189] on div at bounding box center [736, 191] width 356 height 16
radio input "true"
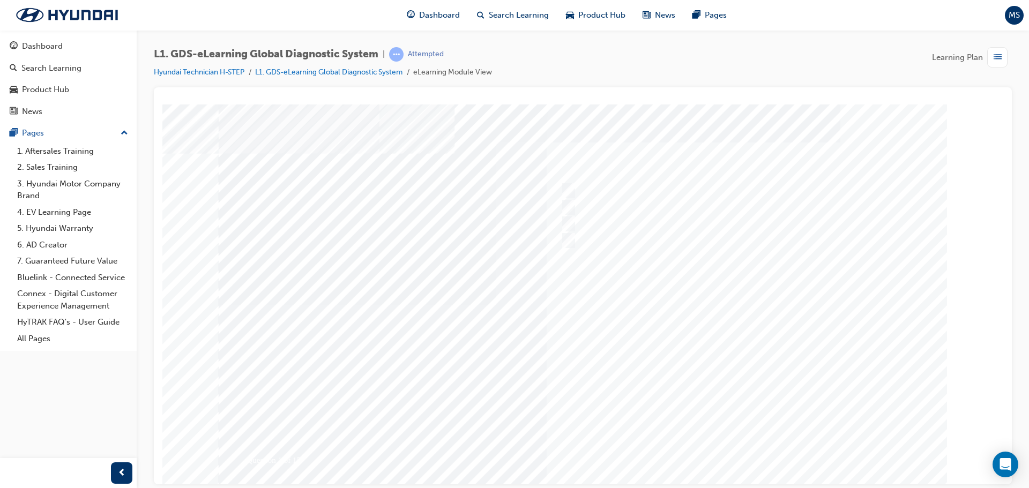
click at [741, 451] on div at bounding box center [583, 305] width 729 height 402
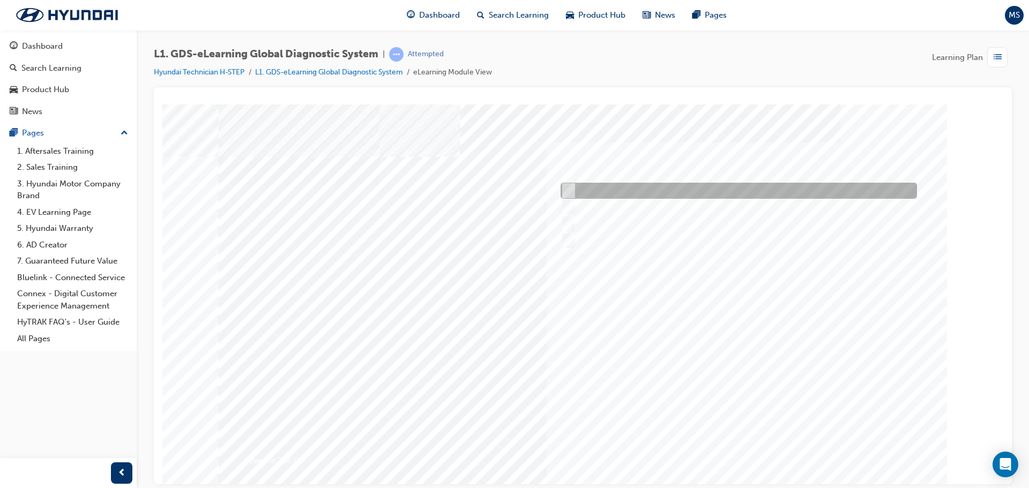
click at [619, 187] on div at bounding box center [736, 191] width 356 height 16
radio input "true"
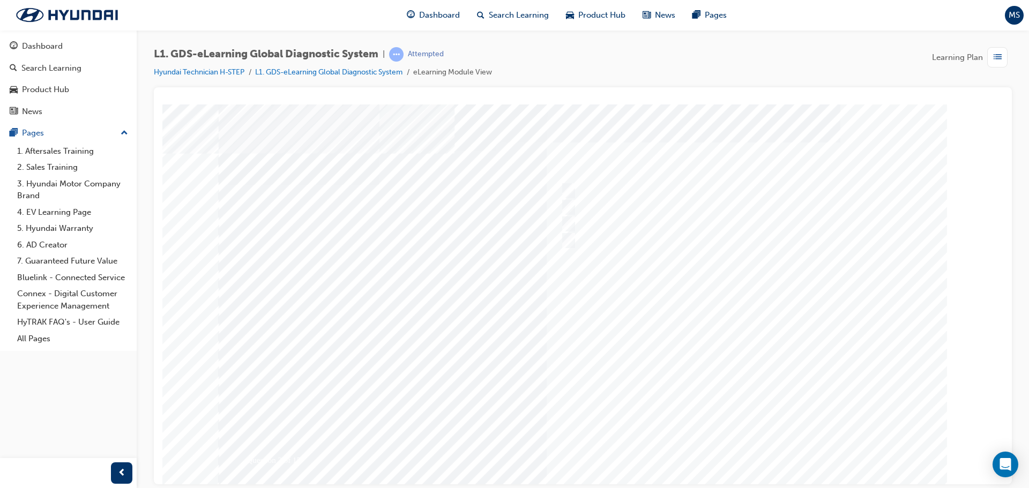
click at [737, 452] on div at bounding box center [583, 305] width 729 height 402
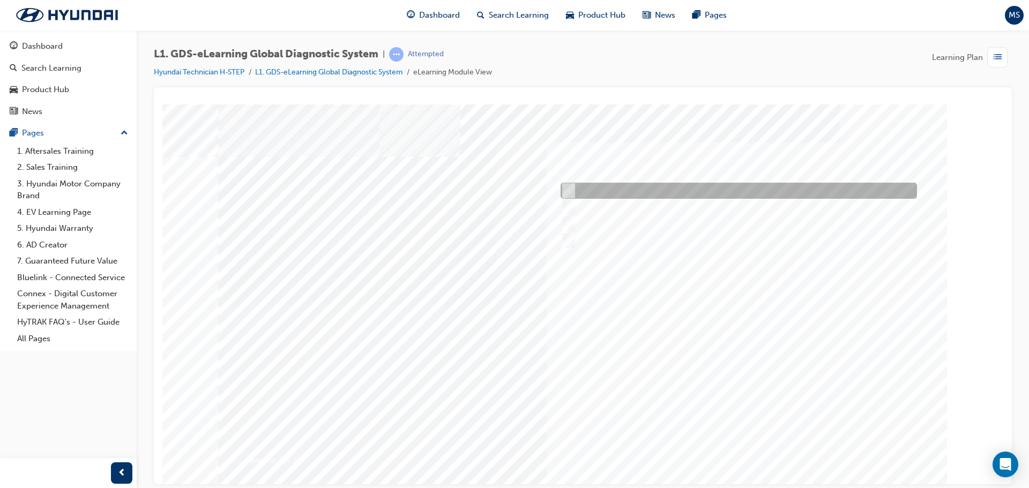
click at [568, 189] on input "Smart EV Solution" at bounding box center [566, 191] width 12 height 12
checkbox input "true"
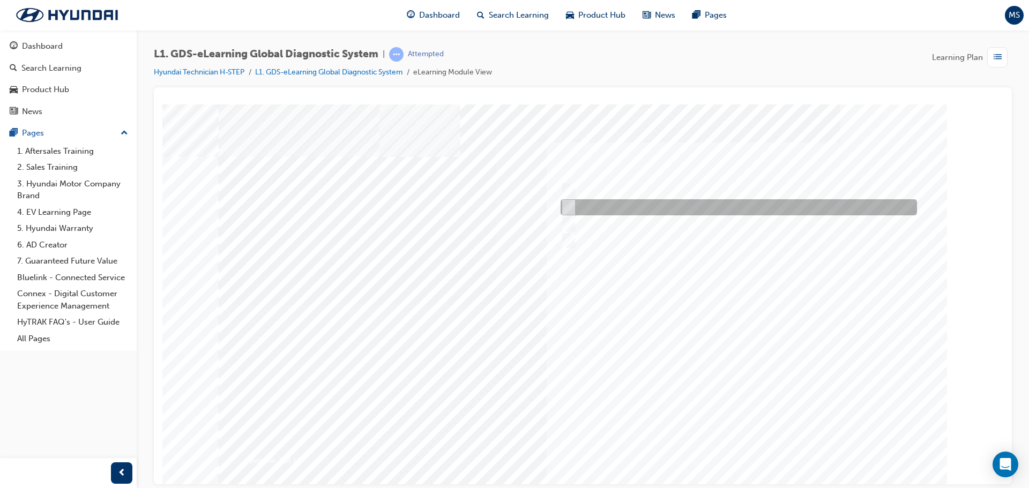
click at [568, 205] on input "Fault Code Searching" at bounding box center [566, 207] width 12 height 12
checkbox input "true"
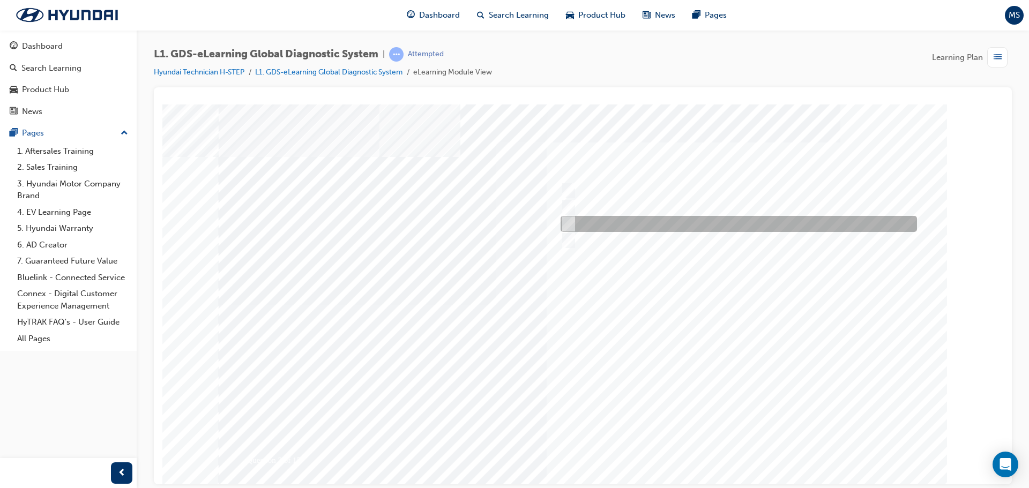
click at [571, 220] on input "Data Analysis" at bounding box center [566, 224] width 12 height 12
checkbox input "true"
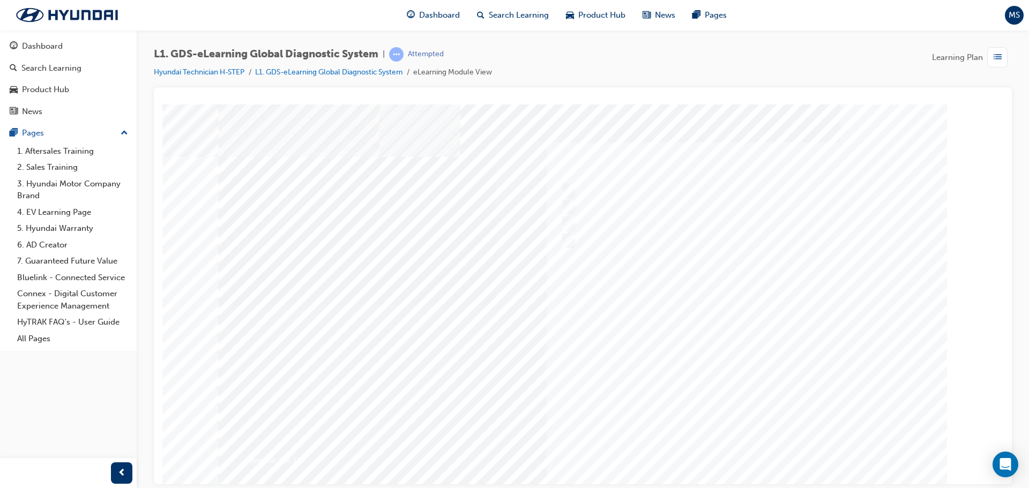
click at [727, 443] on div at bounding box center [583, 305] width 729 height 402
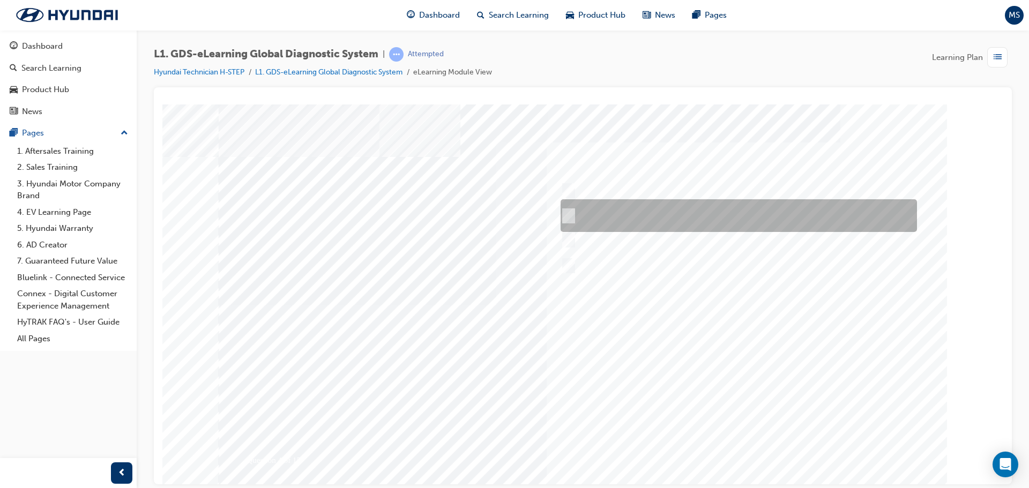
click at [598, 209] on div at bounding box center [736, 215] width 356 height 33
radio input "true"
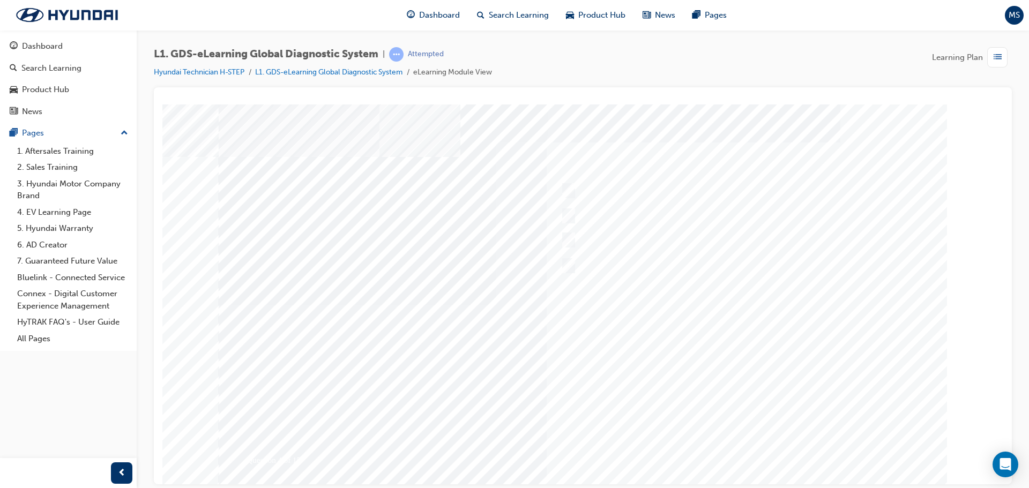
click at [729, 445] on div at bounding box center [583, 305] width 729 height 402
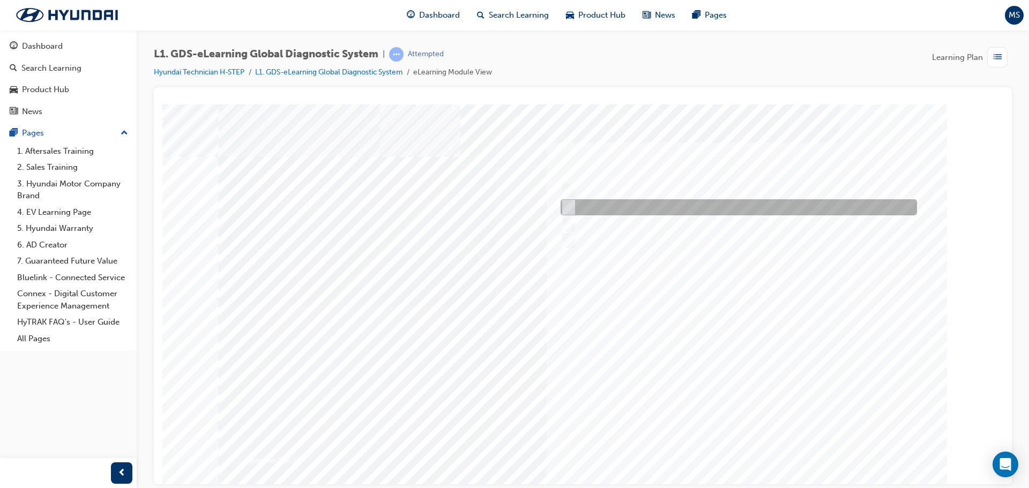
click at [570, 206] on input "From Home Screen Bottom Menu by selecting Service Information" at bounding box center [566, 207] width 12 height 12
checkbox input "true"
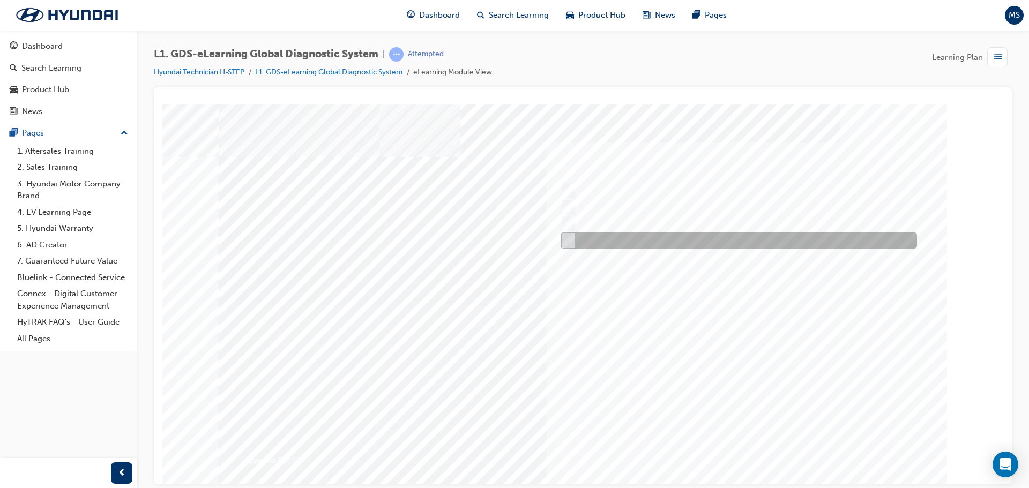
click at [570, 237] on input "From GDS Smart Toolbox by selecting Service Information" at bounding box center [566, 241] width 12 height 12
checkbox input "true"
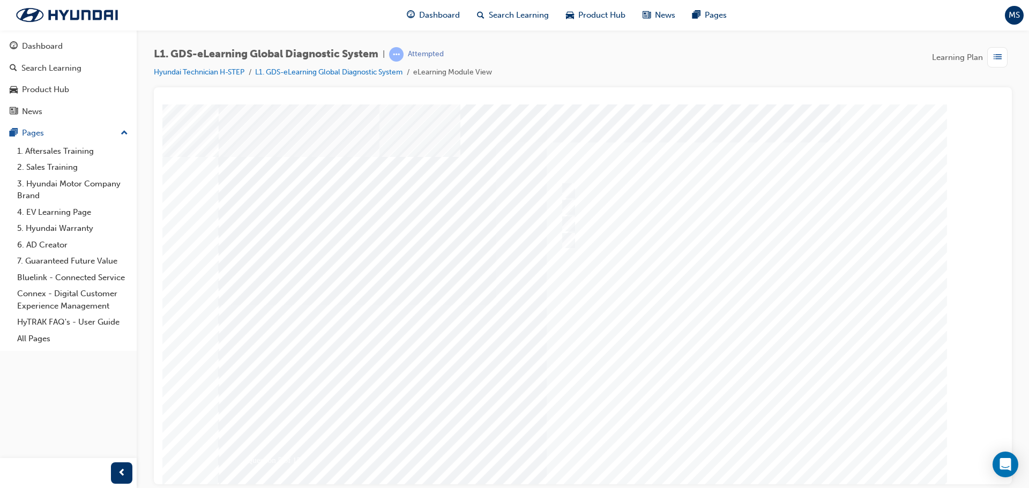
click at [720, 449] on div at bounding box center [583, 305] width 729 height 402
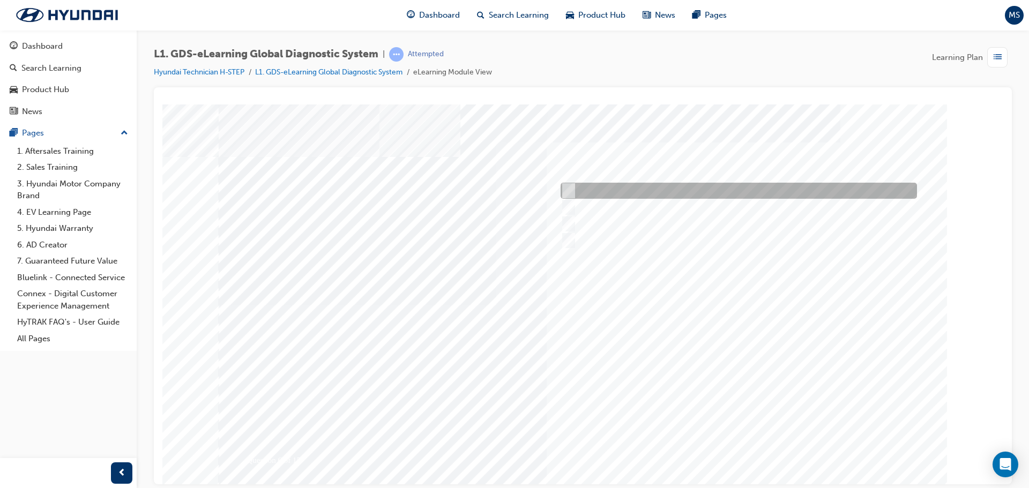
click at [567, 188] on input "Touch and feel to check if component’s operating" at bounding box center [566, 191] width 12 height 12
checkbox input "true"
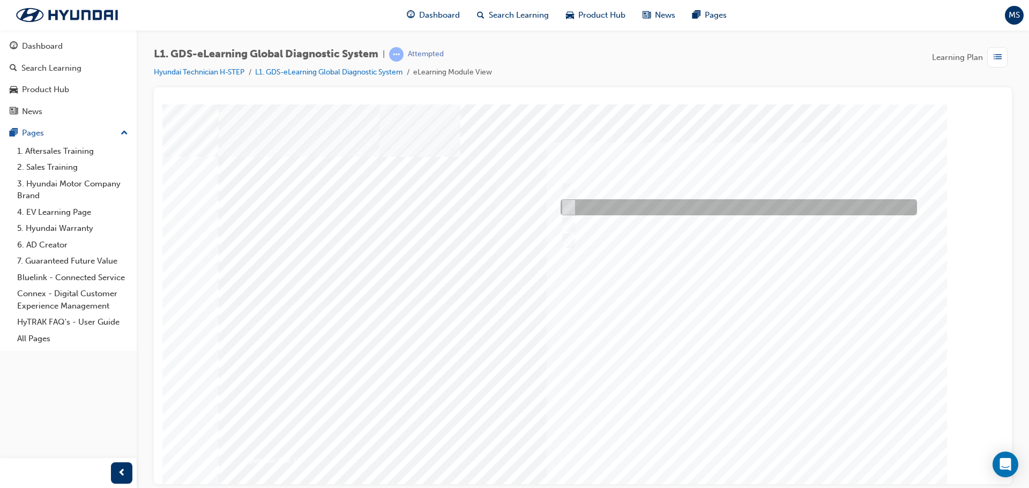
click at [569, 205] on input "Physically look at the component to check if it’s operating" at bounding box center [566, 207] width 12 height 12
checkbox input "true"
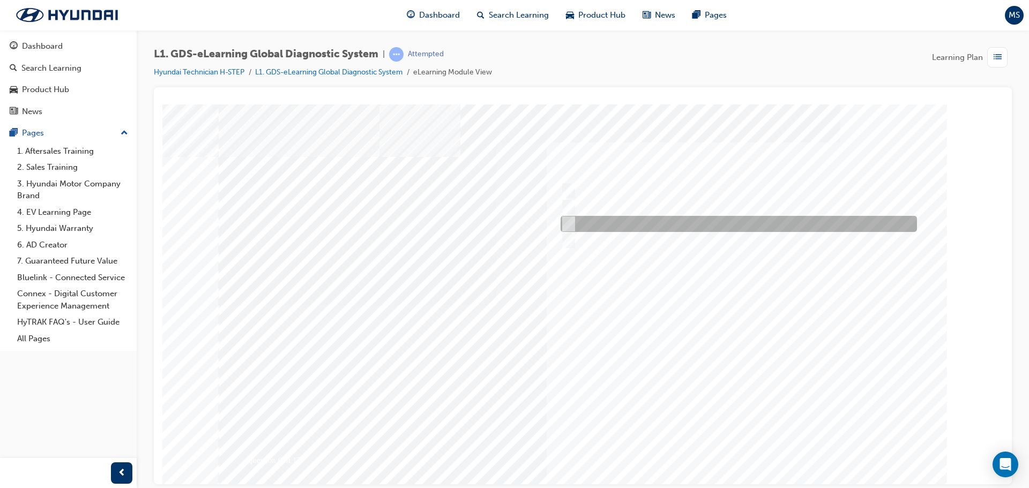
click at [569, 216] on div at bounding box center [736, 224] width 356 height 16
checkbox input "true"
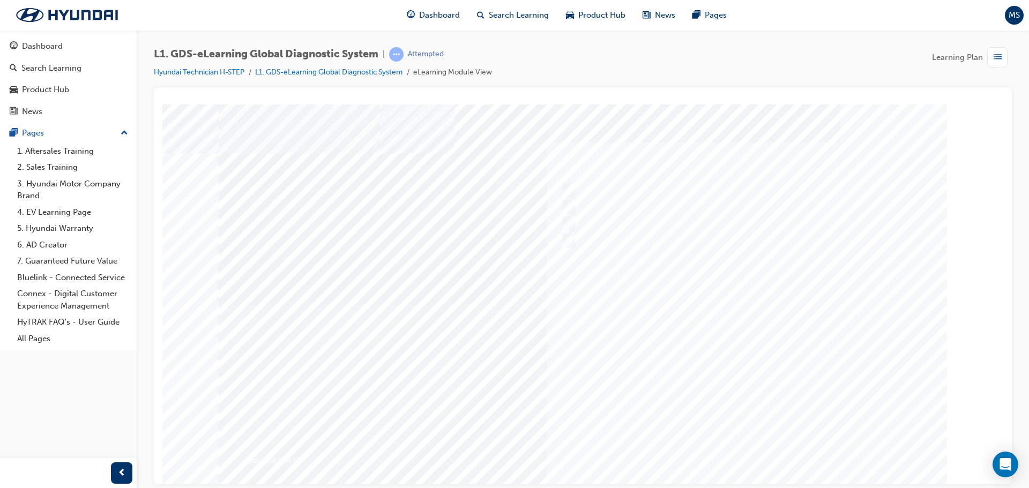
click at [727, 437] on div at bounding box center [583, 305] width 729 height 402
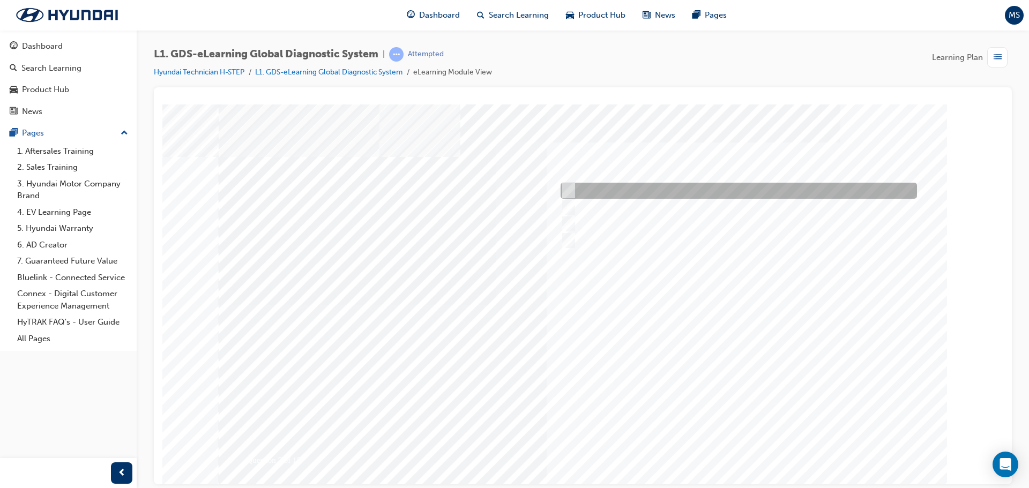
click at [571, 190] on input "When there is a failure during the Auto Mode upgrade" at bounding box center [566, 191] width 12 height 12
radio input "true"
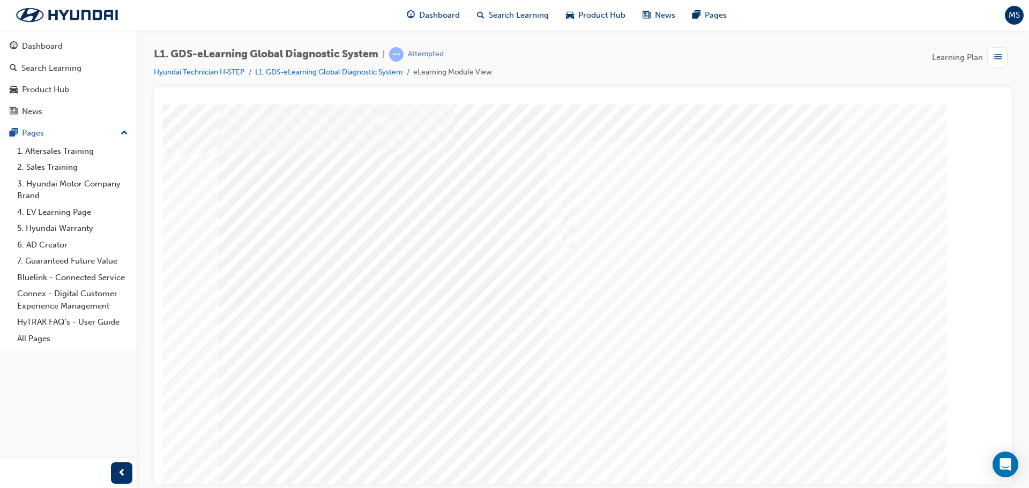
click at [743, 441] on div at bounding box center [583, 305] width 729 height 402
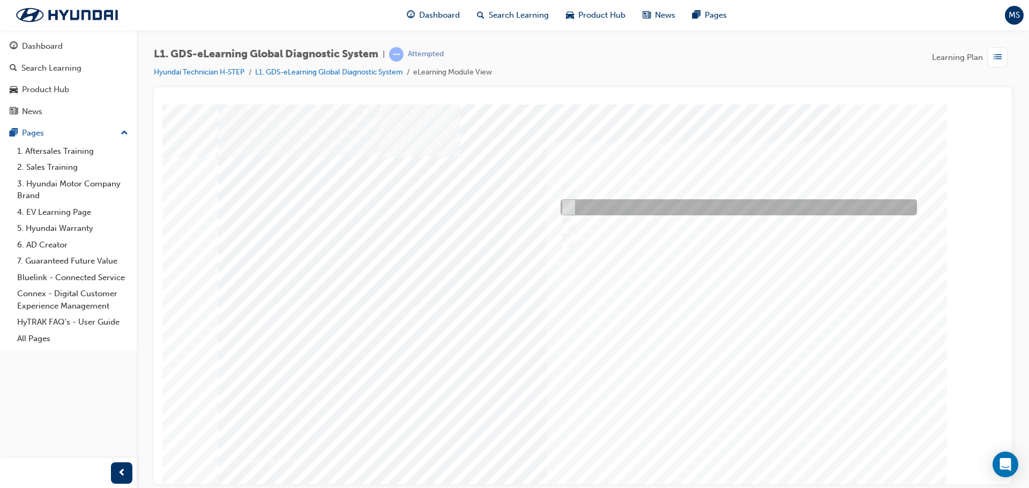
click at [574, 205] on div at bounding box center [736, 207] width 356 height 16
radio input "true"
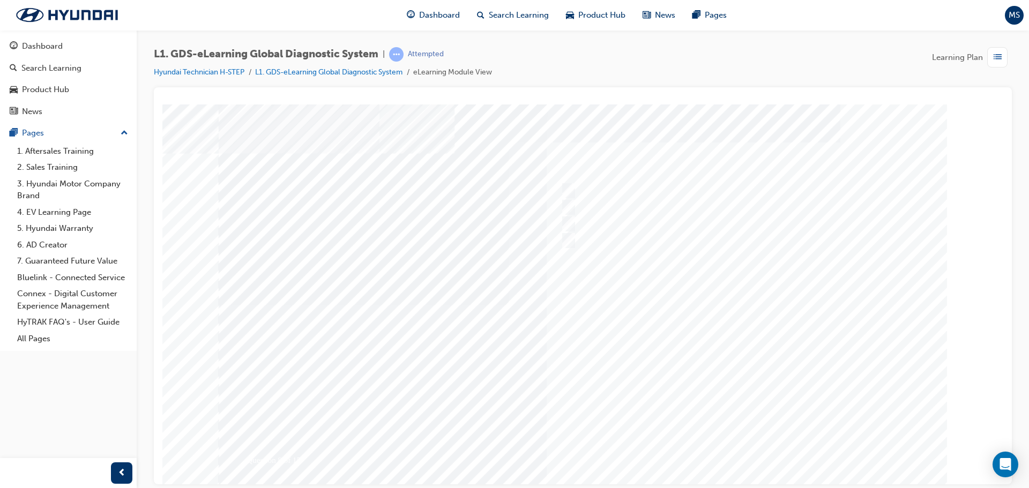
click at [729, 451] on div at bounding box center [583, 305] width 729 height 402
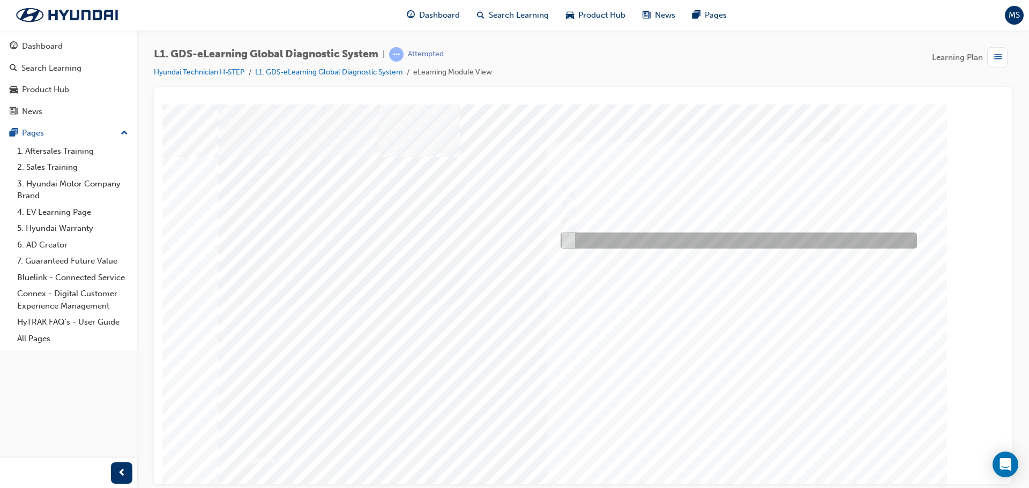
click at [580, 237] on div at bounding box center [736, 241] width 356 height 16
radio input "true"
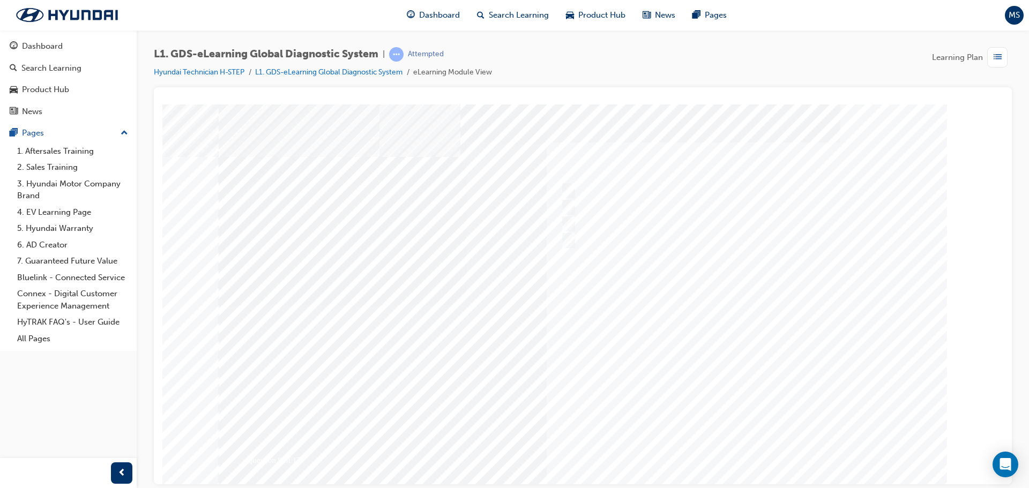
click at [710, 445] on div at bounding box center [583, 305] width 729 height 402
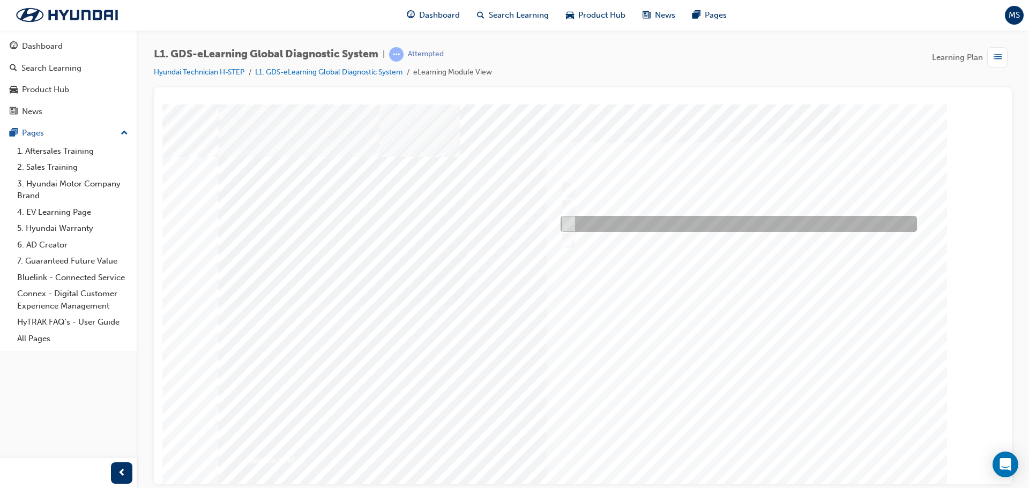
click at [595, 223] on div at bounding box center [736, 224] width 356 height 16
radio input "true"
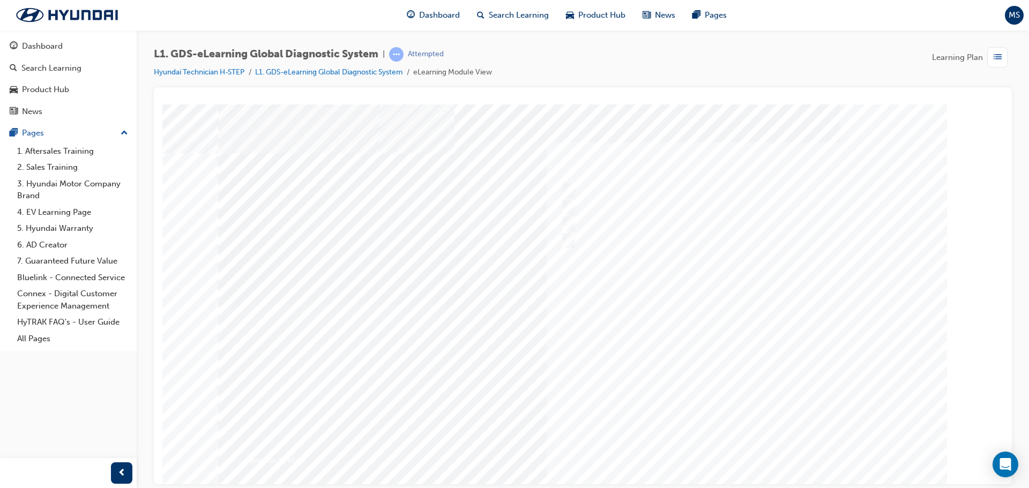
click at [732, 454] on div at bounding box center [583, 305] width 729 height 402
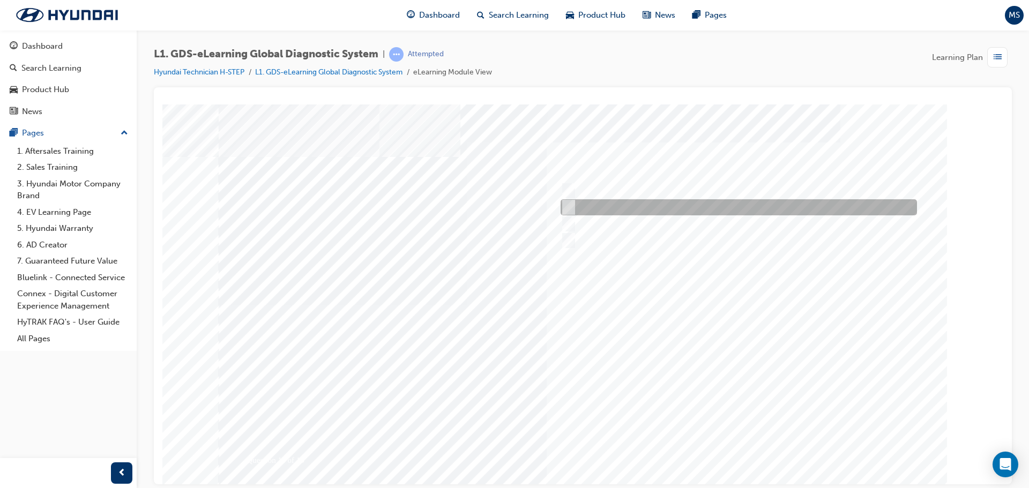
click at [592, 210] on div at bounding box center [736, 207] width 356 height 16
radio input "true"
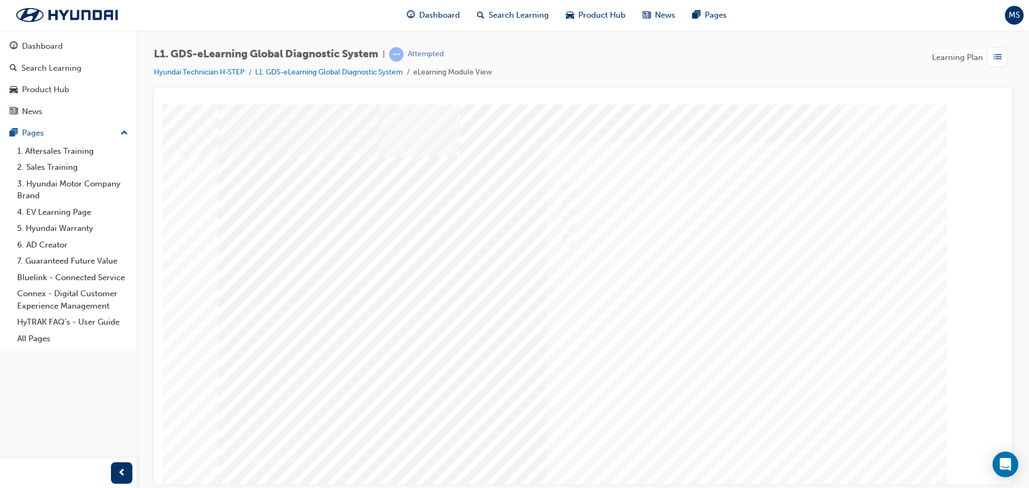
click at [737, 449] on div at bounding box center [583, 305] width 729 height 402
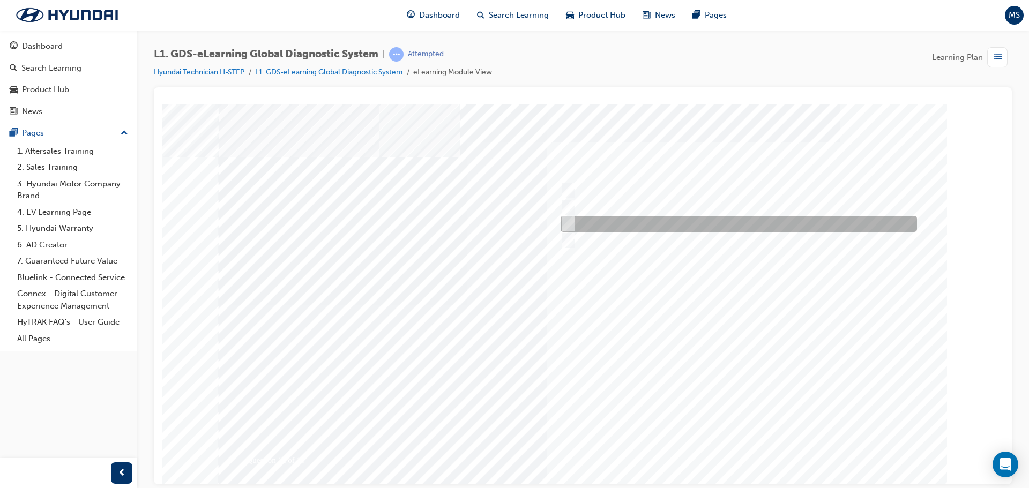
click at [577, 227] on div at bounding box center [736, 224] width 356 height 16
radio input "true"
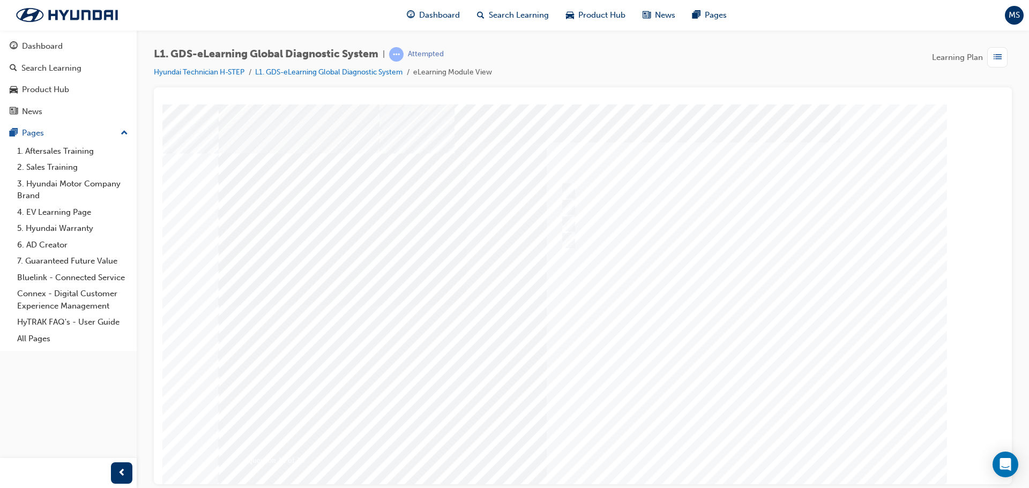
click at [732, 445] on div at bounding box center [583, 305] width 729 height 402
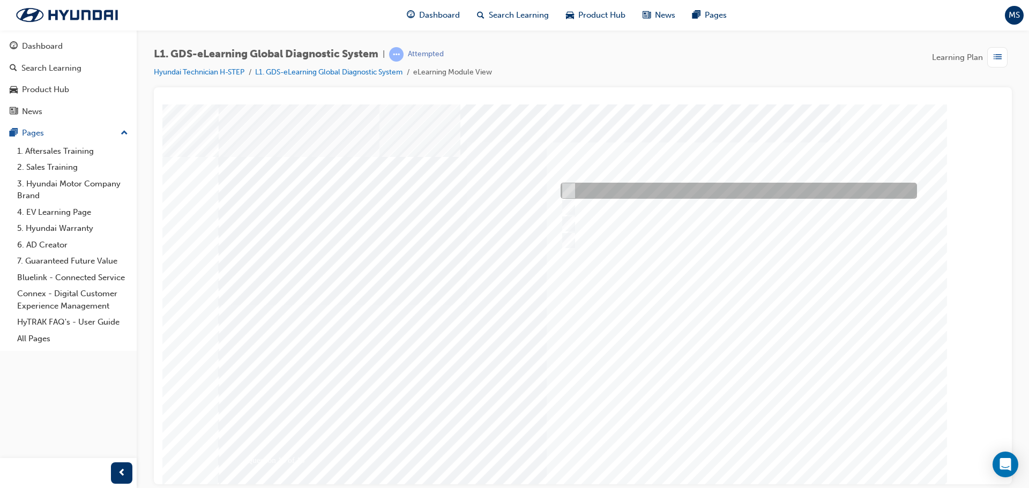
click at [604, 194] on div at bounding box center [736, 191] width 356 height 16
radio input "true"
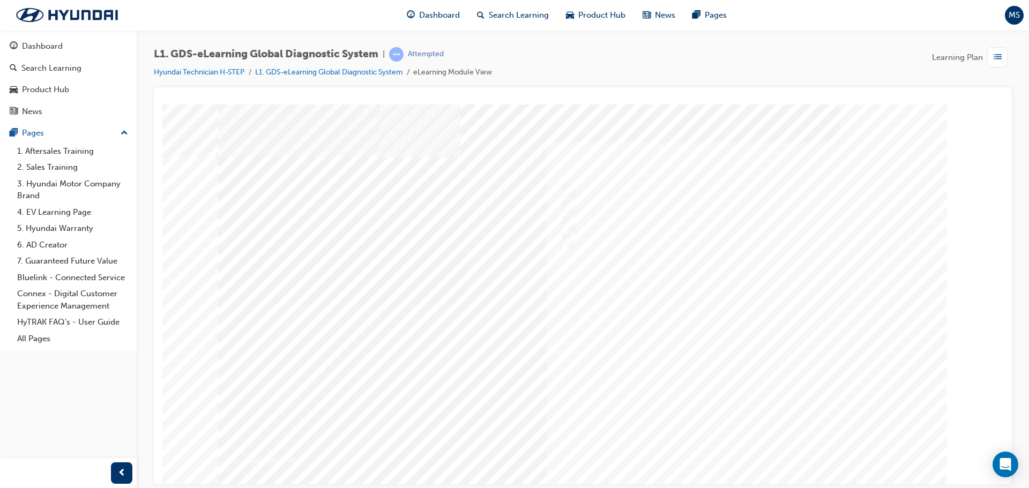
click at [723, 441] on div at bounding box center [583, 305] width 729 height 402
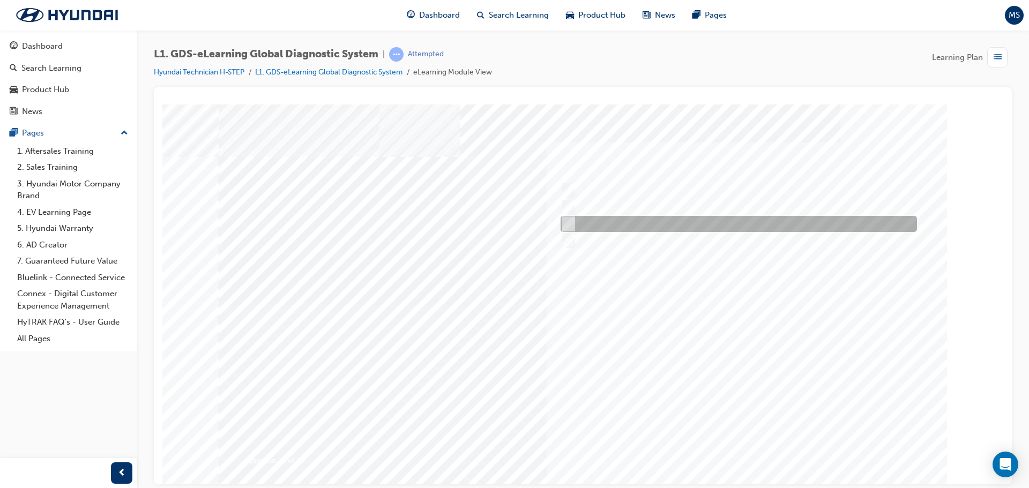
click at [586, 222] on div at bounding box center [736, 224] width 356 height 16
radio input "true"
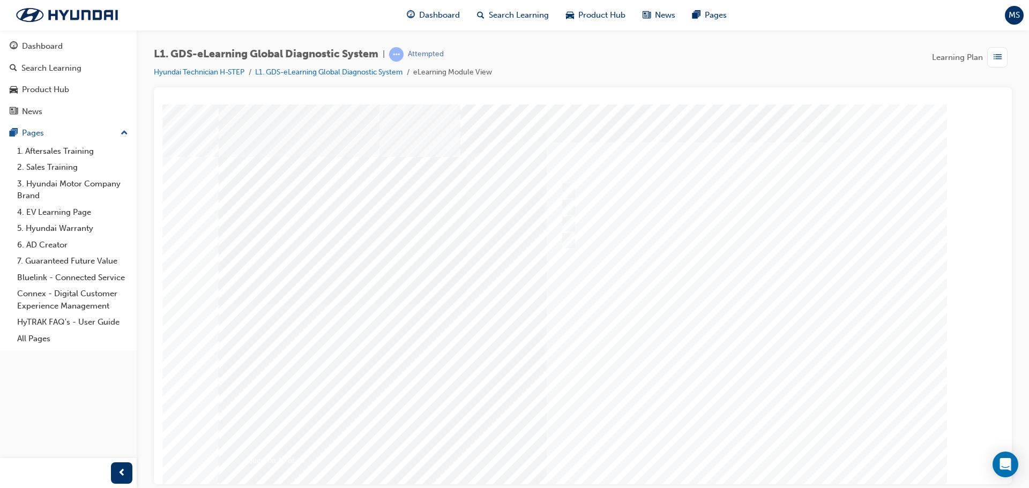
click at [730, 452] on div at bounding box center [583, 305] width 729 height 402
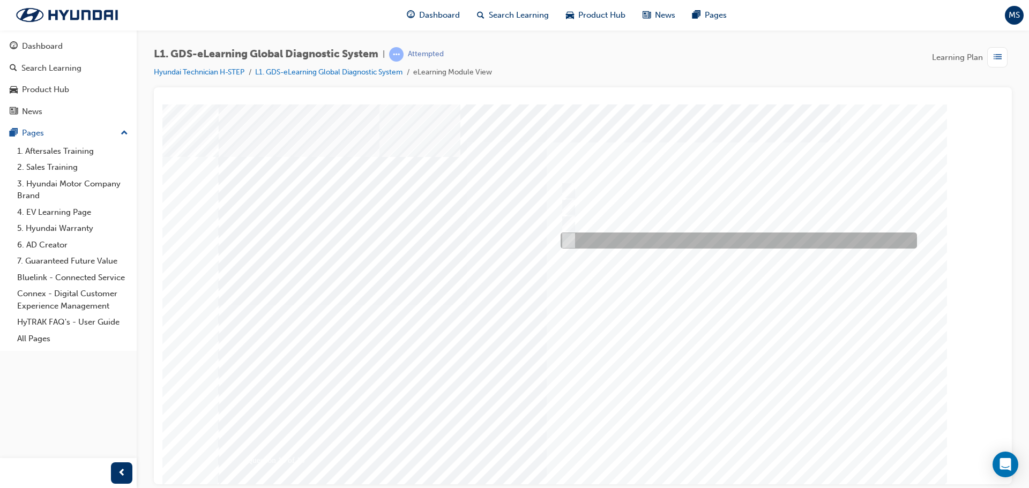
click at [586, 239] on div at bounding box center [736, 241] width 356 height 16
radio input "true"
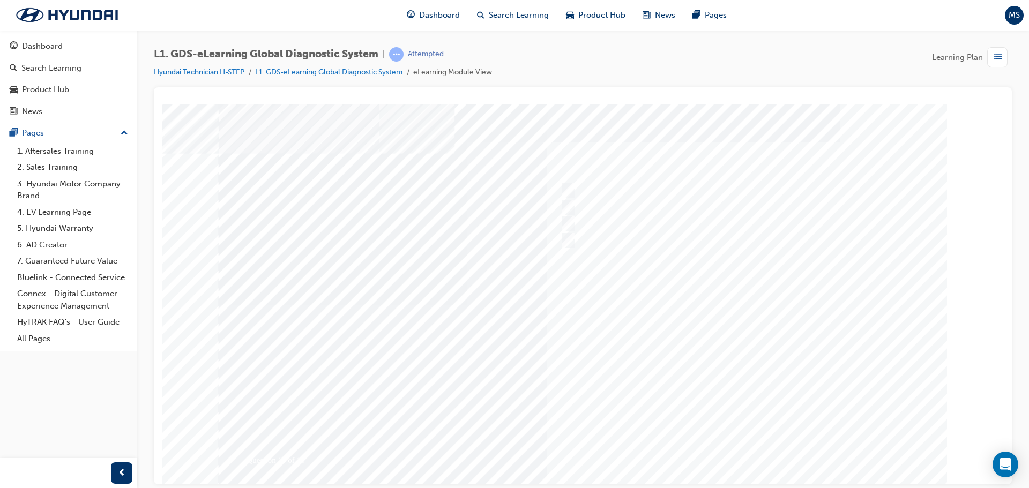
click at [721, 448] on div at bounding box center [583, 305] width 729 height 402
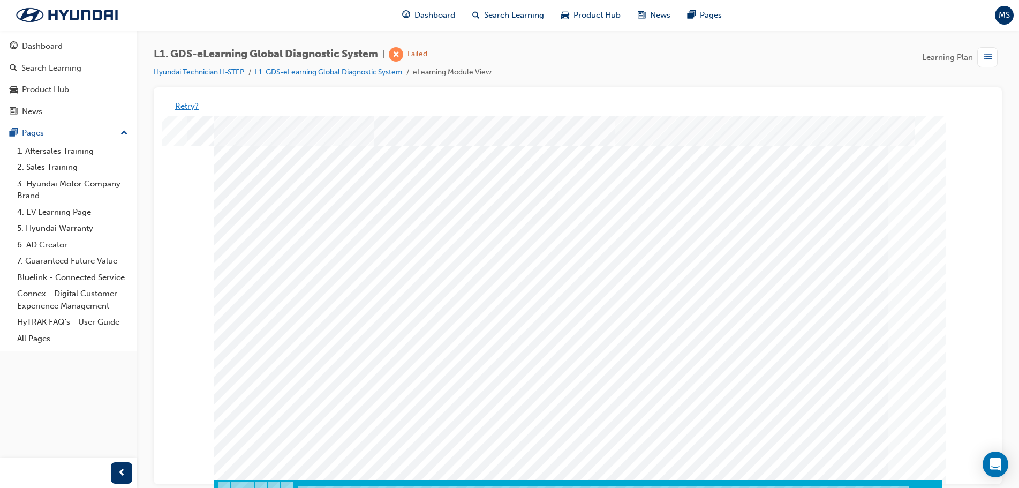
click at [178, 107] on button "Retry?" at bounding box center [187, 106] width 24 height 12
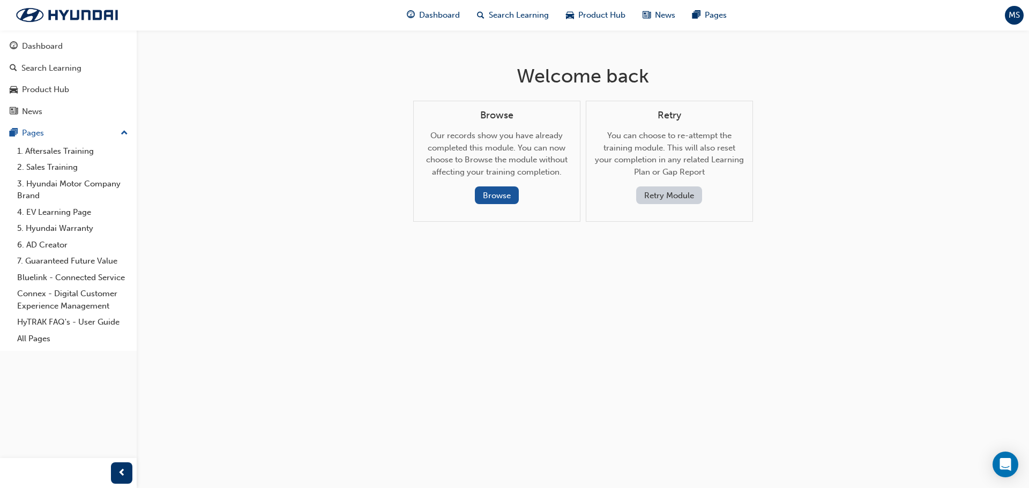
click at [651, 197] on button "Retry Module" at bounding box center [669, 195] width 66 height 18
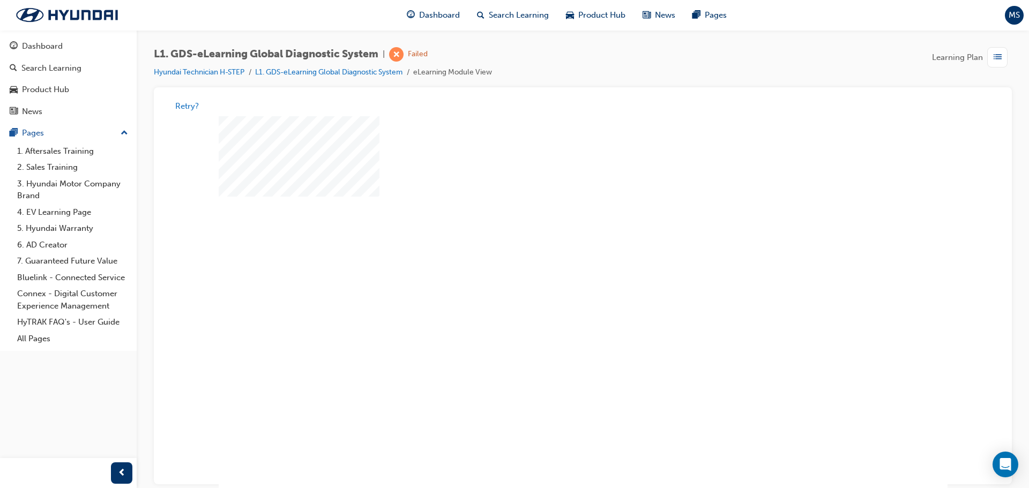
scroll to position [0, 0]
click at [552, 263] on div "play" at bounding box center [552, 263] width 0 height 0
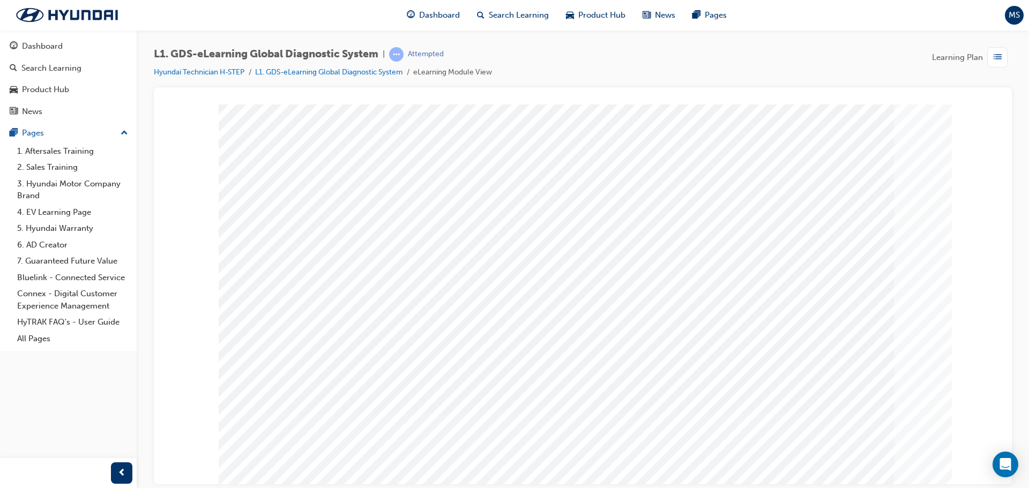
scroll to position [22, 0]
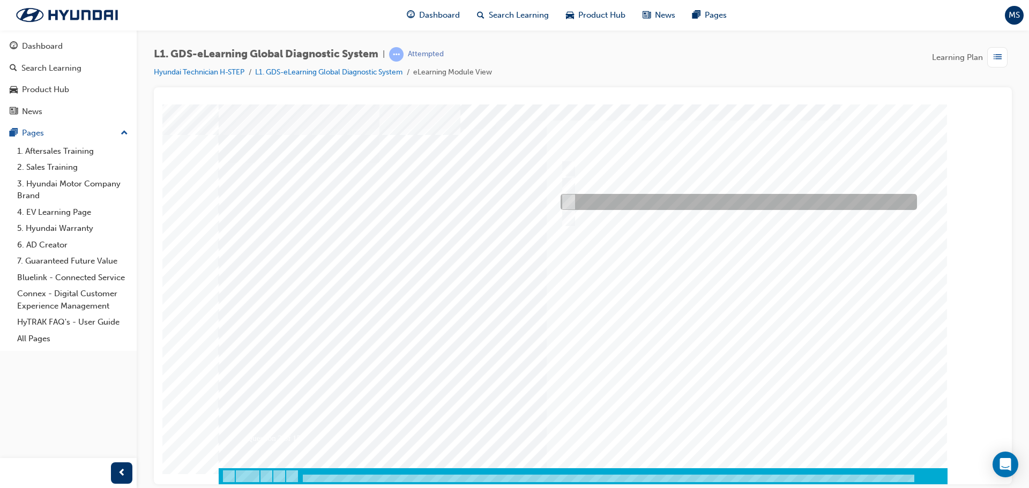
click at [580, 204] on div at bounding box center [736, 202] width 356 height 16
radio input "true"
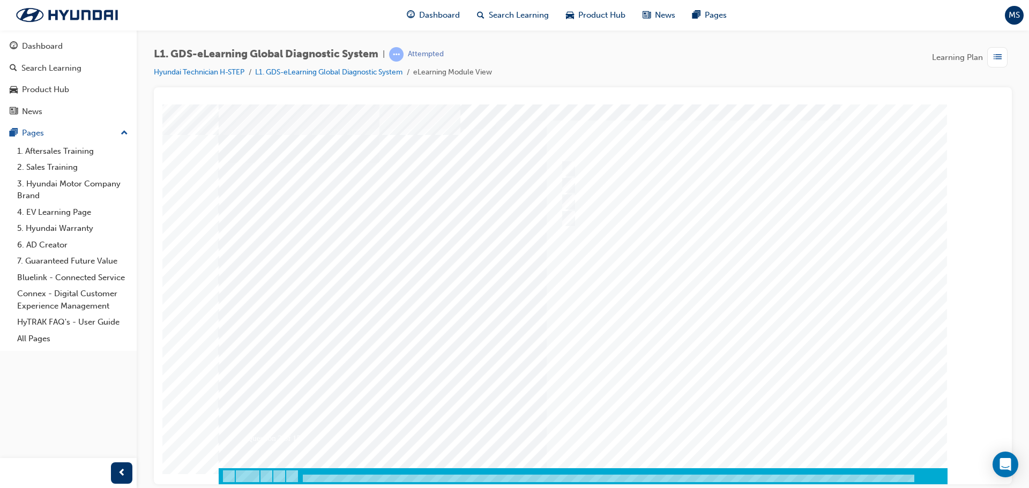
click at [734, 422] on div at bounding box center [583, 283] width 729 height 402
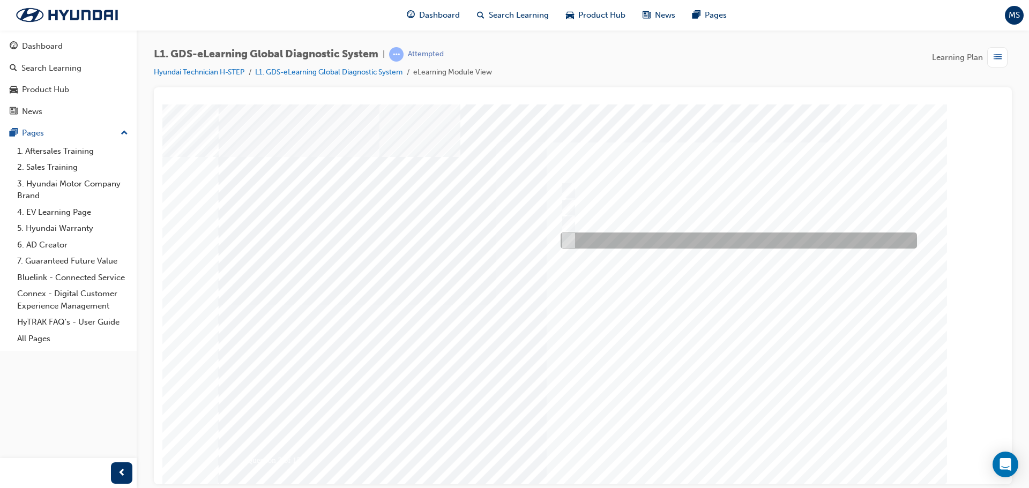
click at [566, 243] on input "Smart EV Solution" at bounding box center [566, 241] width 12 height 12
checkbox input "false"
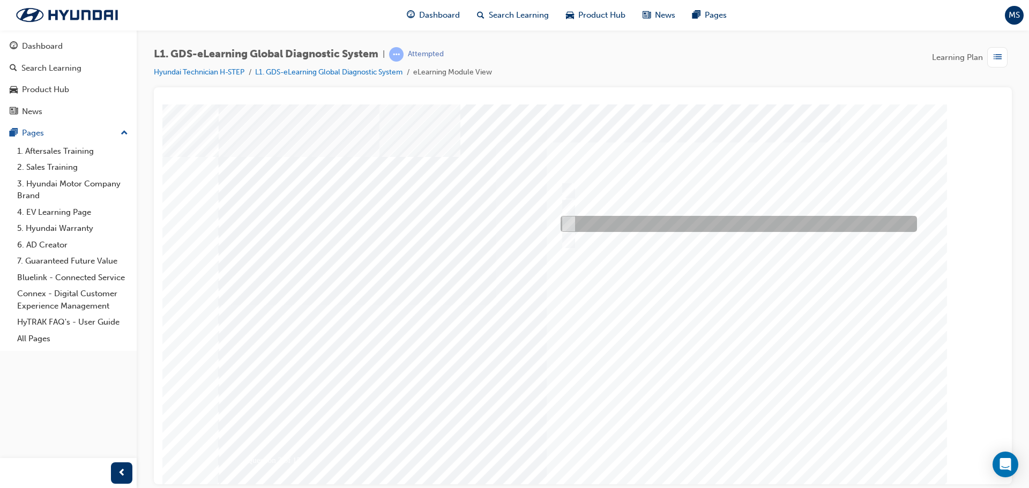
click at [563, 221] on input "Fault Code Searching" at bounding box center [566, 224] width 12 height 12
checkbox input "true"
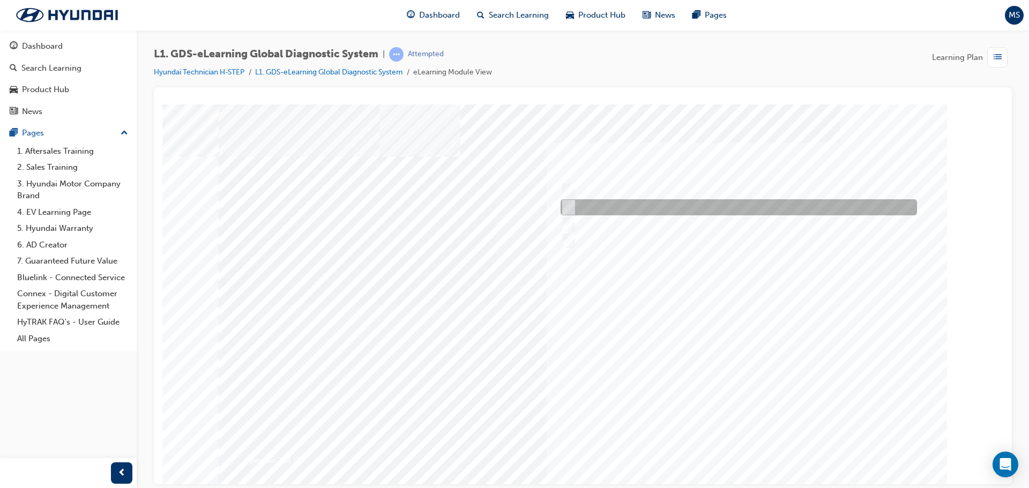
click at [565, 209] on input "Data Analysis" at bounding box center [566, 207] width 12 height 12
checkbox input "true"
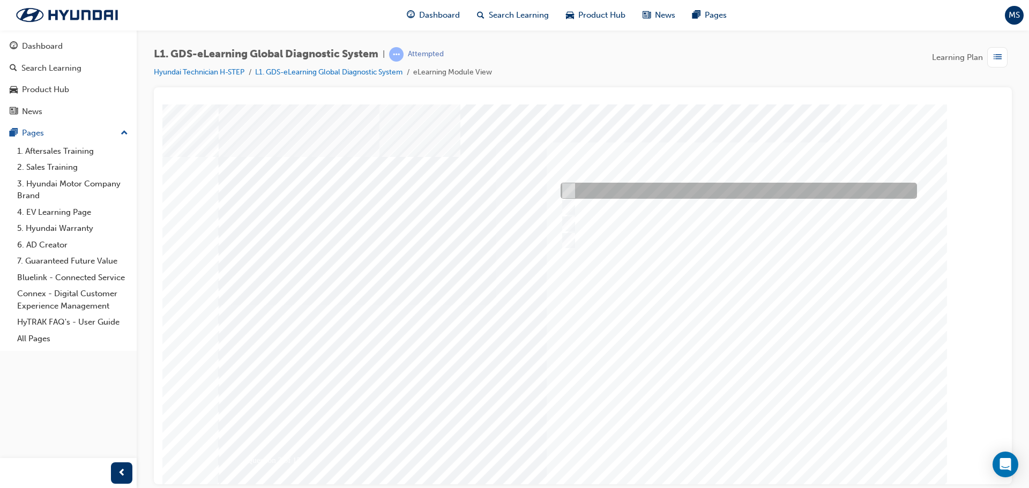
click at [567, 192] on input "User Guide" at bounding box center [566, 191] width 12 height 12
checkbox input "true"
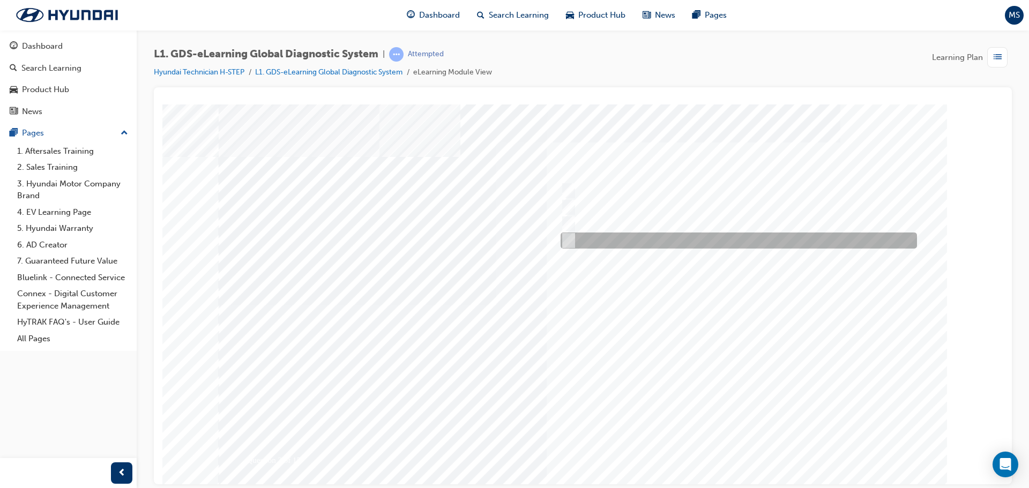
click at [574, 238] on div at bounding box center [736, 241] width 356 height 16
checkbox input "true"
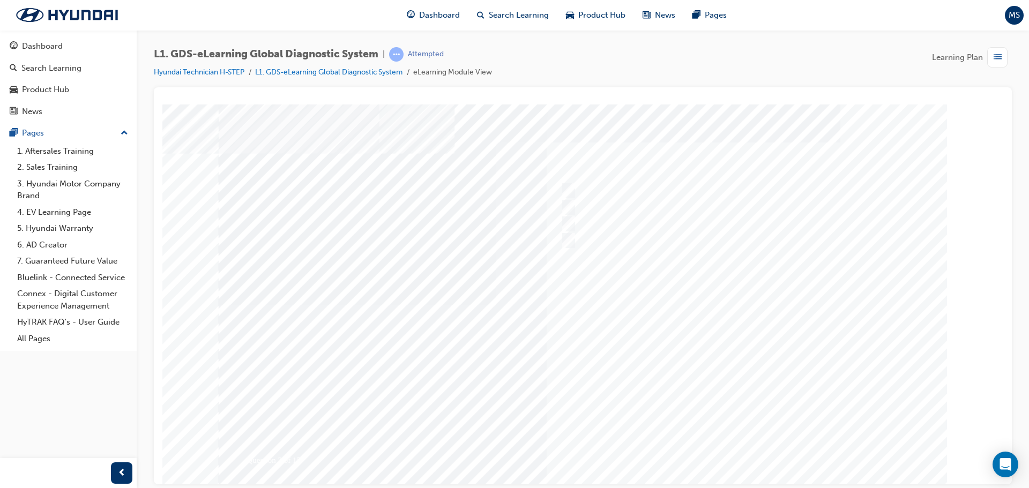
click at [729, 446] on div at bounding box center [583, 305] width 729 height 402
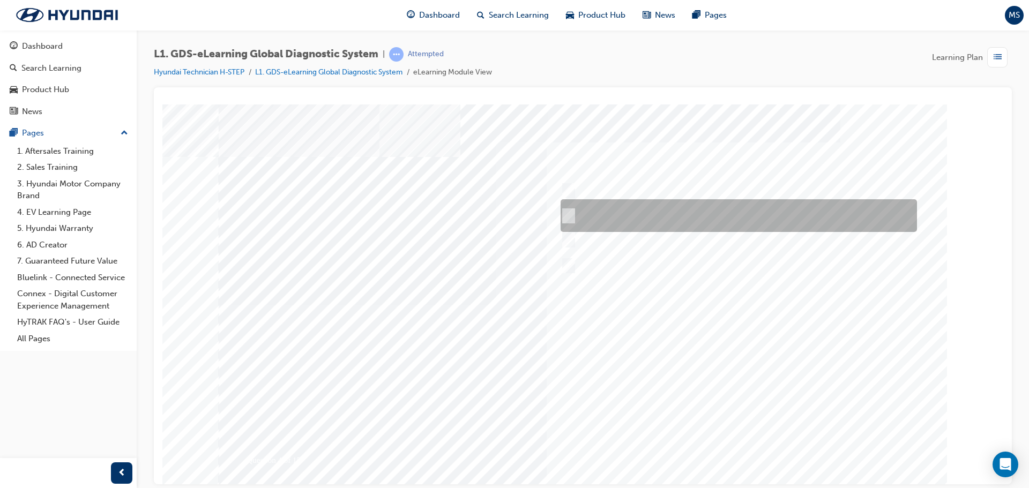
click at [629, 215] on div at bounding box center [736, 215] width 356 height 33
radio input "true"
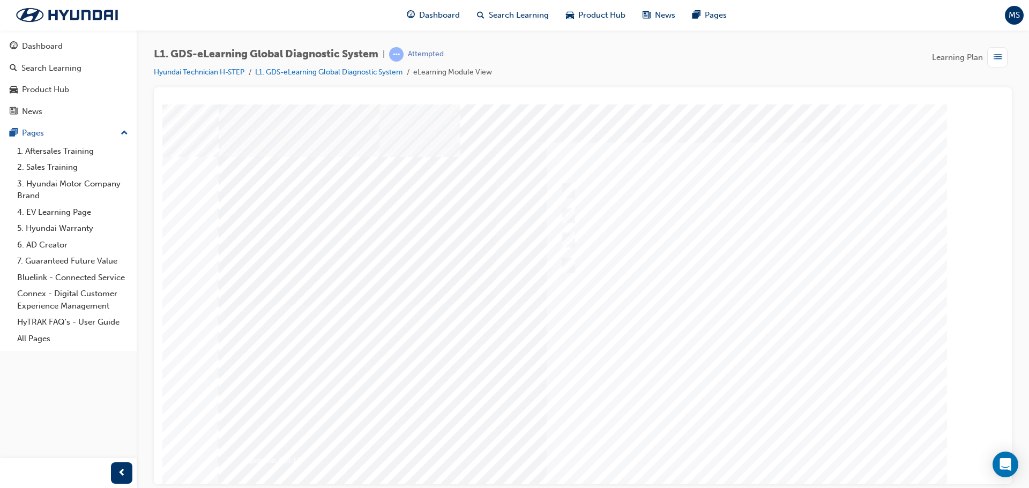
click at [752, 444] on div at bounding box center [583, 305] width 729 height 402
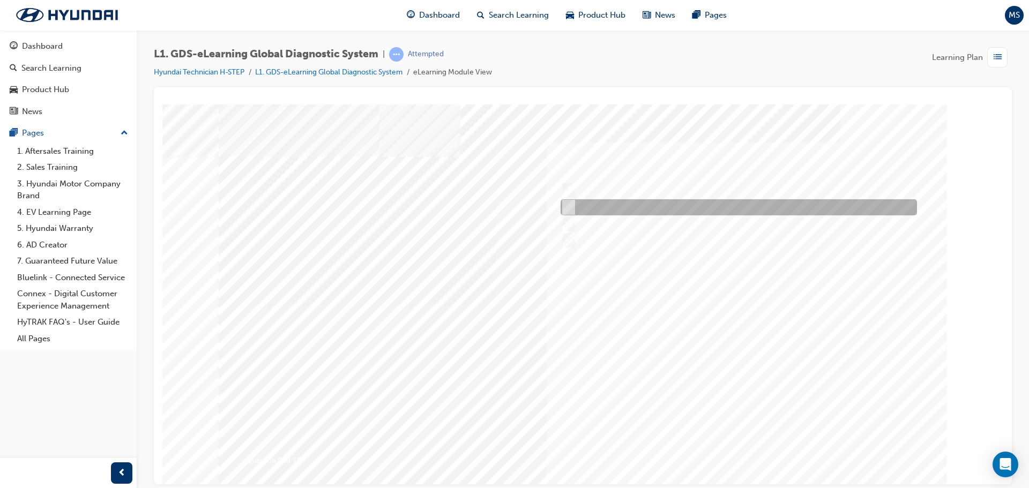
click at [574, 206] on div at bounding box center [736, 207] width 356 height 16
checkbox input "true"
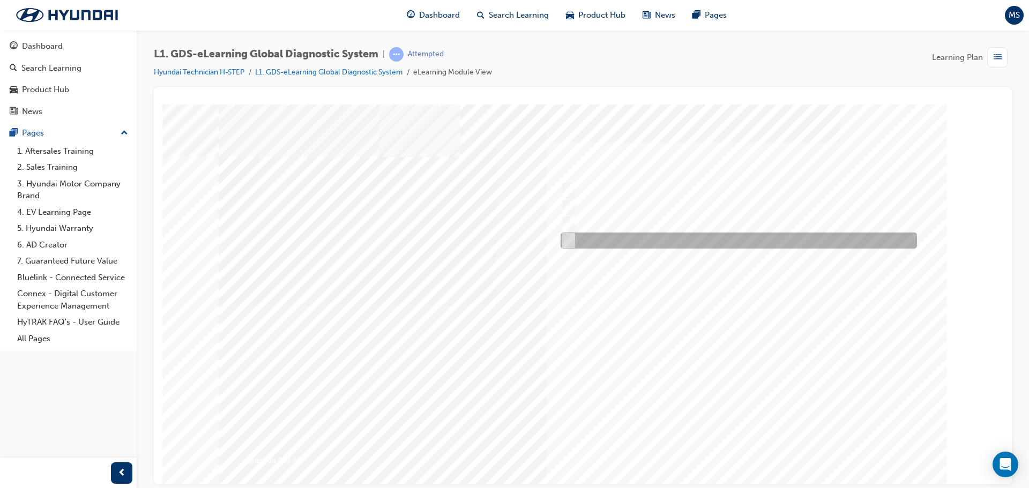
click at [572, 236] on div at bounding box center [736, 241] width 356 height 16
checkbox input "true"
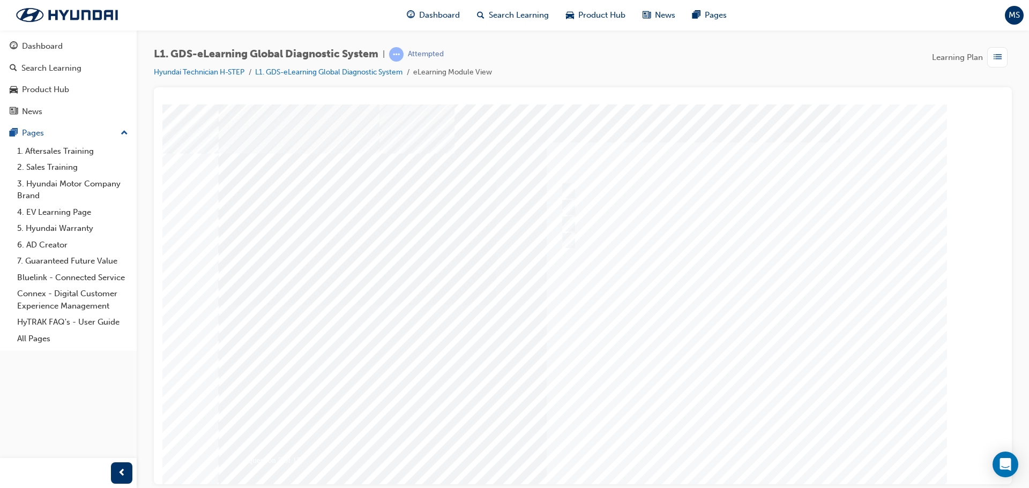
click at [736, 443] on div at bounding box center [583, 305] width 729 height 402
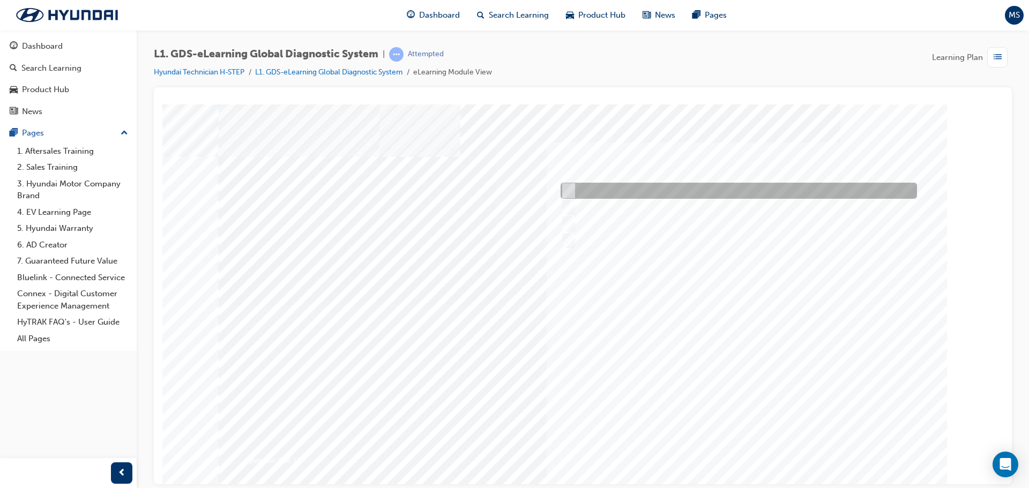
click at [566, 185] on input "Touch and feel to check if component’s operating" at bounding box center [566, 191] width 12 height 12
checkbox input "true"
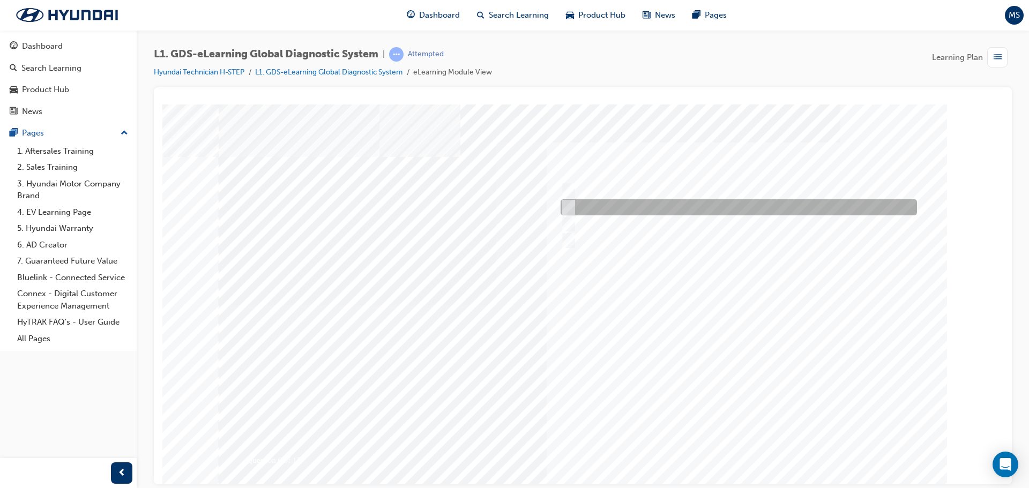
click at [567, 199] on div at bounding box center [736, 207] width 356 height 16
checkbox input "true"
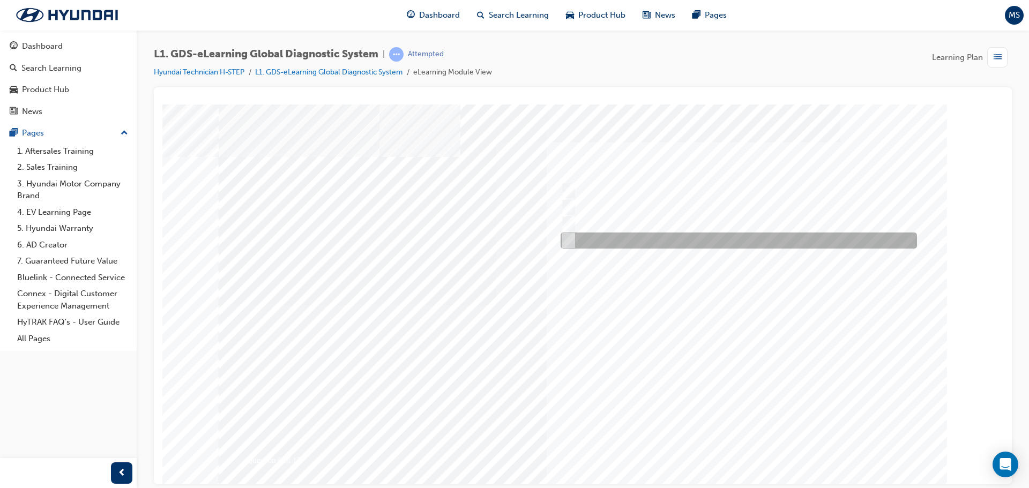
click at [568, 244] on input "Physically look at the component to check if it’s operating" at bounding box center [566, 241] width 12 height 12
checkbox input "true"
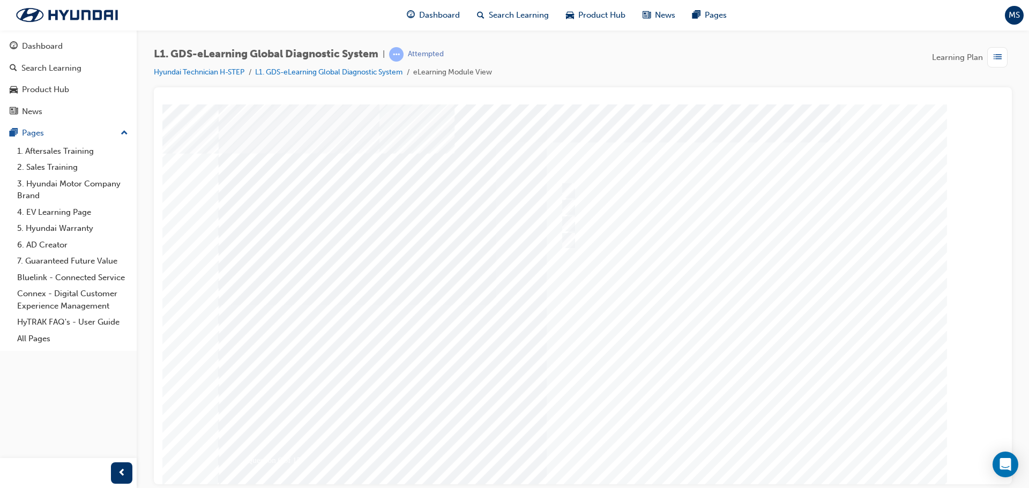
click at [737, 446] on div at bounding box center [583, 305] width 729 height 402
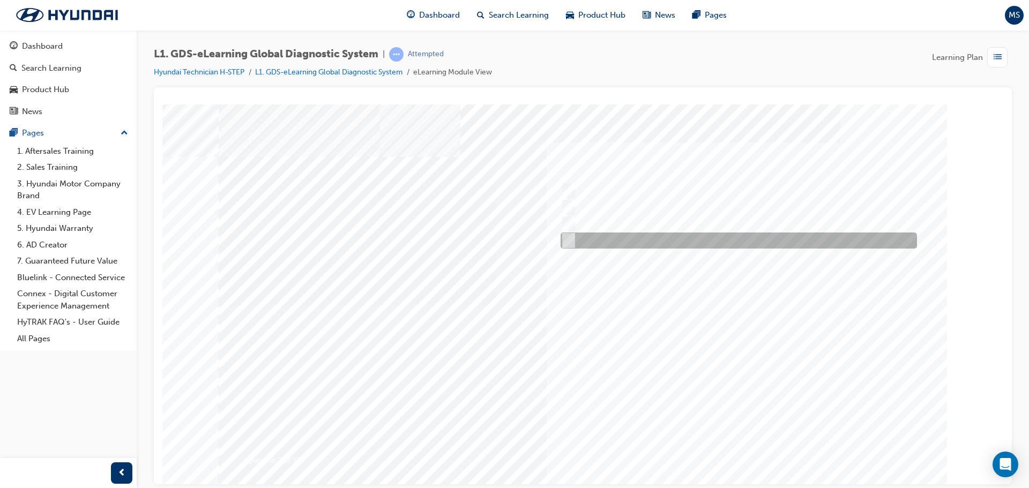
click at [597, 244] on div at bounding box center [736, 241] width 356 height 16
radio input "true"
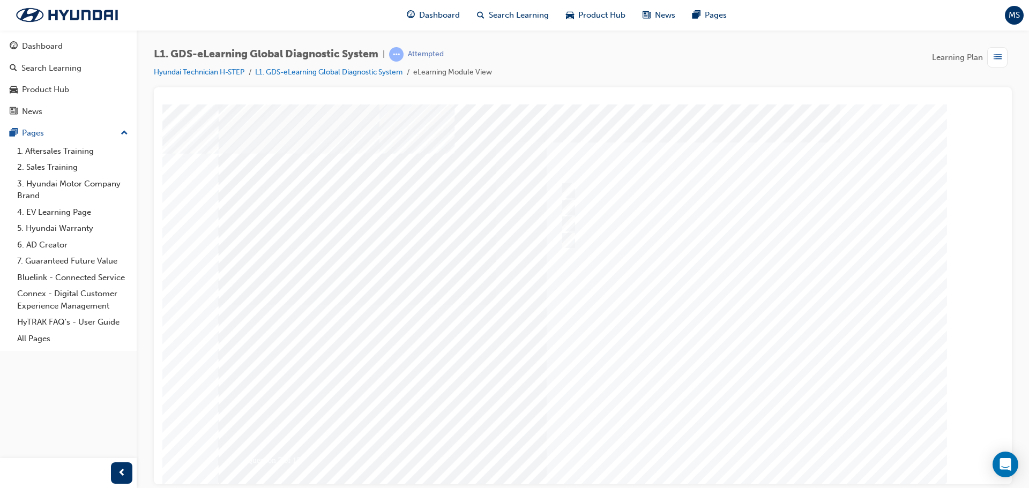
click at [726, 451] on div at bounding box center [583, 305] width 729 height 402
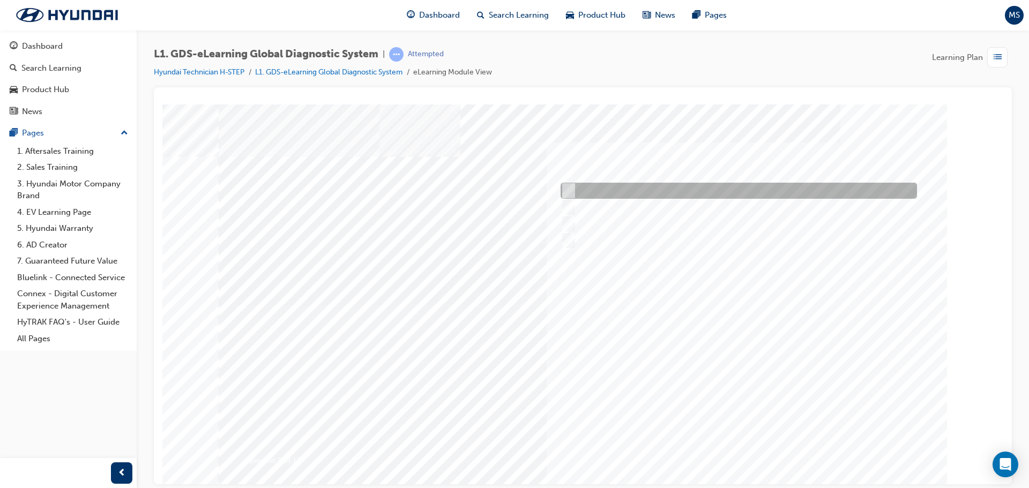
click at [606, 185] on div at bounding box center [736, 191] width 356 height 16
radio input "true"
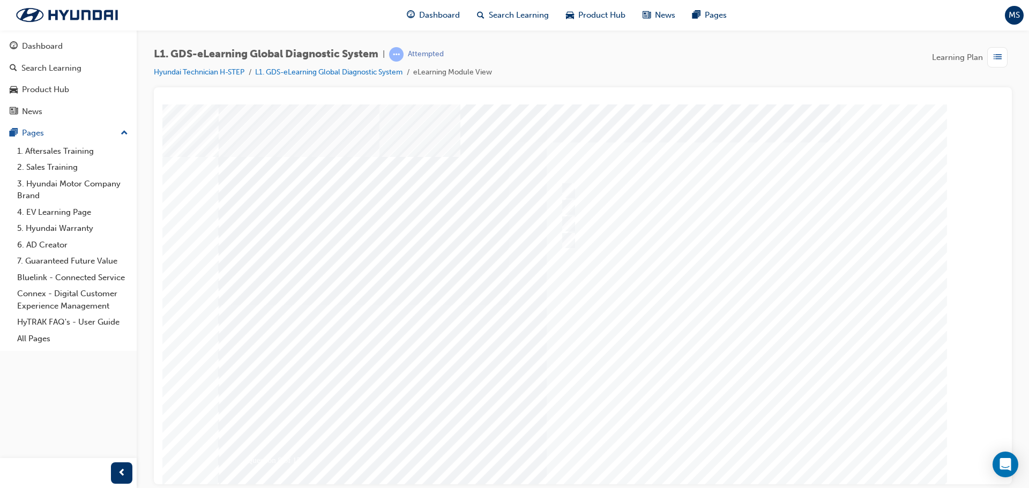
click at [719, 443] on div at bounding box center [583, 305] width 729 height 402
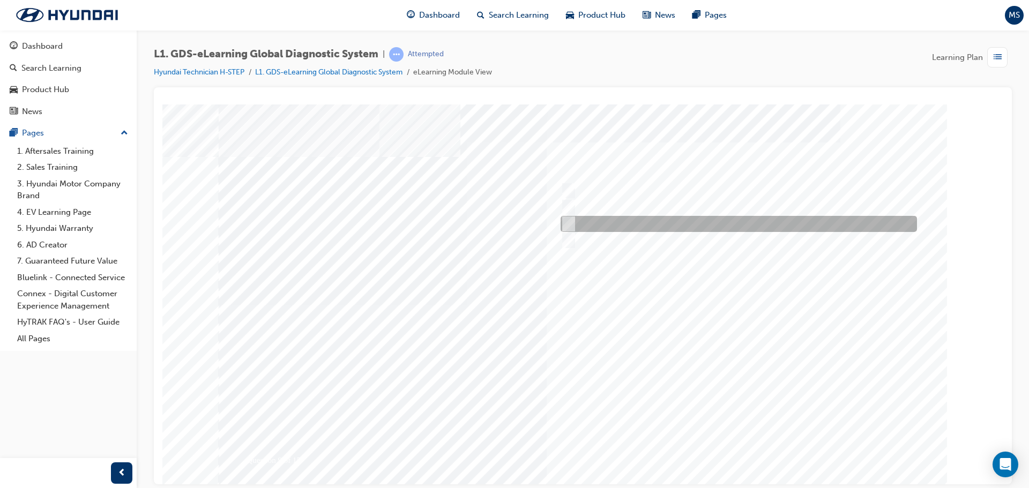
click at [609, 227] on div at bounding box center [736, 224] width 356 height 16
radio input "true"
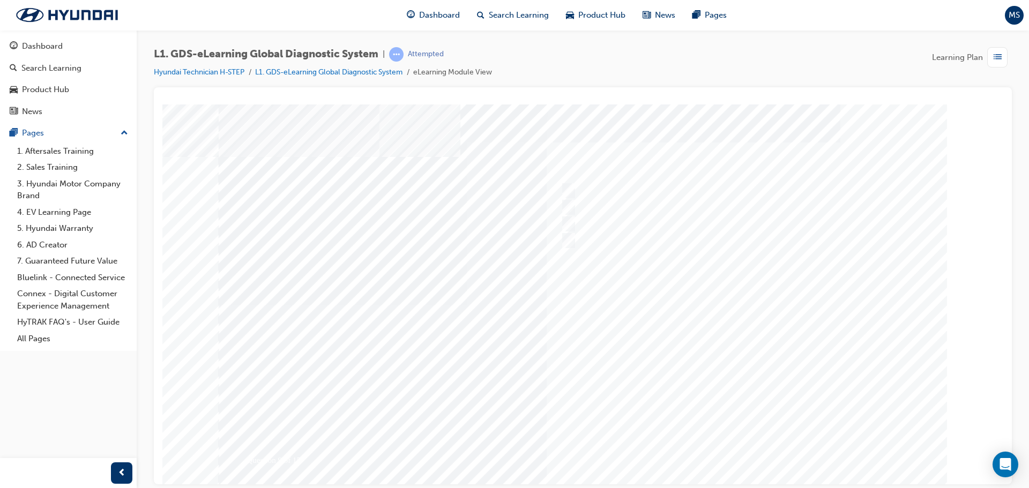
click at [738, 448] on div at bounding box center [583, 305] width 729 height 402
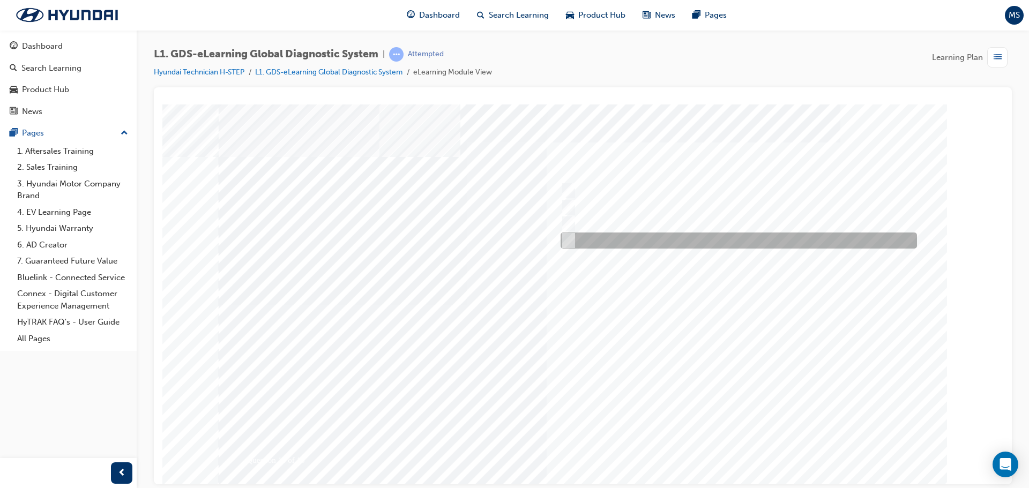
click at [592, 235] on div at bounding box center [736, 241] width 356 height 16
radio input "true"
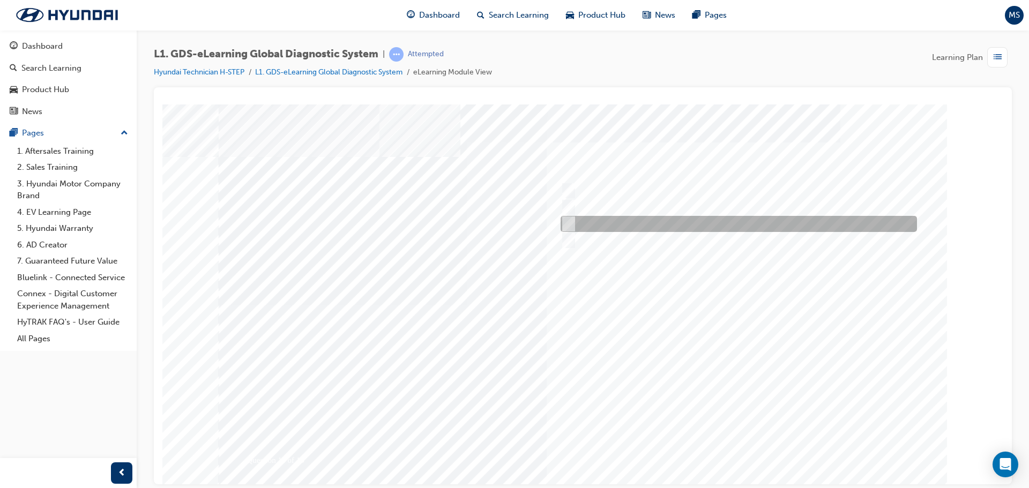
click at [609, 224] on div at bounding box center [736, 224] width 356 height 16
radio input "true"
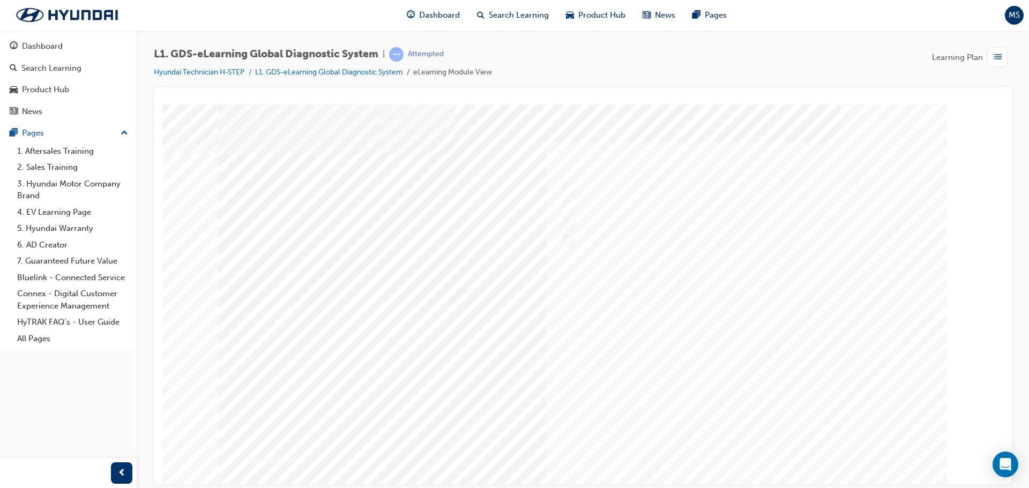
click at [741, 442] on div at bounding box center [583, 305] width 729 height 402
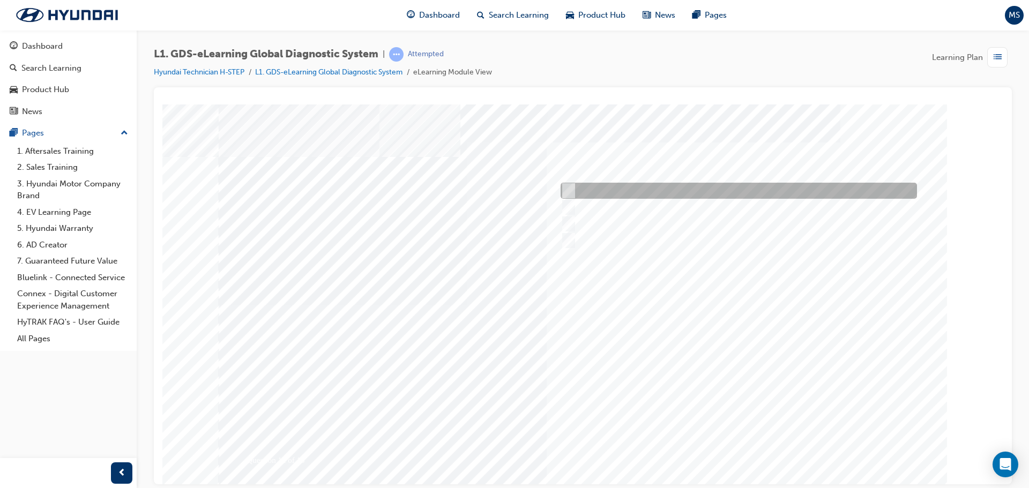
click at [607, 187] on div at bounding box center [736, 191] width 356 height 16
radio input "true"
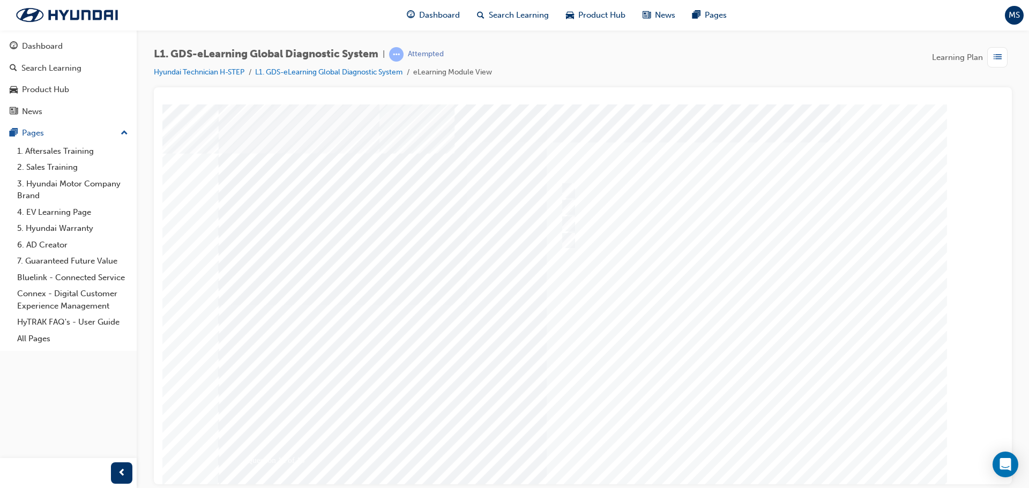
click at [729, 449] on div at bounding box center [583, 305] width 729 height 402
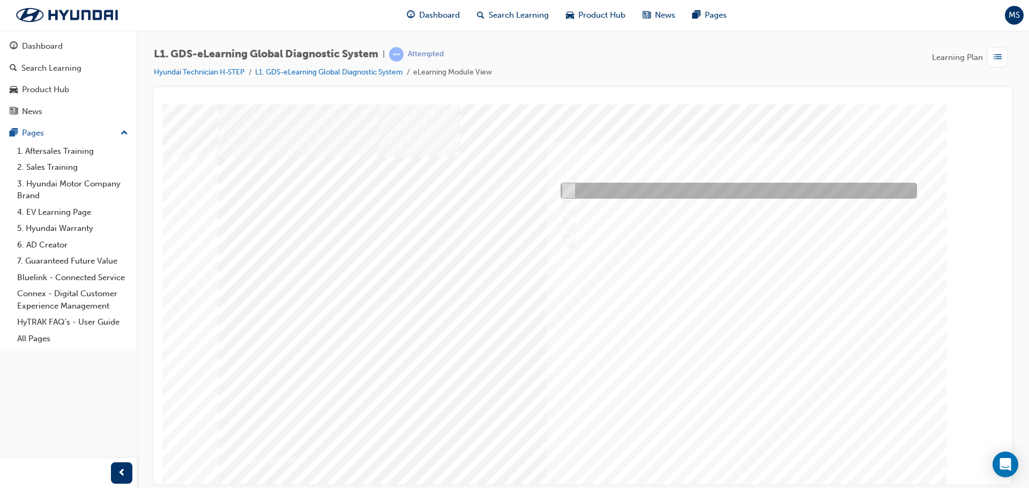
click at [635, 184] on div at bounding box center [736, 191] width 356 height 16
radio input "true"
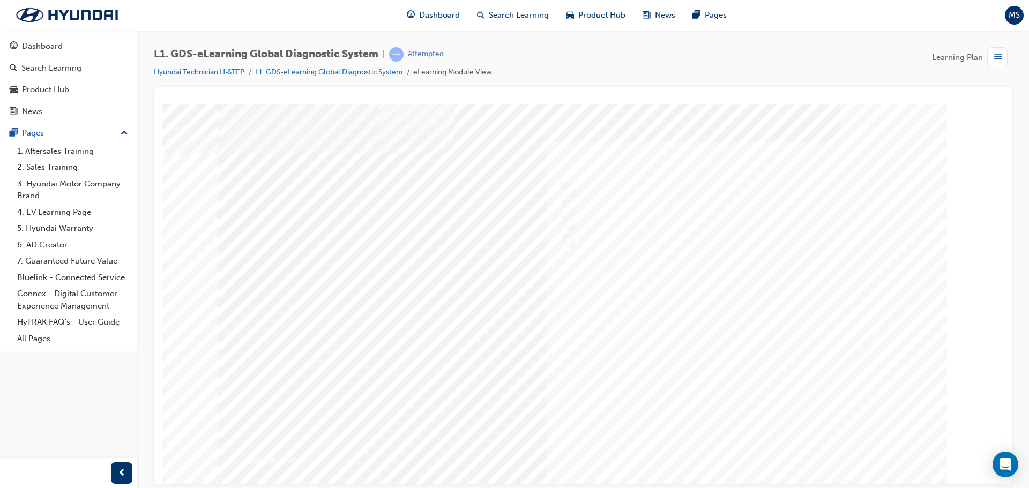
click at [723, 447] on div at bounding box center [583, 305] width 729 height 402
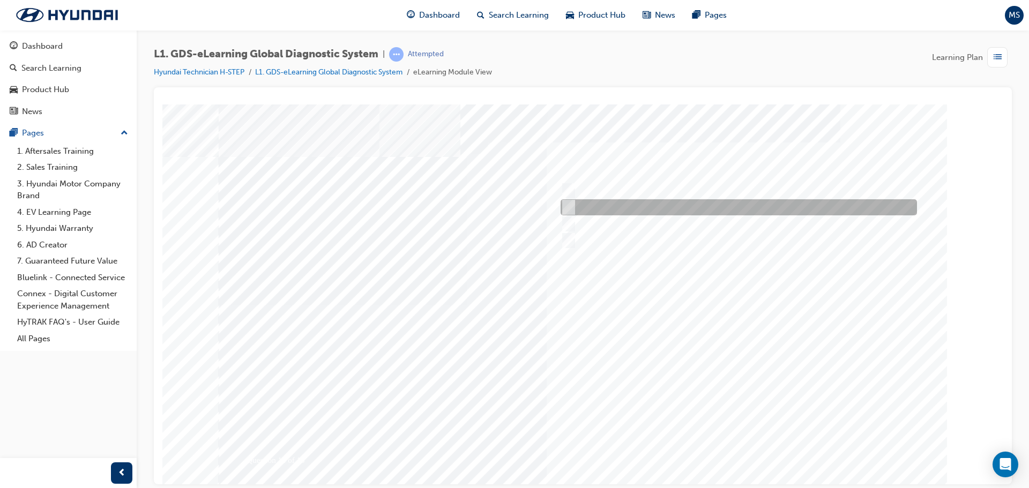
click at [632, 212] on div at bounding box center [736, 207] width 356 height 16
radio input "true"
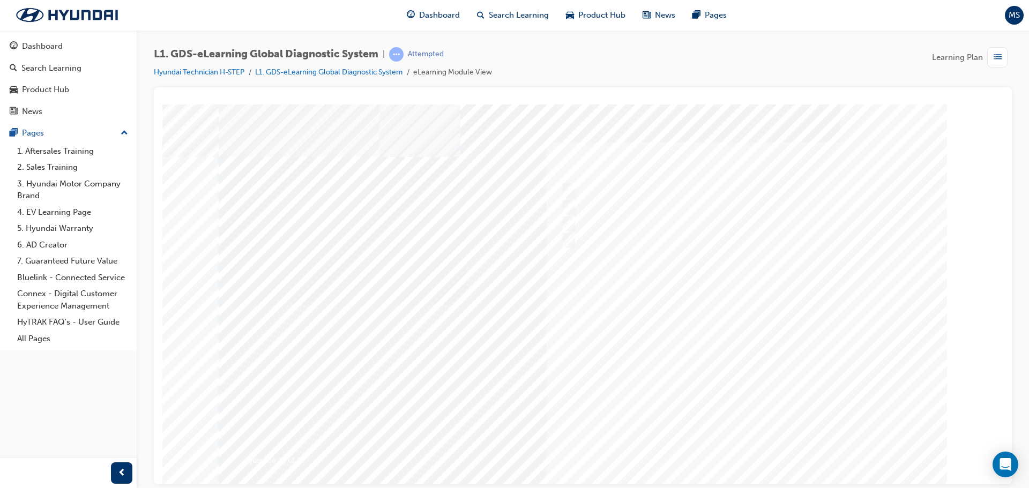
click at [739, 444] on div at bounding box center [583, 305] width 729 height 402
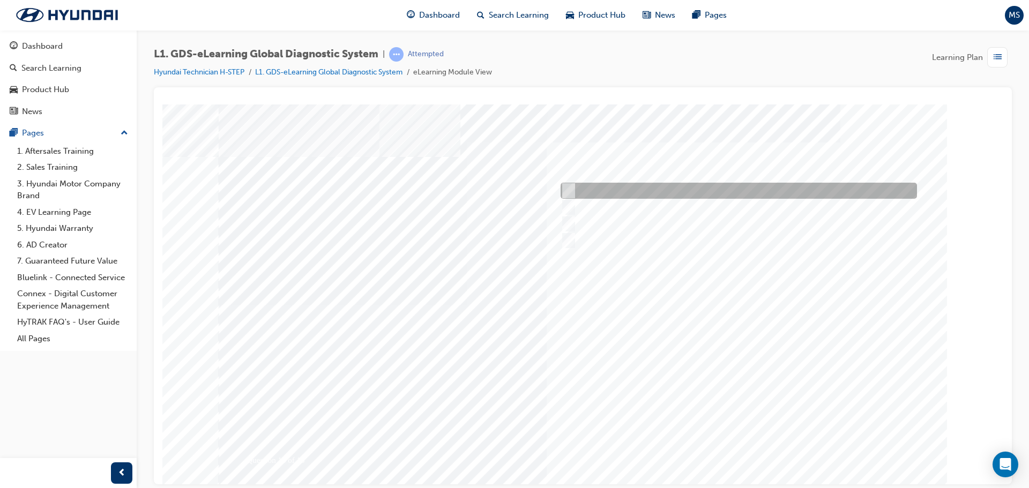
click at [601, 187] on div at bounding box center [736, 191] width 356 height 16
radio input "true"
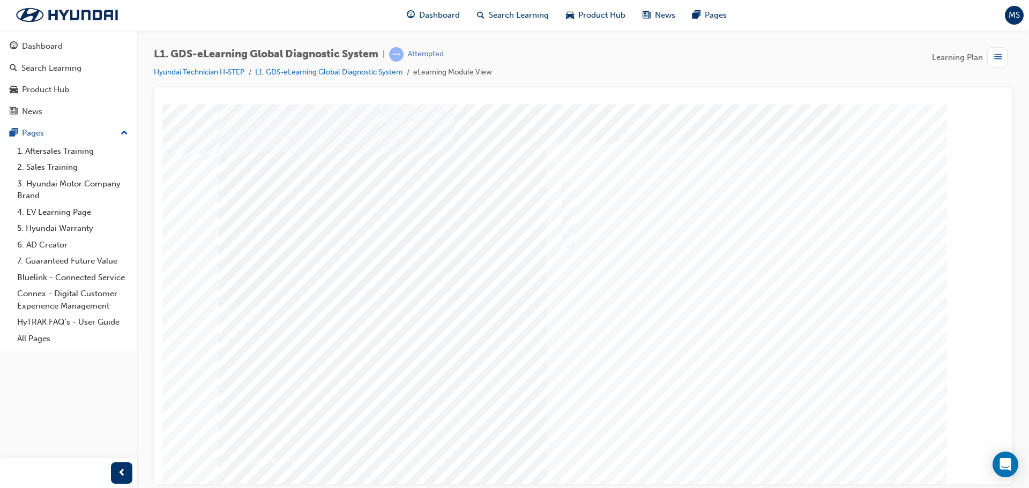
click at [739, 451] on div at bounding box center [583, 305] width 729 height 402
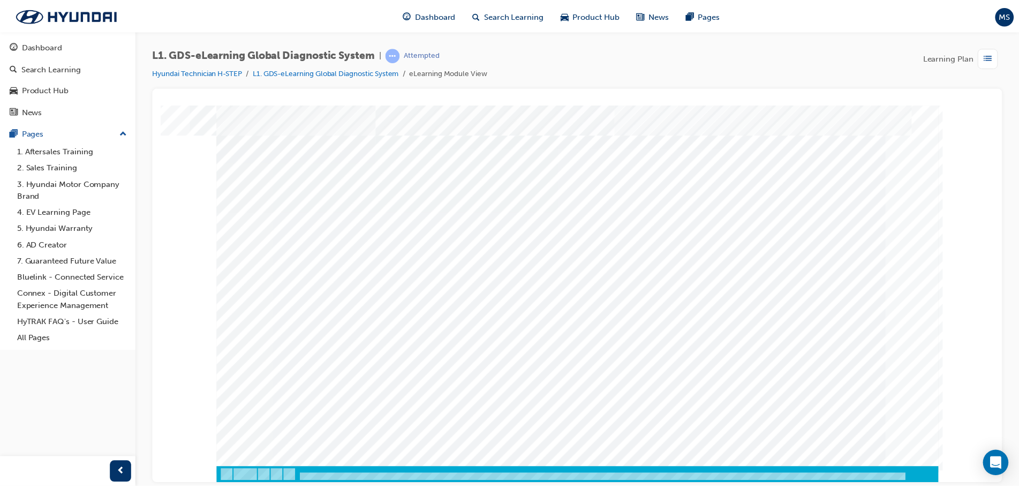
scroll to position [0, 0]
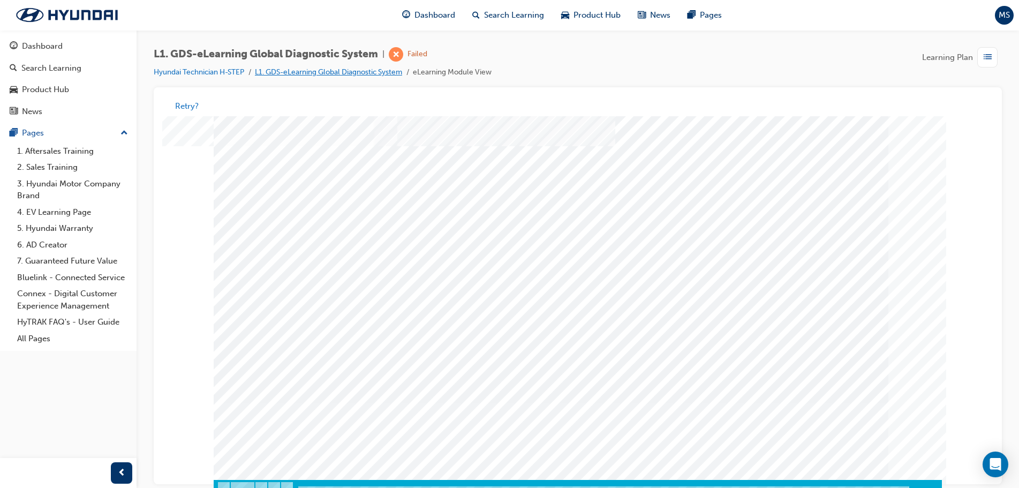
click at [323, 72] on link "L1. GDS-eLearning Global Diagnostic System" at bounding box center [328, 72] width 147 height 9
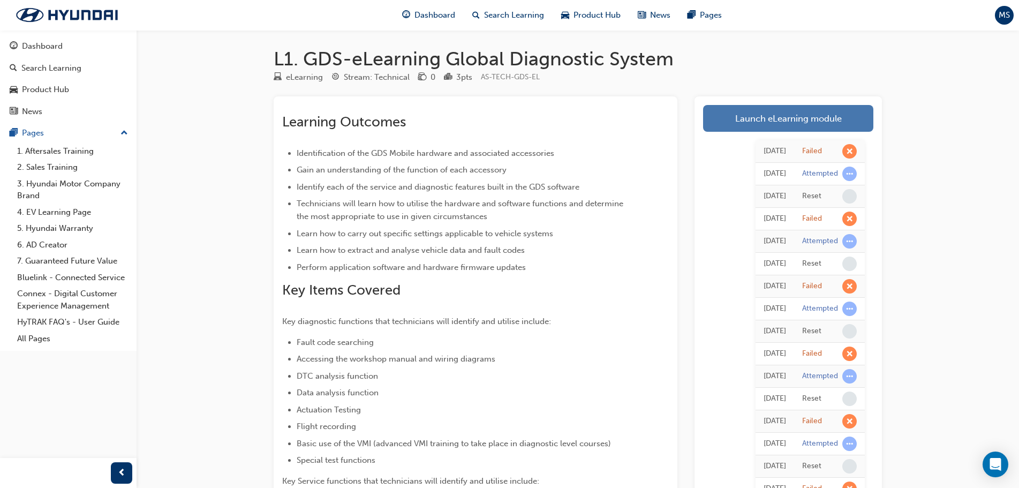
click at [774, 116] on link "Launch eLearning module" at bounding box center [788, 118] width 170 height 27
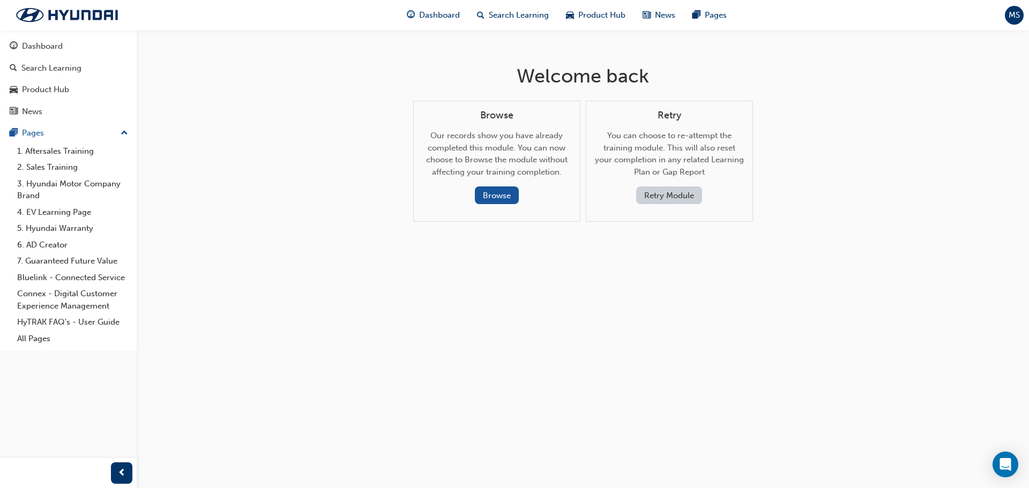
click at [681, 190] on button "Retry Module" at bounding box center [669, 195] width 66 height 18
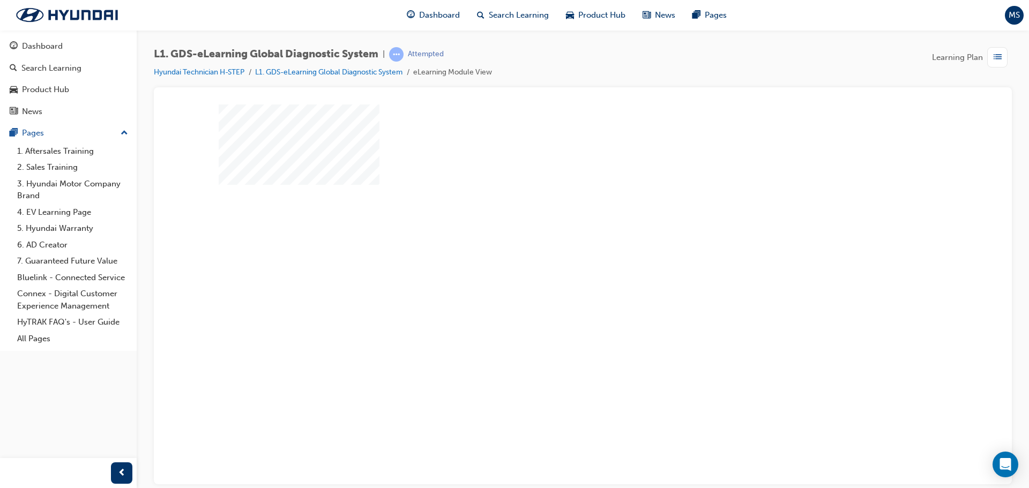
click at [552, 263] on div "play" at bounding box center [552, 263] width 0 height 0
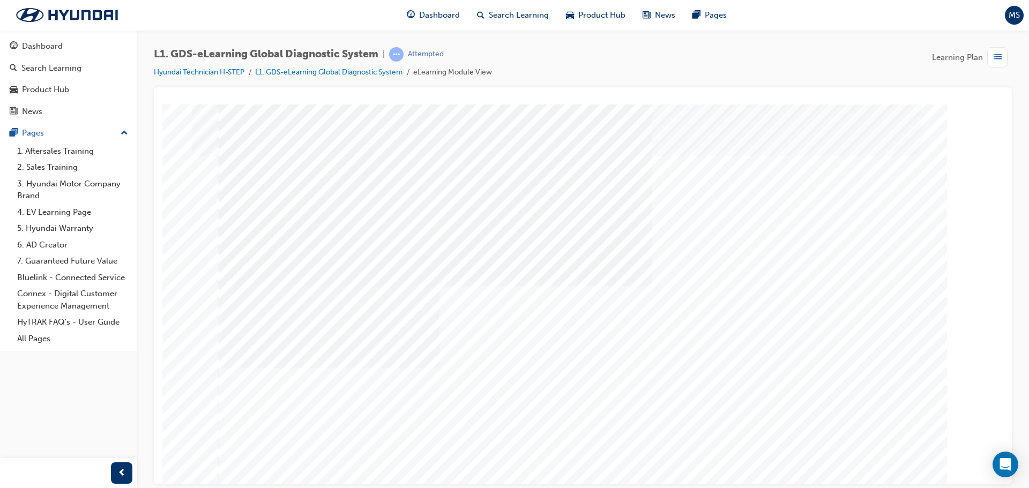
scroll to position [22, 0]
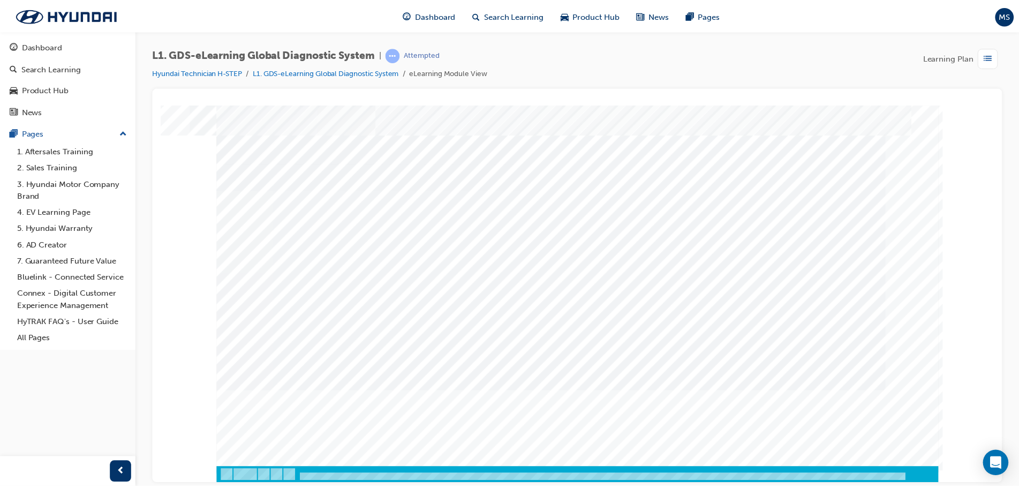
scroll to position [0, 0]
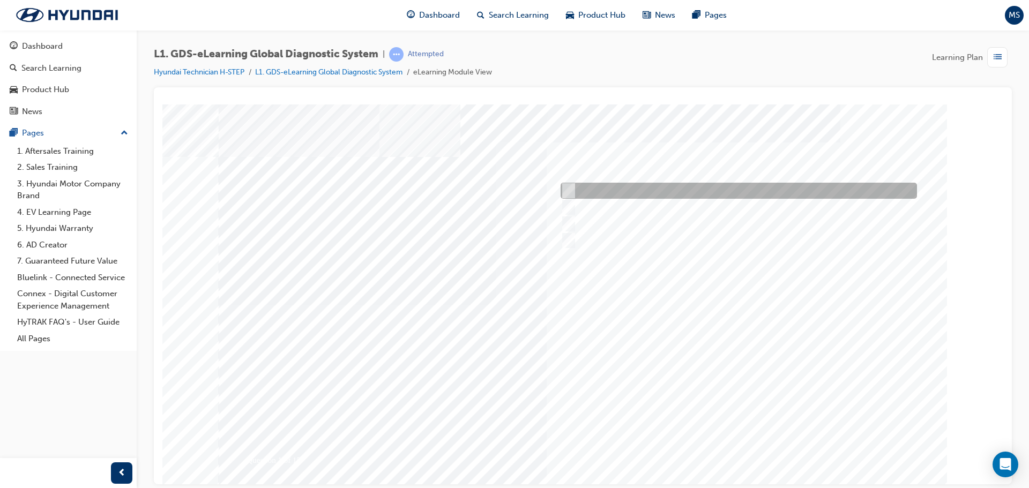
click at [604, 192] on div at bounding box center [736, 191] width 356 height 16
radio input "true"
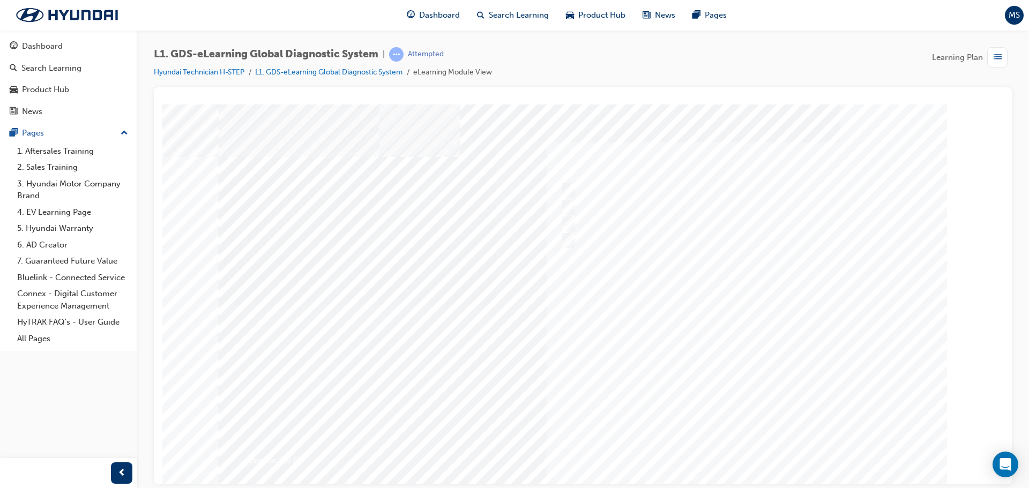
click at [734, 449] on div at bounding box center [583, 305] width 729 height 402
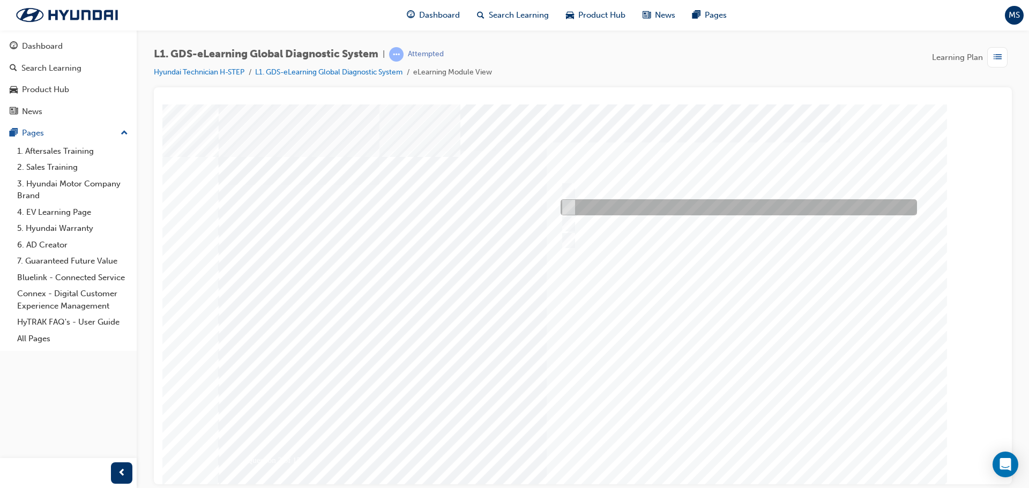
click at [614, 206] on div at bounding box center [736, 207] width 356 height 16
radio input "true"
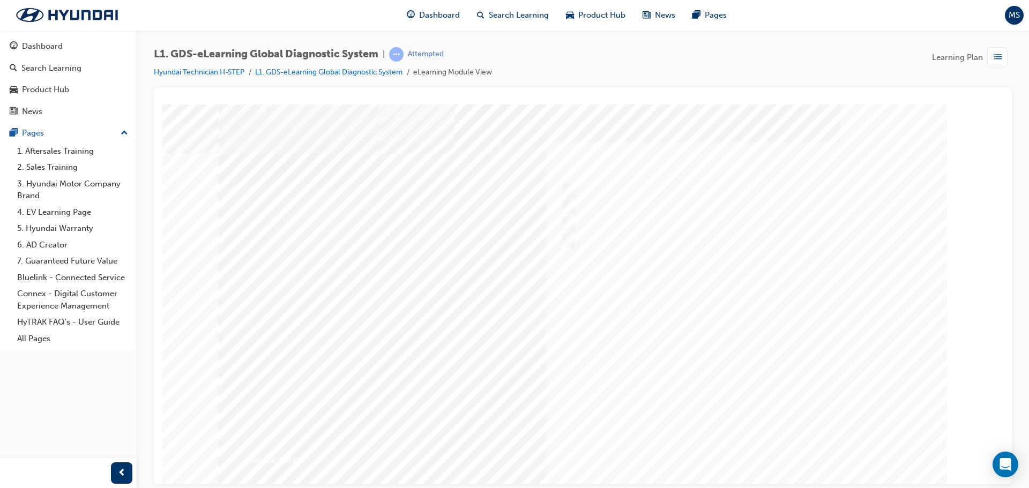
click at [730, 437] on div at bounding box center [583, 305] width 729 height 402
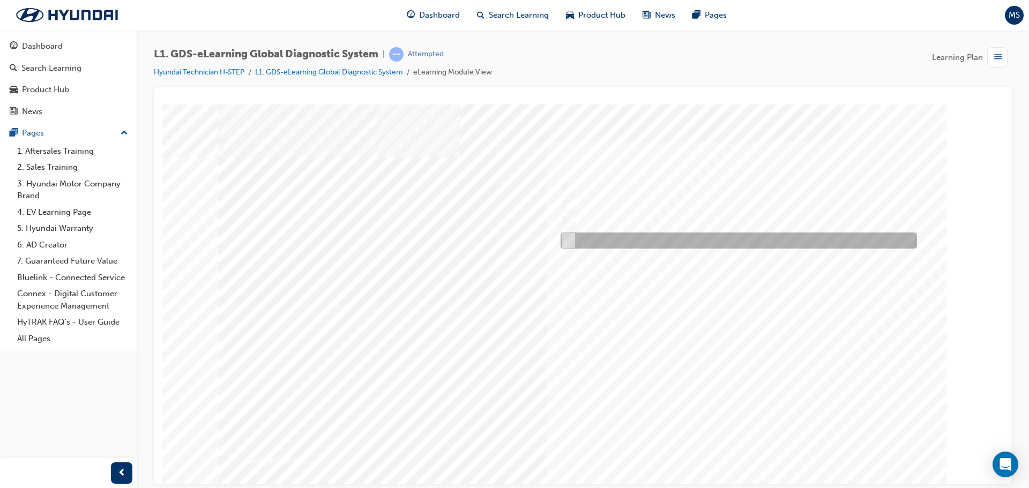
click at [569, 235] on input "Fault Code Searching" at bounding box center [566, 241] width 12 height 12
checkbox input "true"
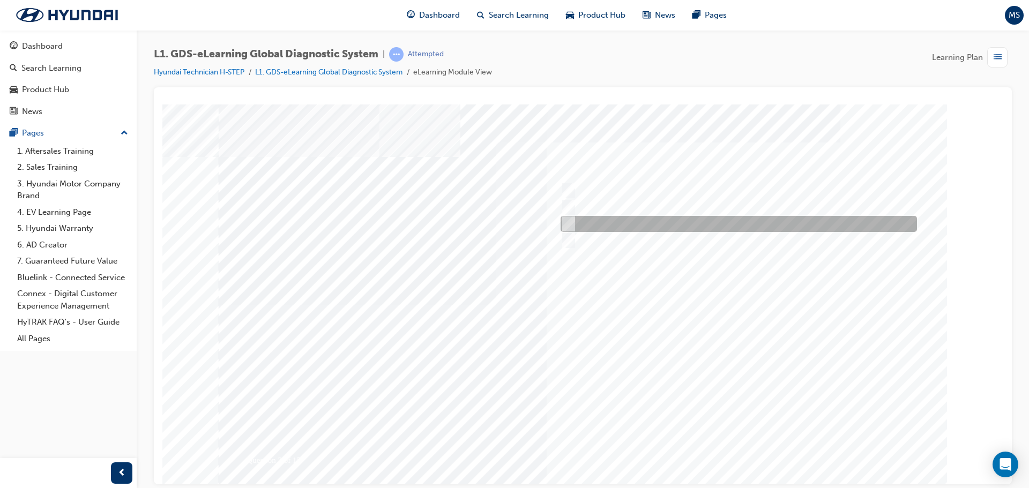
click at [569, 225] on input "Smart EV Solution" at bounding box center [566, 224] width 12 height 12
checkbox input "true"
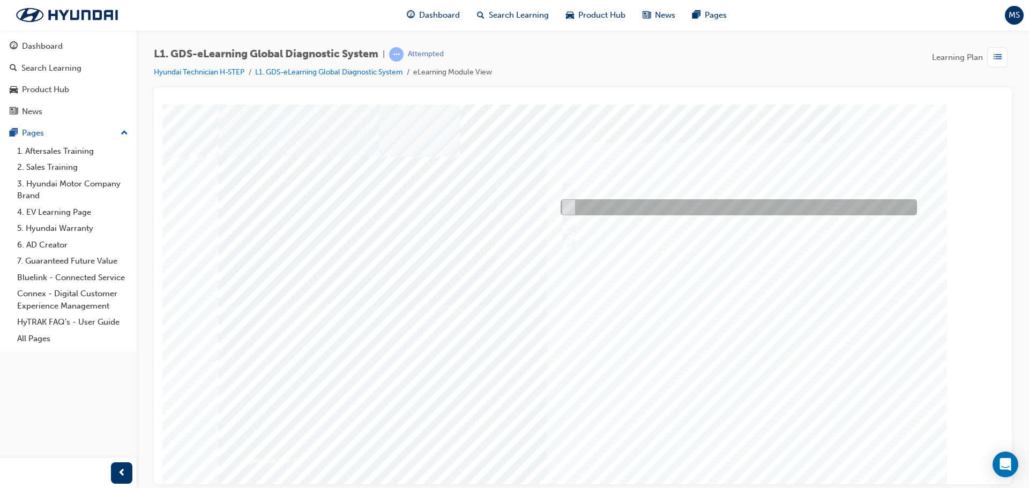
click at [571, 206] on input "Data Analysis" at bounding box center [566, 207] width 12 height 12
checkbox input "true"
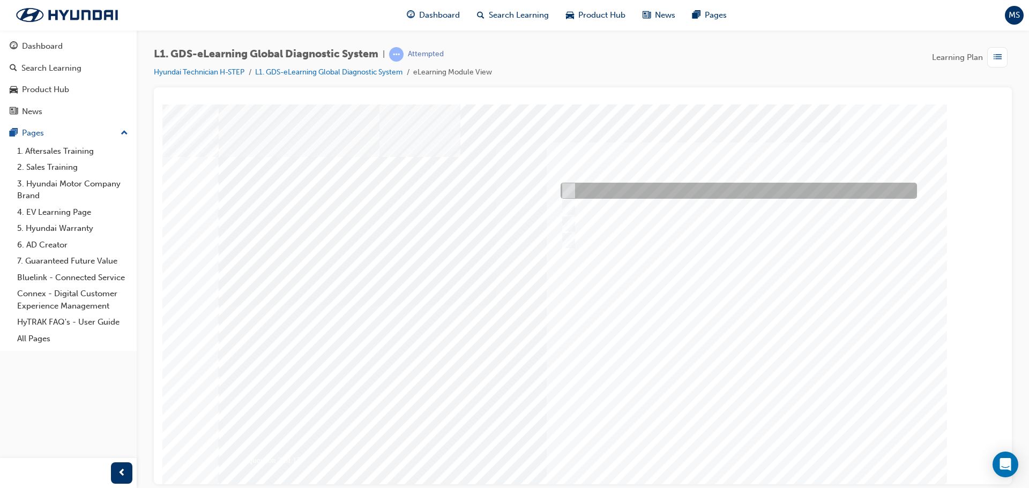
click at [571, 189] on input "User Guide" at bounding box center [566, 191] width 12 height 12
checkbox input "true"
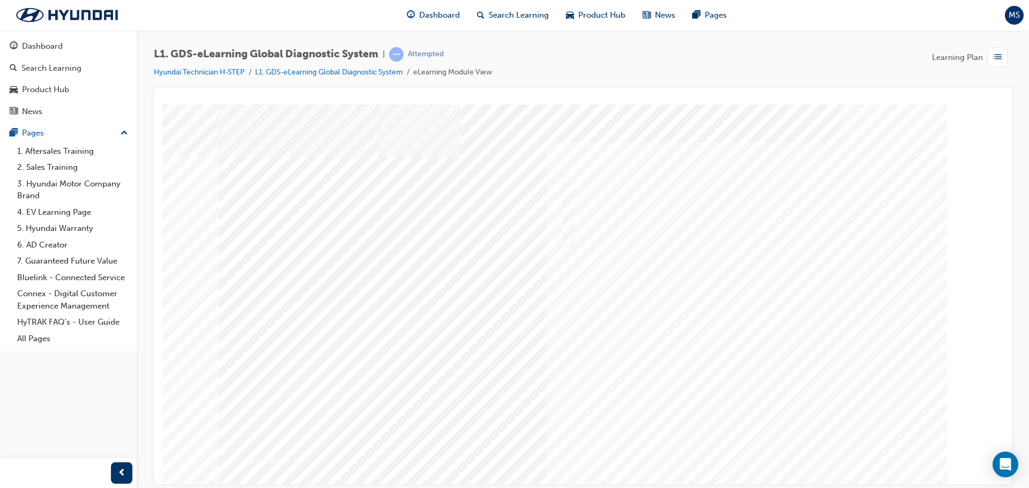
click at [715, 437] on div at bounding box center [583, 305] width 729 height 402
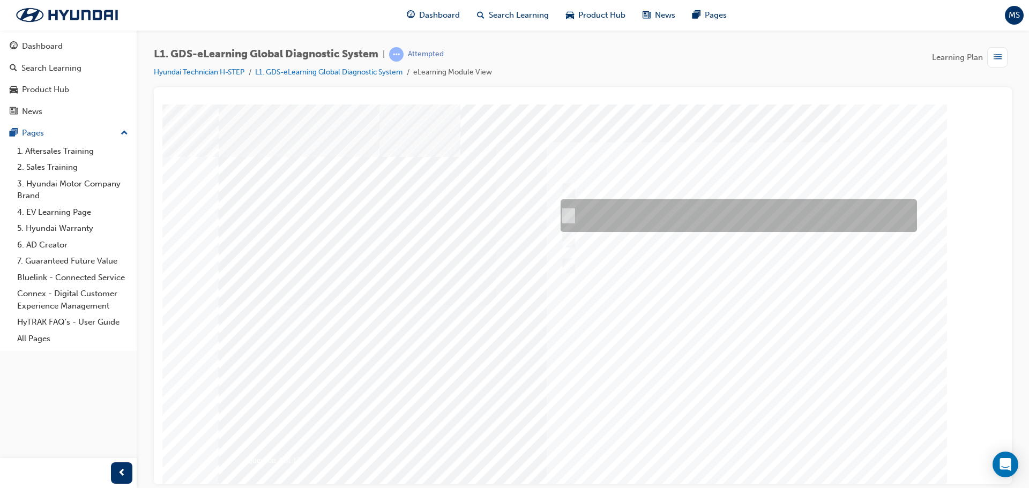
click at [627, 219] on div at bounding box center [736, 215] width 356 height 33
radio input "true"
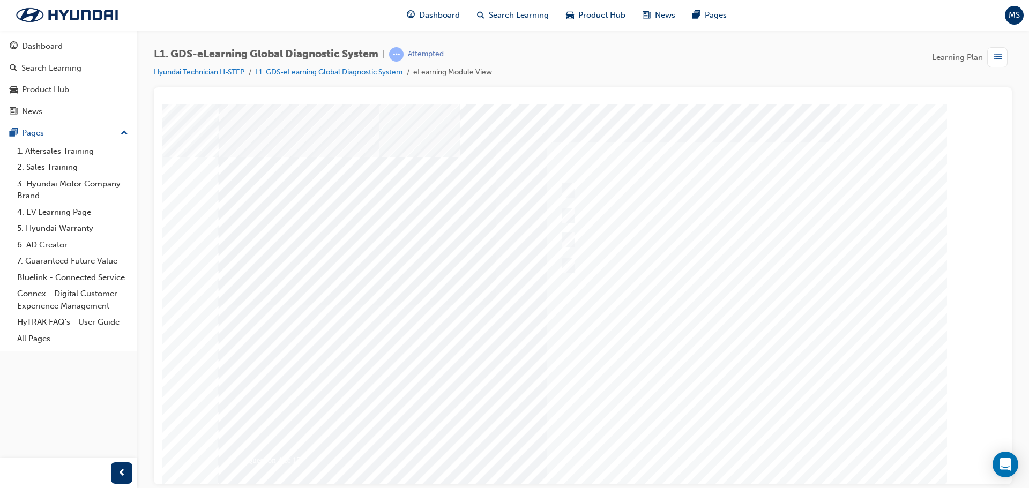
click at [739, 454] on div at bounding box center [583, 305] width 729 height 402
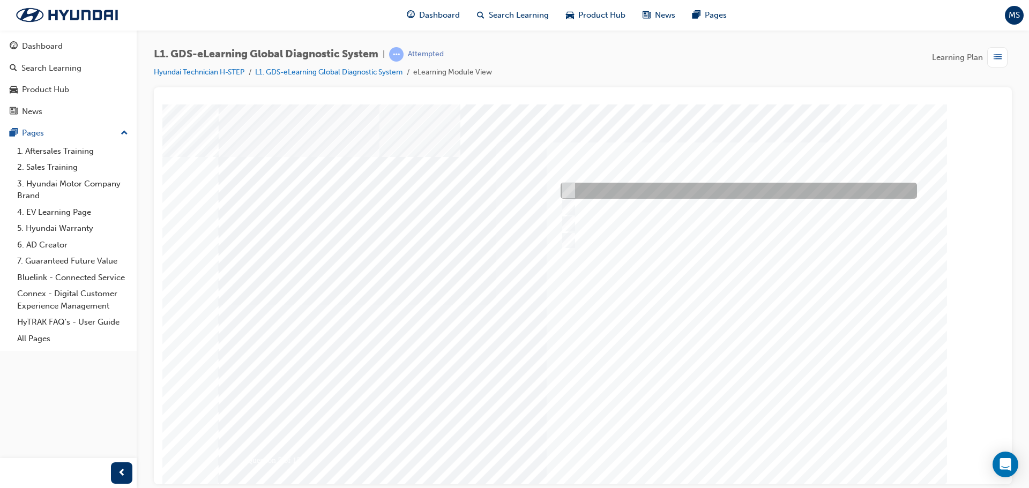
click at [569, 190] on input "From GDS Smart Toolbox by selecting Service Information" at bounding box center [566, 191] width 12 height 12
checkbox input "true"
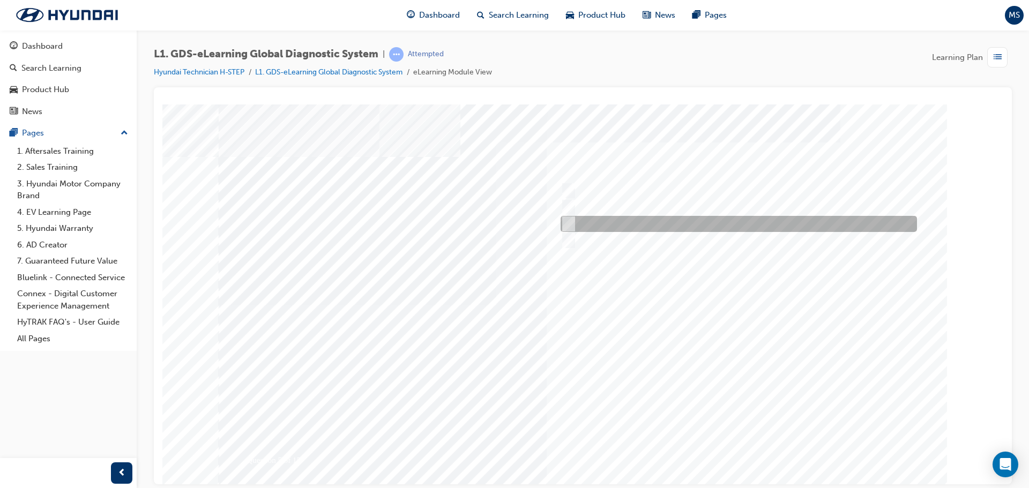
click at [572, 223] on div at bounding box center [736, 224] width 356 height 16
checkbox input "true"
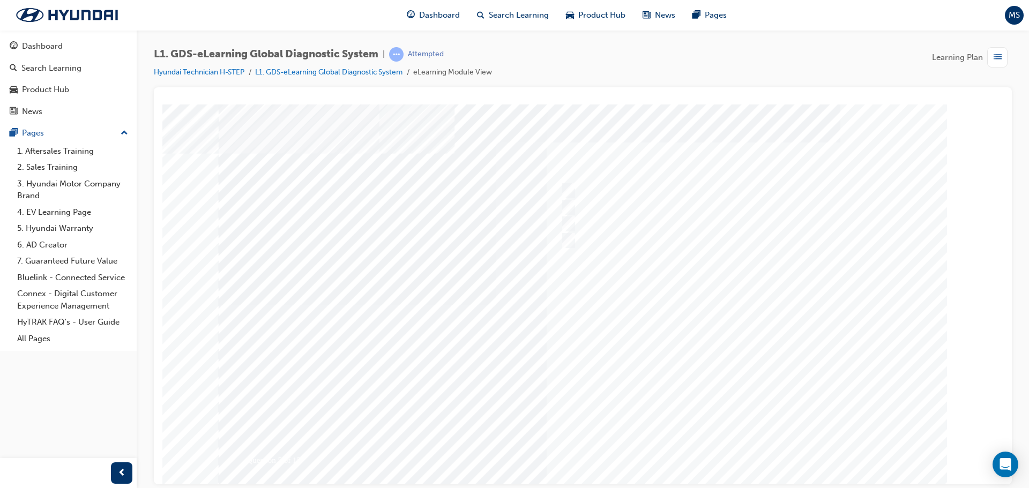
click at [723, 448] on div at bounding box center [583, 305] width 729 height 402
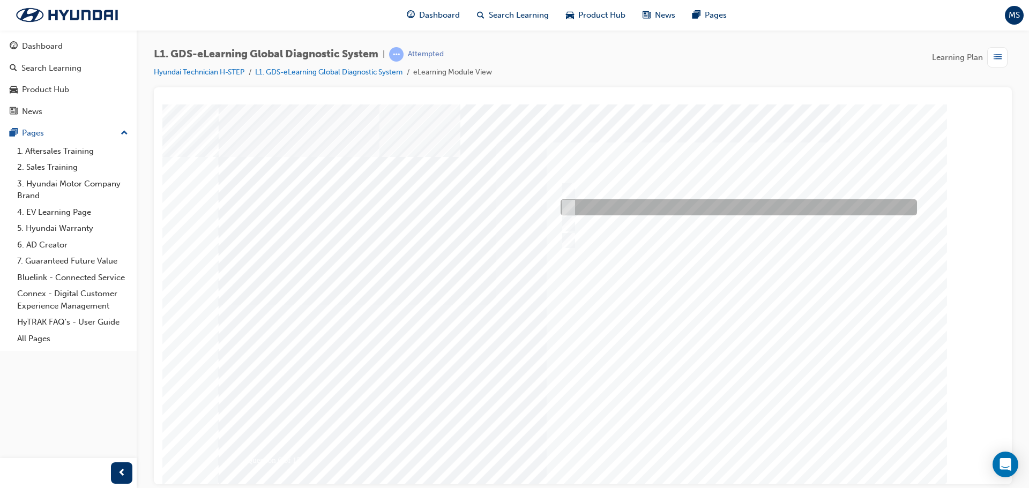
click at [567, 204] on input "Hear if the component to check for operation" at bounding box center [566, 207] width 12 height 12
checkbox input "true"
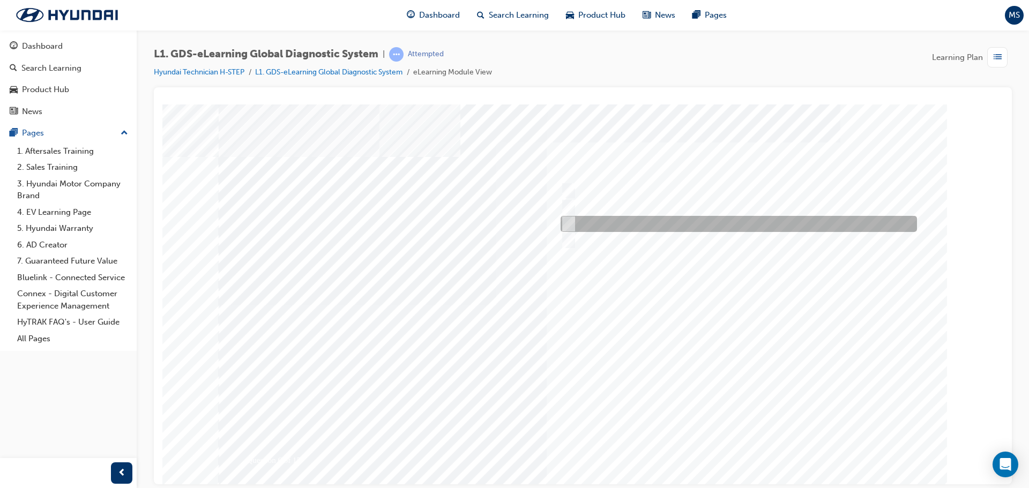
click at [572, 231] on div at bounding box center [736, 224] width 356 height 16
checkbox input "true"
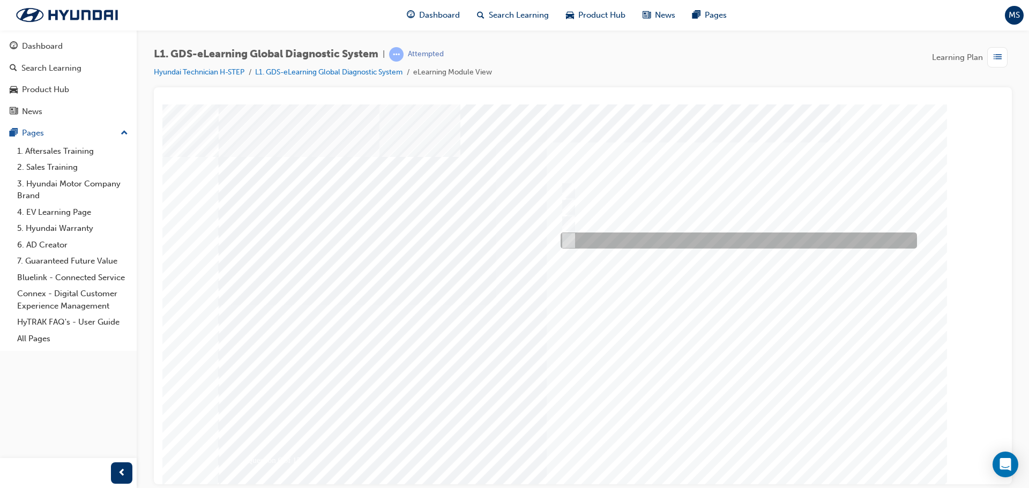
click at [571, 237] on input "Physically look at the component to check if it’s operating" at bounding box center [566, 241] width 12 height 12
checkbox input "true"
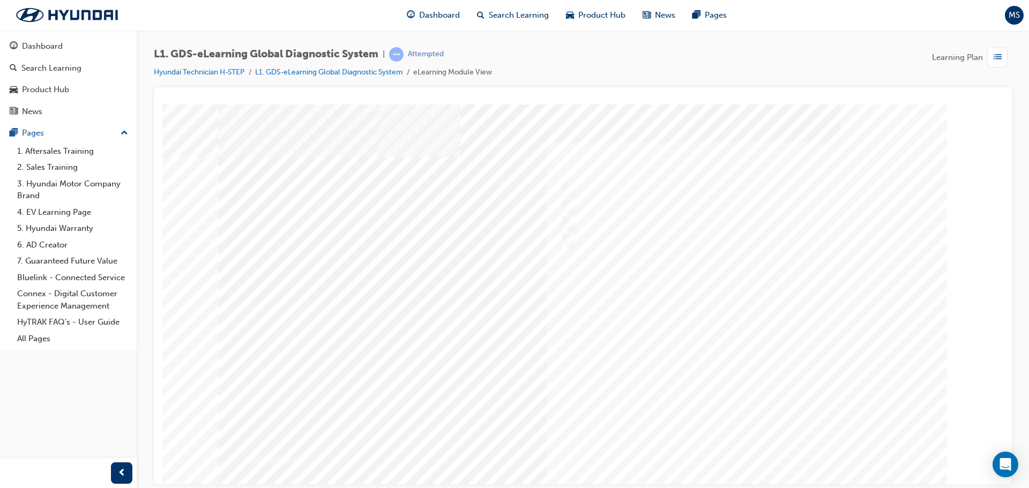
click at [726, 441] on div at bounding box center [583, 305] width 729 height 402
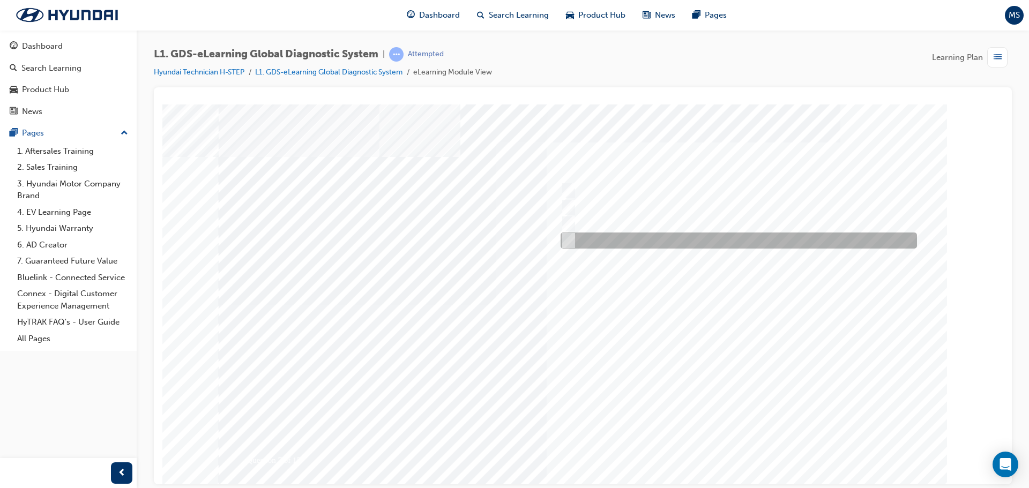
click at [591, 238] on div at bounding box center [736, 241] width 356 height 16
radio input "true"
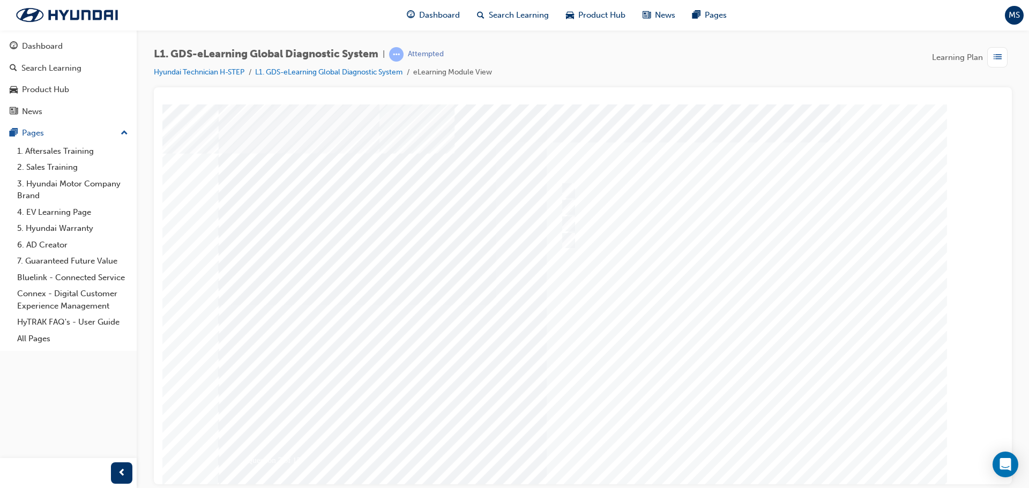
click at [726, 440] on div at bounding box center [583, 305] width 729 height 402
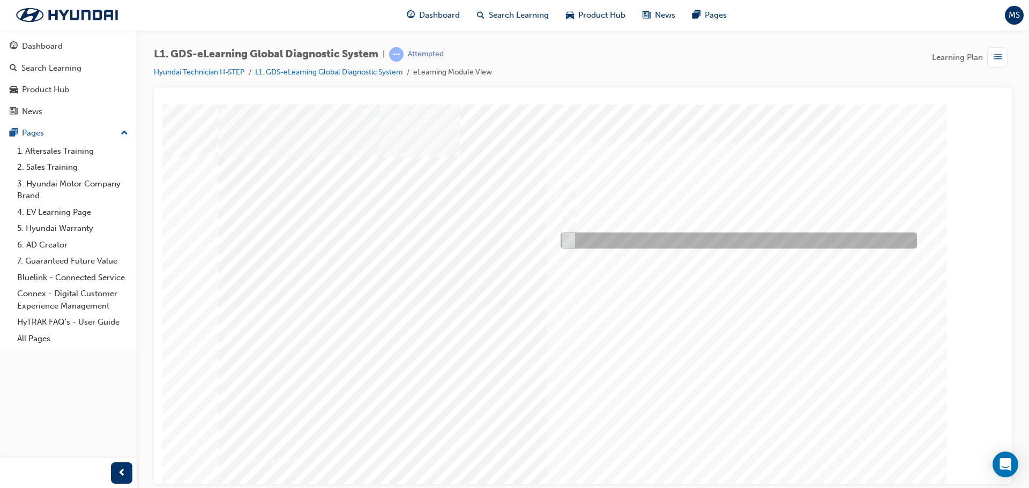
click at [597, 244] on div at bounding box center [736, 241] width 356 height 16
radio input "true"
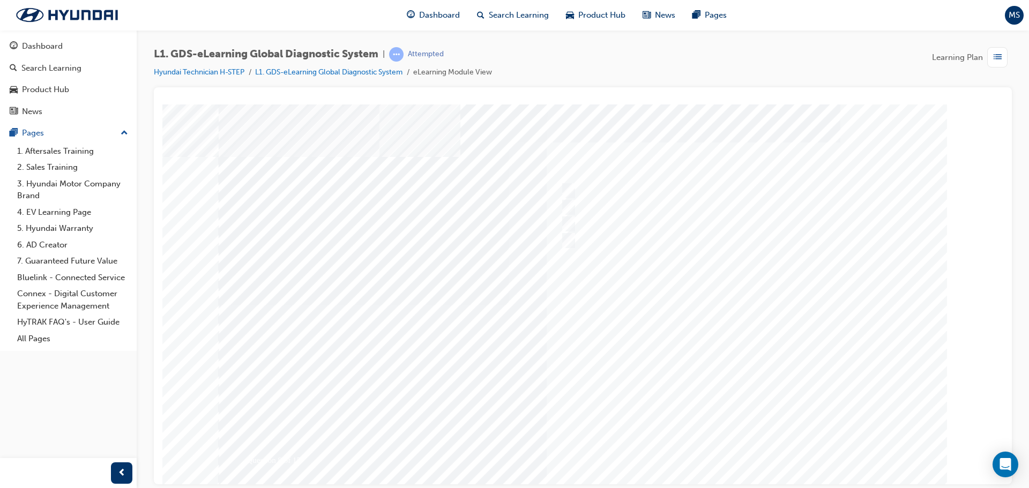
click at [716, 445] on div at bounding box center [583, 305] width 729 height 402
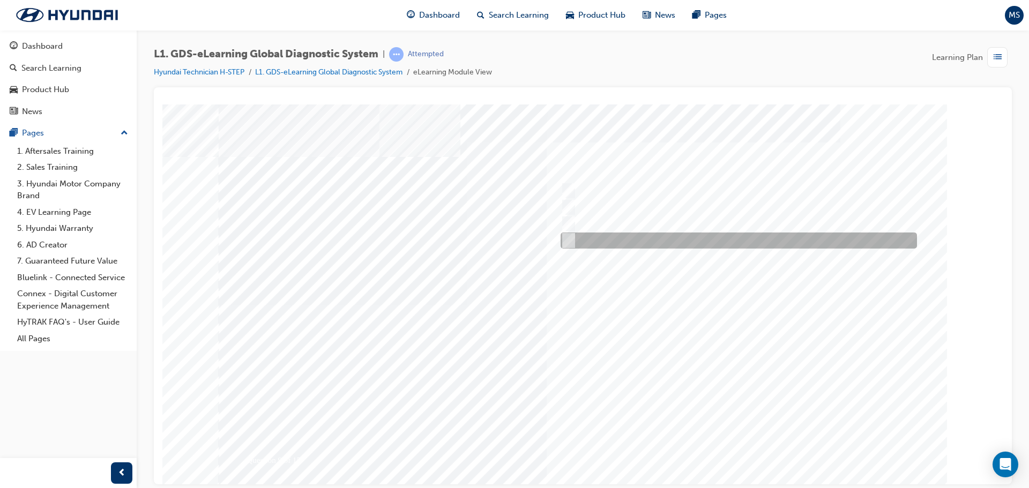
click at [599, 245] on div at bounding box center [736, 241] width 356 height 16
radio input "true"
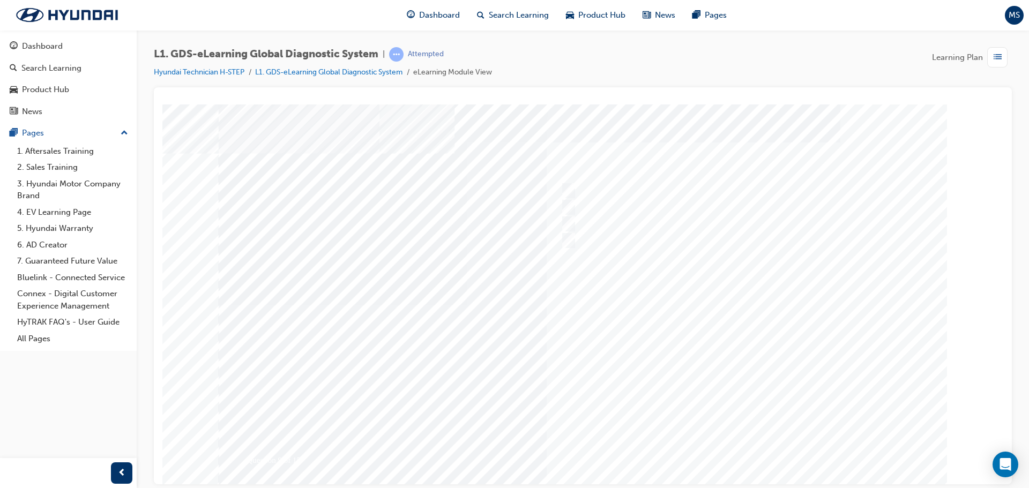
click at [729, 457] on div at bounding box center [583, 305] width 729 height 402
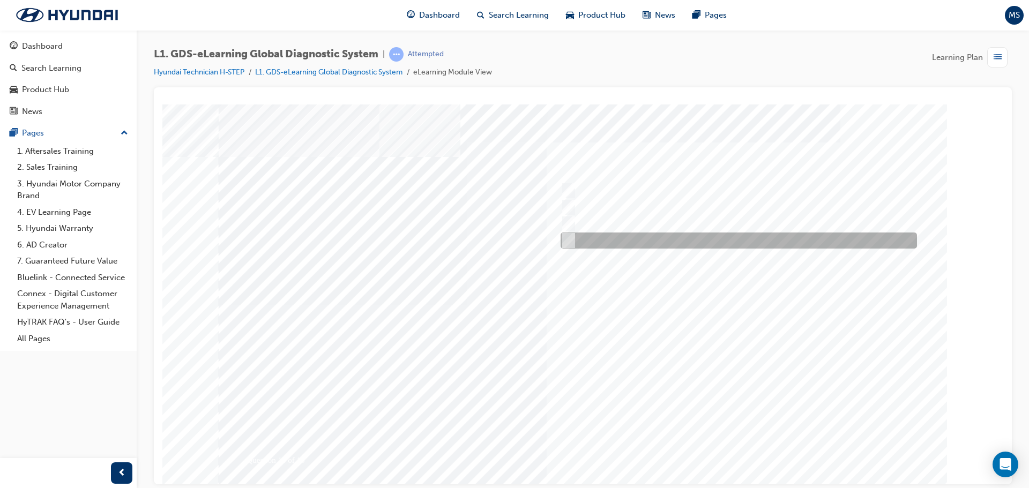
click at [606, 238] on div at bounding box center [736, 241] width 356 height 16
radio input "true"
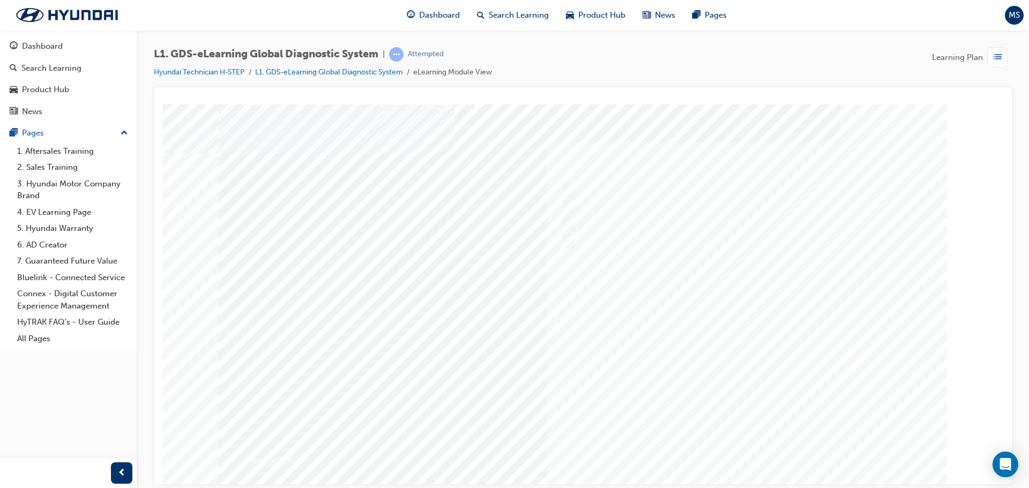
click at [729, 451] on div at bounding box center [583, 305] width 729 height 402
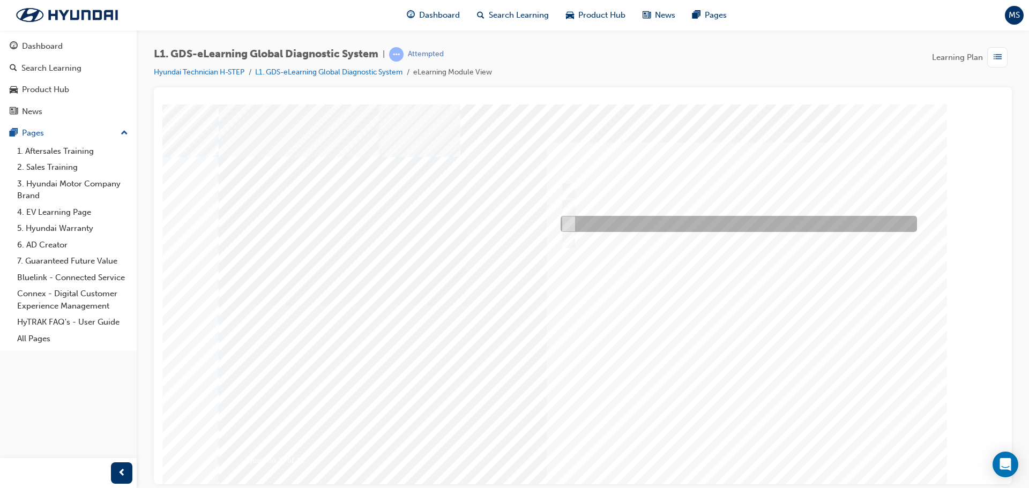
click at [623, 222] on div at bounding box center [736, 224] width 356 height 16
radio input "true"
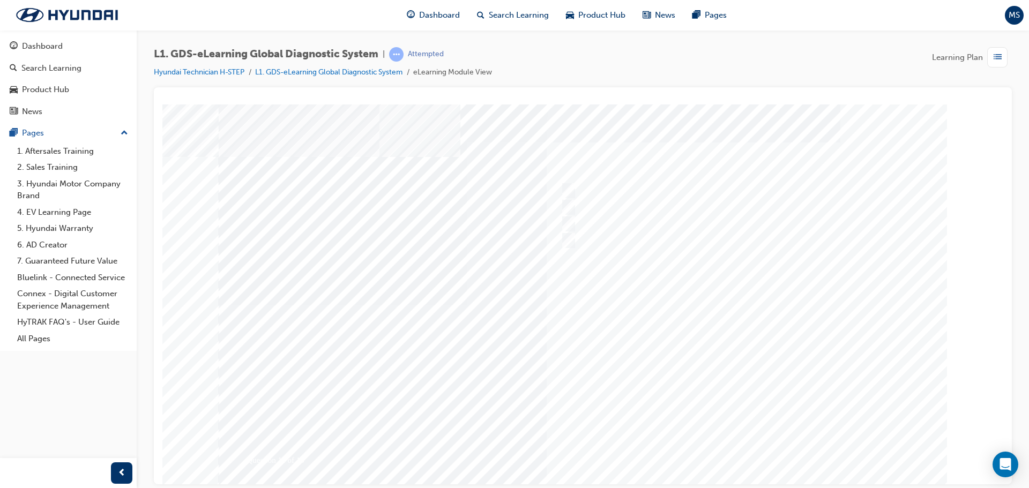
click at [721, 443] on div at bounding box center [583, 305] width 729 height 402
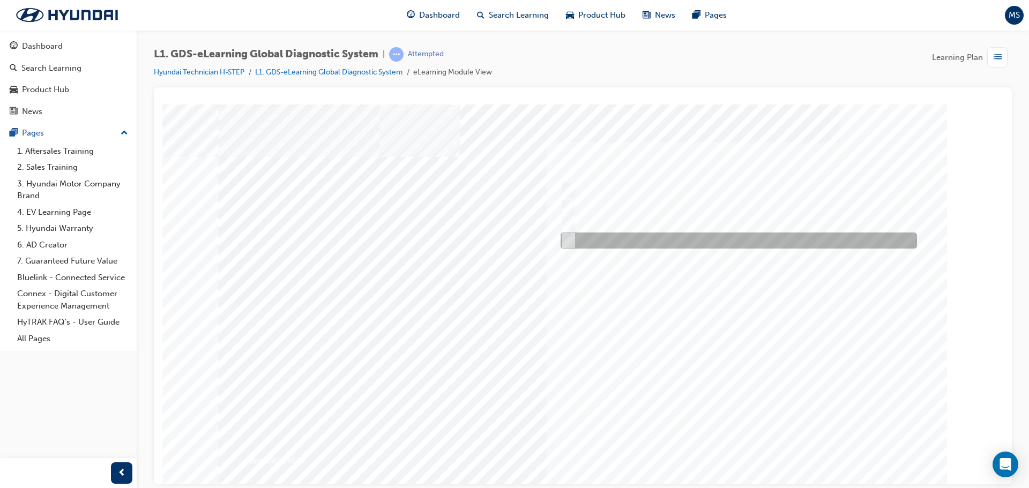
click at [617, 245] on div at bounding box center [736, 241] width 356 height 16
radio input "true"
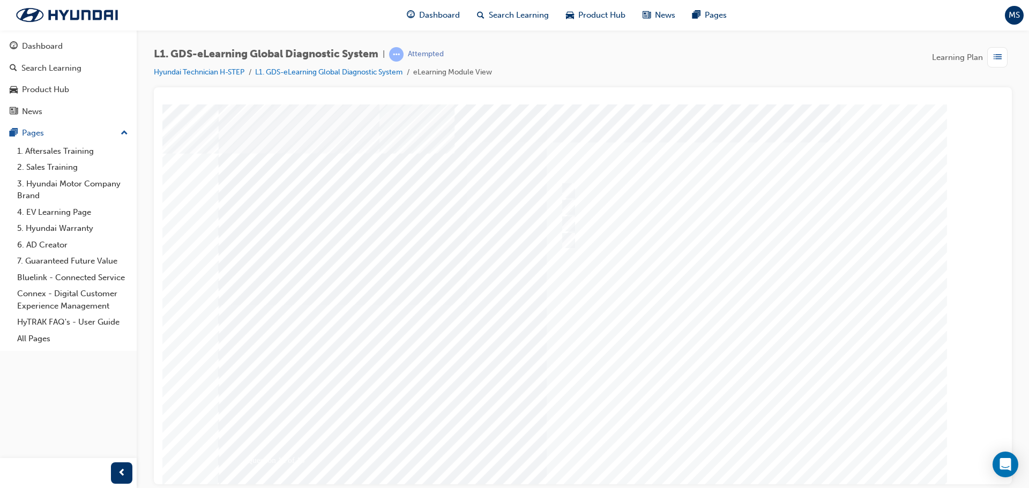
click at [721, 445] on div at bounding box center [583, 305] width 729 height 402
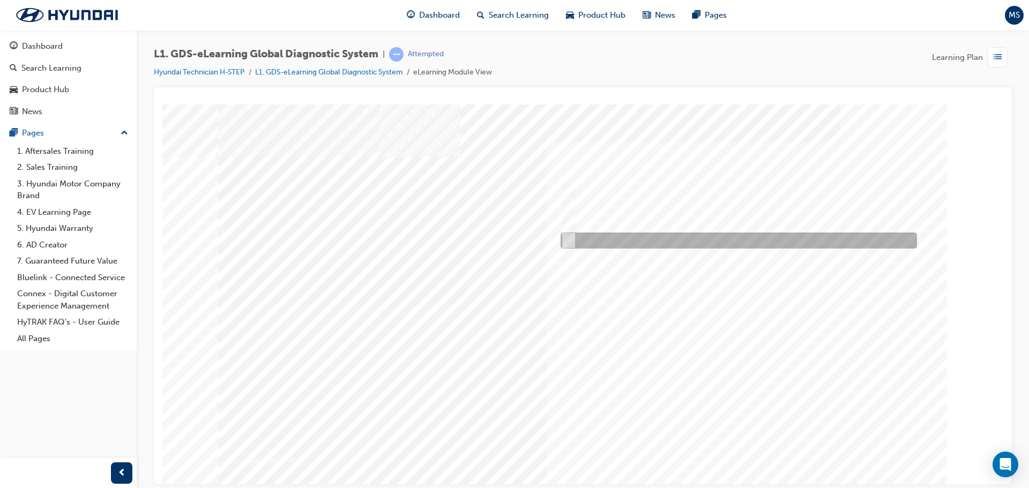
click at [611, 245] on div at bounding box center [736, 241] width 356 height 16
radio input "true"
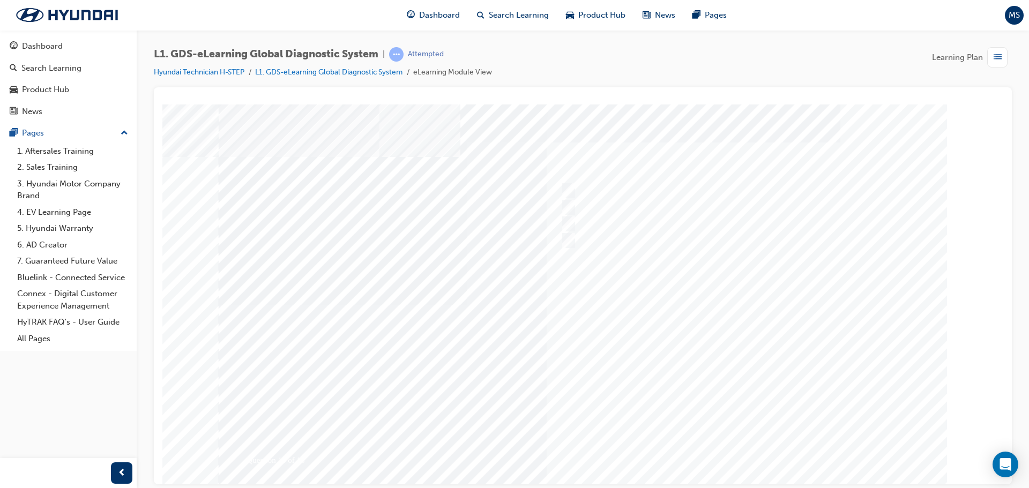
click at [725, 447] on div at bounding box center [583, 305] width 729 height 402
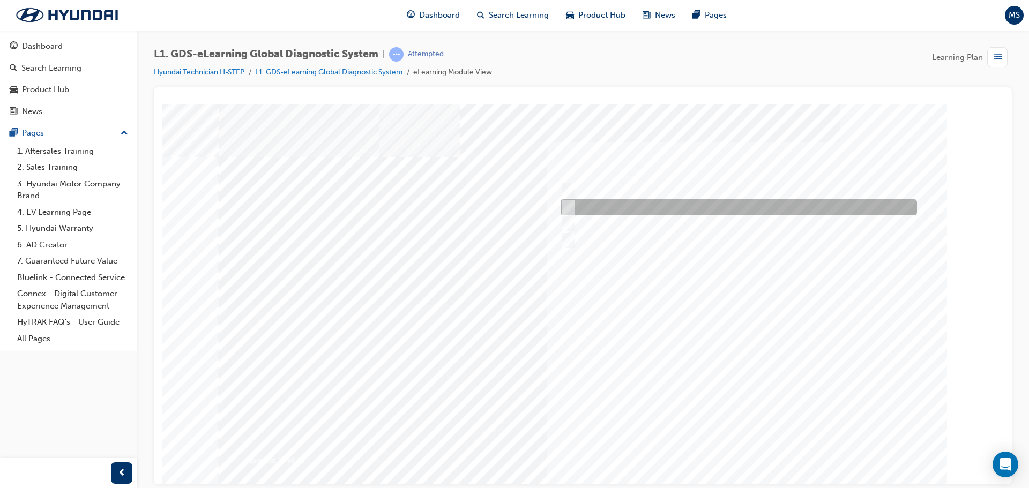
click at [628, 211] on div at bounding box center [736, 207] width 356 height 16
radio input "true"
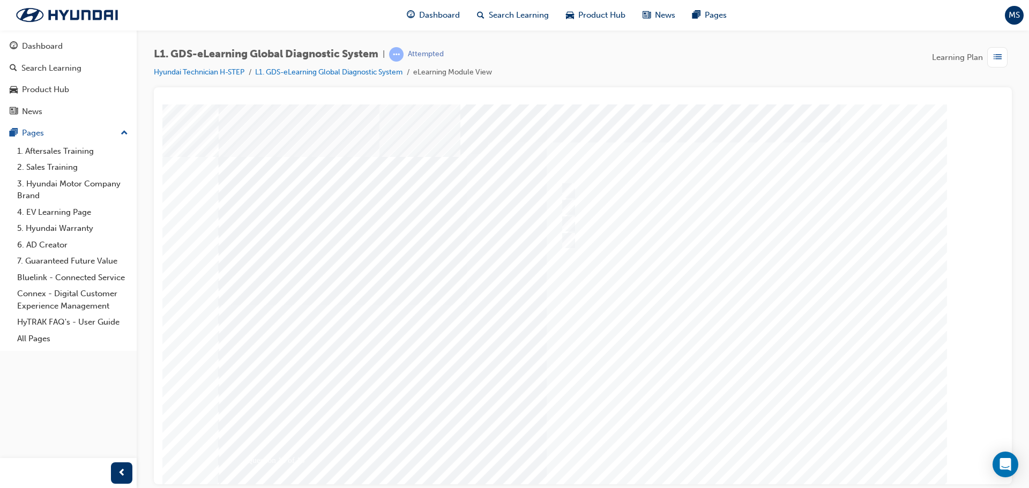
click at [729, 441] on div at bounding box center [583, 305] width 729 height 402
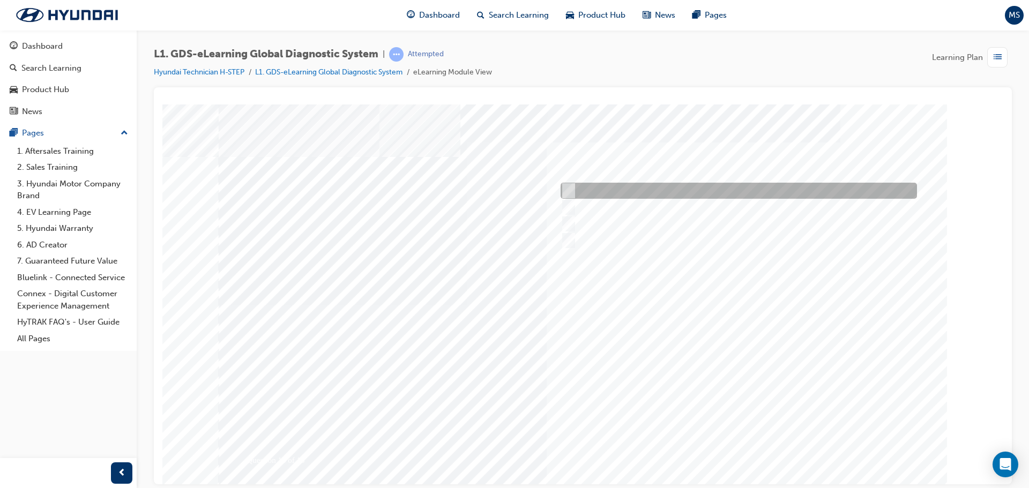
click at [606, 186] on div at bounding box center [736, 191] width 356 height 16
radio input "true"
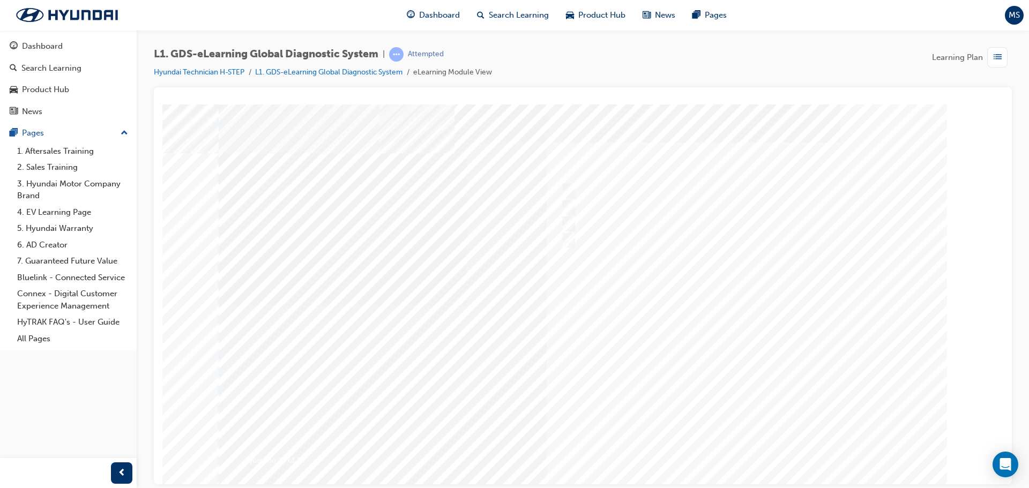
click at [728, 447] on div at bounding box center [583, 305] width 729 height 402
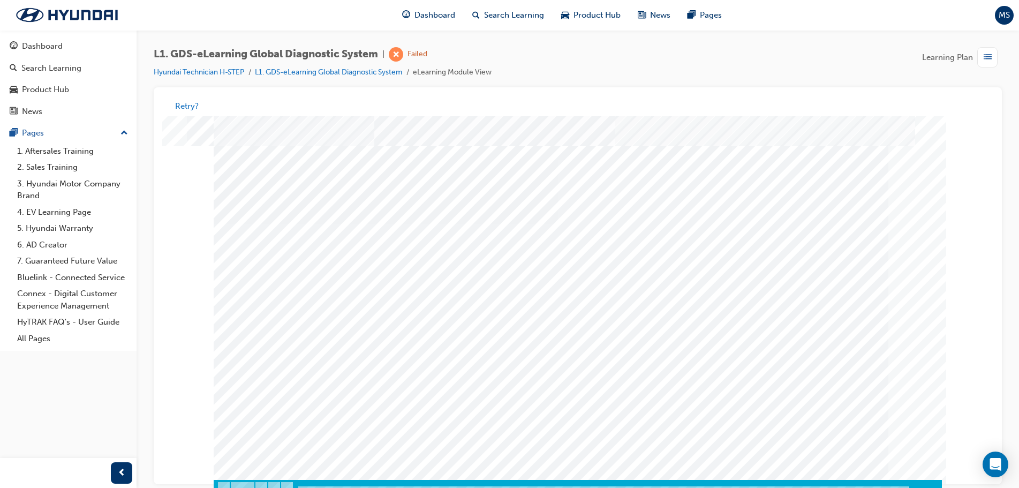
scroll to position [8, 0]
